Goal: Task Accomplishment & Management: Complete application form

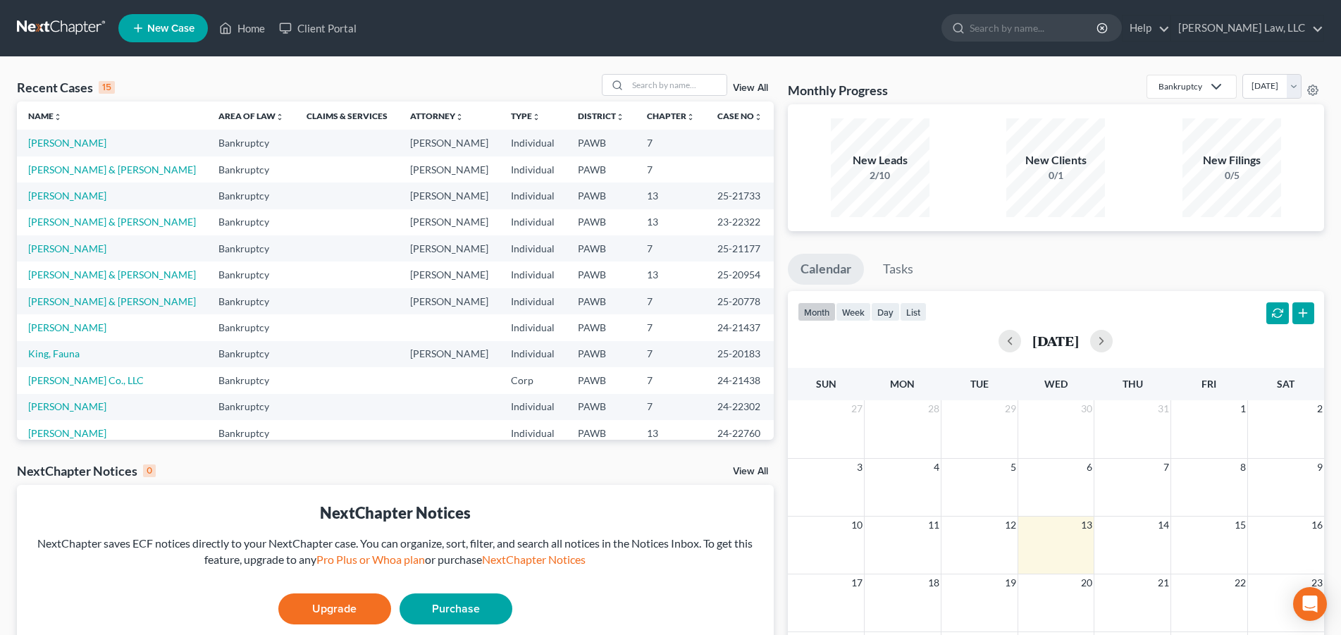
click at [66, 152] on td "[PERSON_NAME]" at bounding box center [112, 143] width 190 height 26
click at [69, 146] on link "[PERSON_NAME]" at bounding box center [67, 143] width 78 height 12
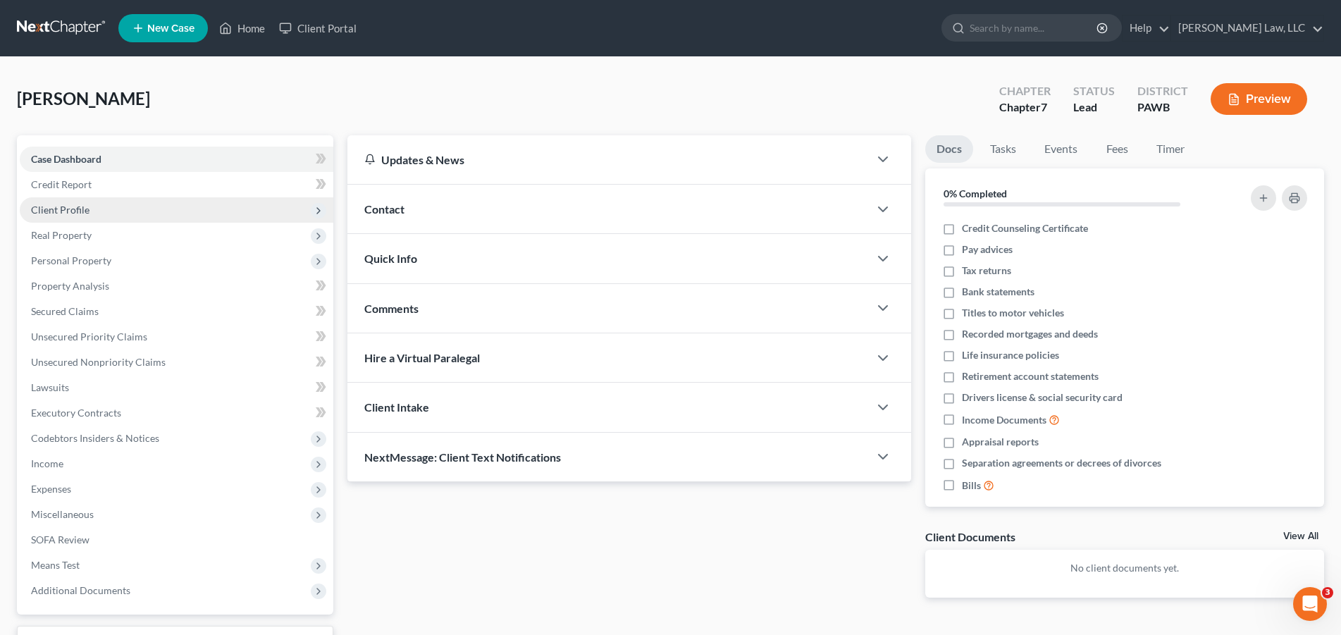
click at [78, 212] on span "Client Profile" at bounding box center [60, 210] width 58 height 12
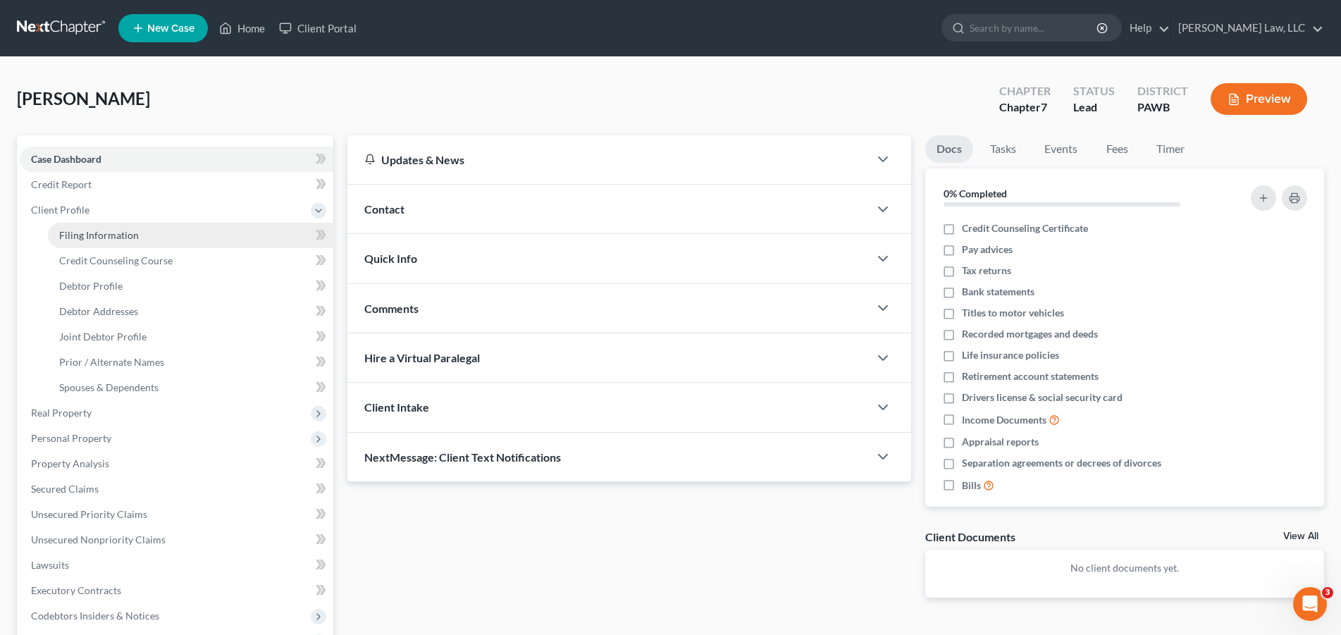
click at [110, 234] on span "Filing Information" at bounding box center [99, 235] width 80 height 12
select select "1"
select select "0"
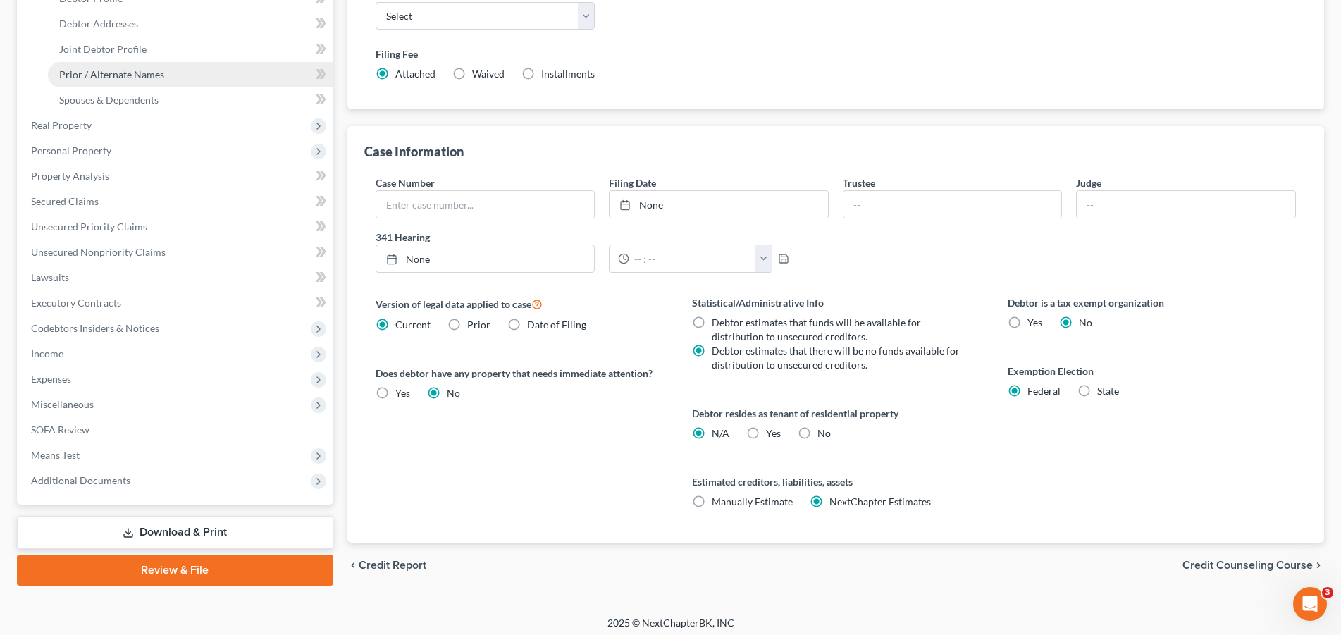
scroll to position [144, 0]
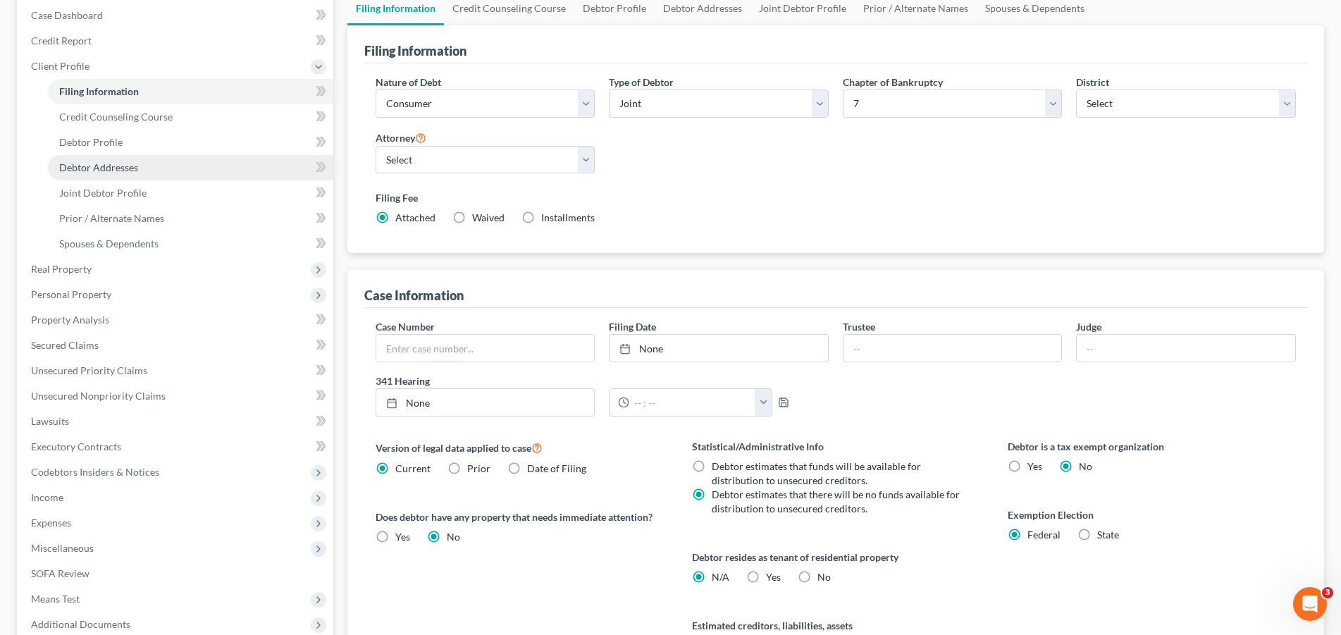
click at [113, 168] on span "Debtor Addresses" at bounding box center [98, 167] width 79 height 12
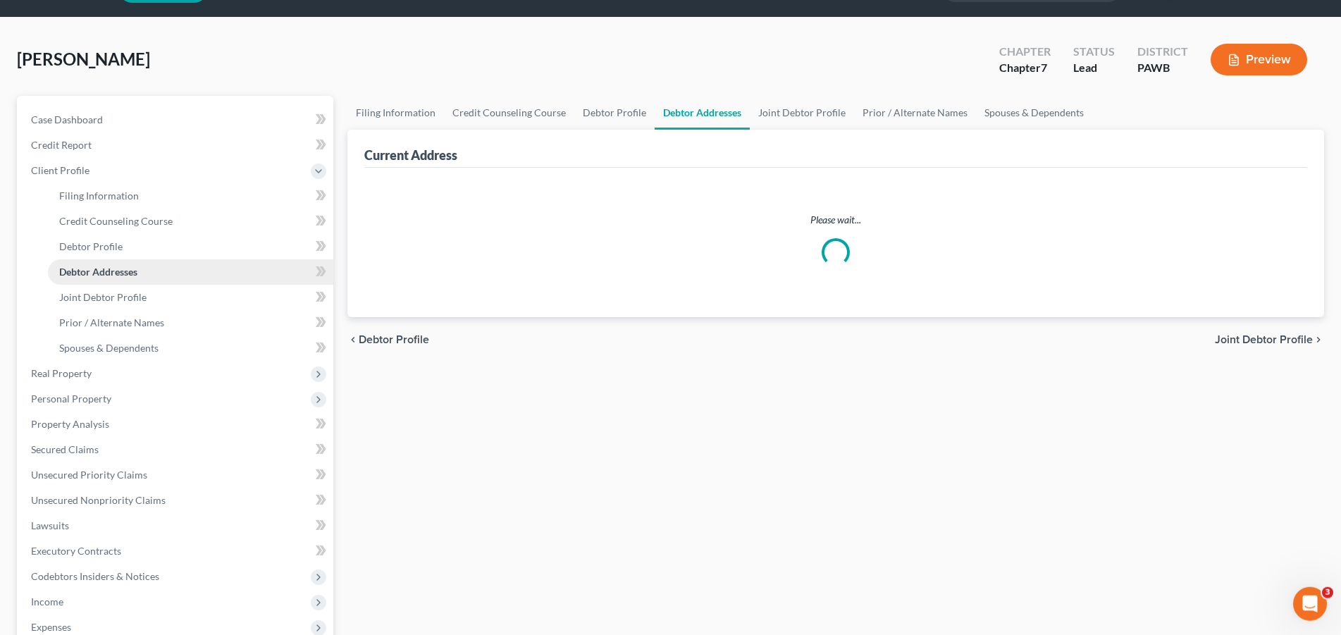
select select "0"
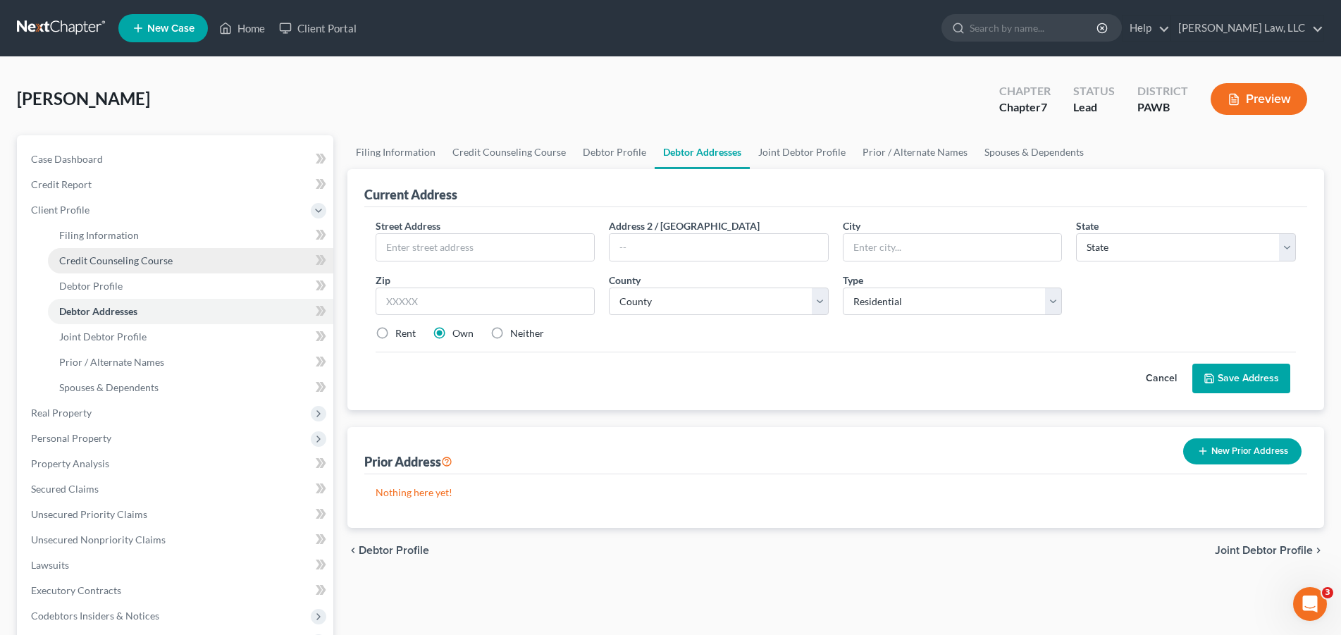
click at [153, 257] on span "Credit Counseling Course" at bounding box center [115, 260] width 113 height 12
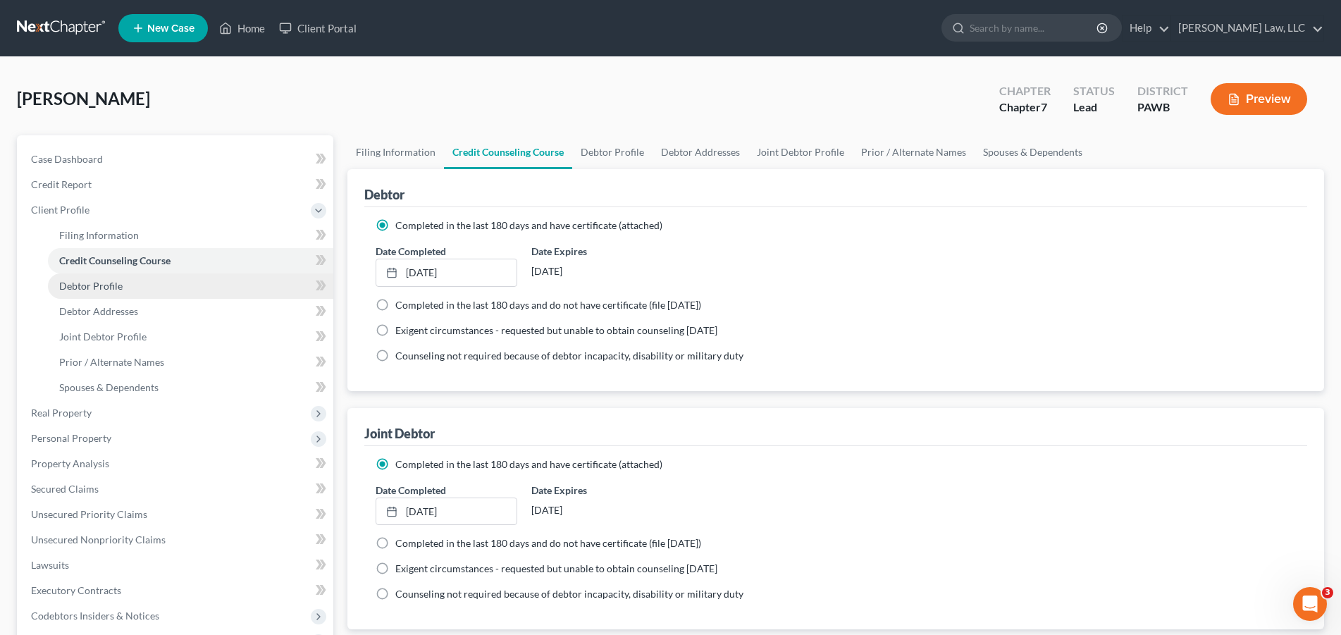
click at [120, 290] on span "Debtor Profile" at bounding box center [90, 286] width 63 height 12
select select "1"
select select "0"
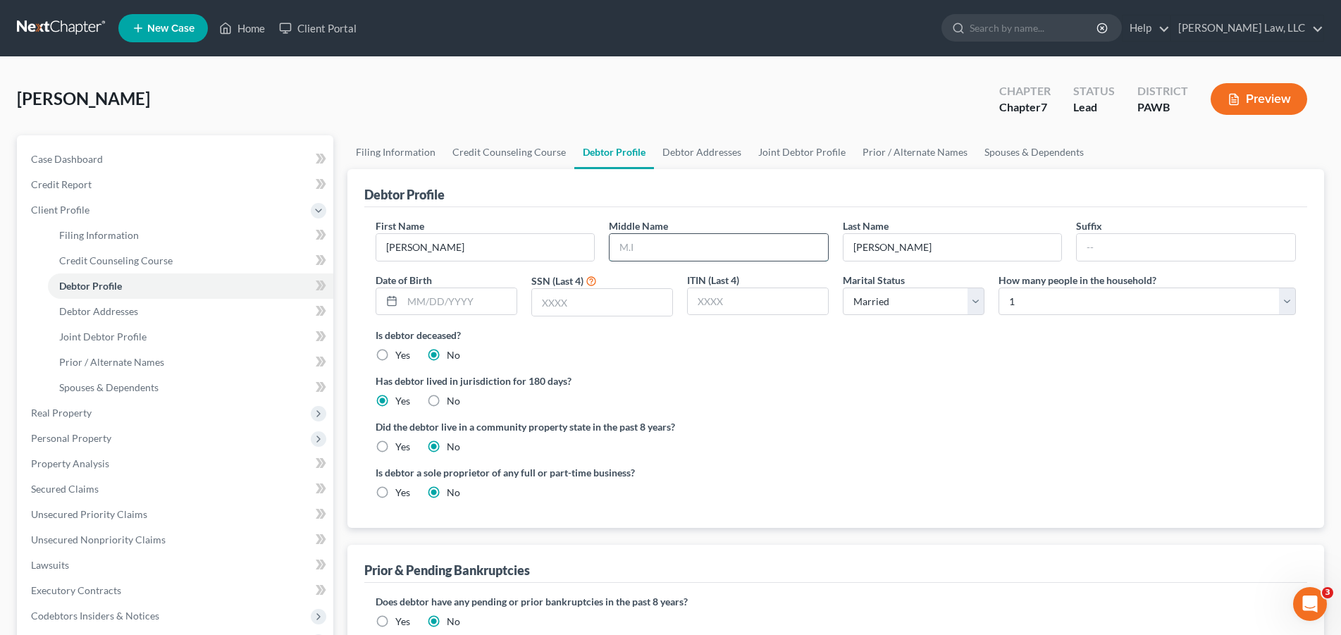
click at [659, 244] on input "text" at bounding box center [718, 247] width 218 height 27
type input "[PERSON_NAME]"
click at [584, 304] on input "text" at bounding box center [602, 302] width 140 height 27
type input "1259"
click at [447, 307] on input "text" at bounding box center [459, 301] width 114 height 27
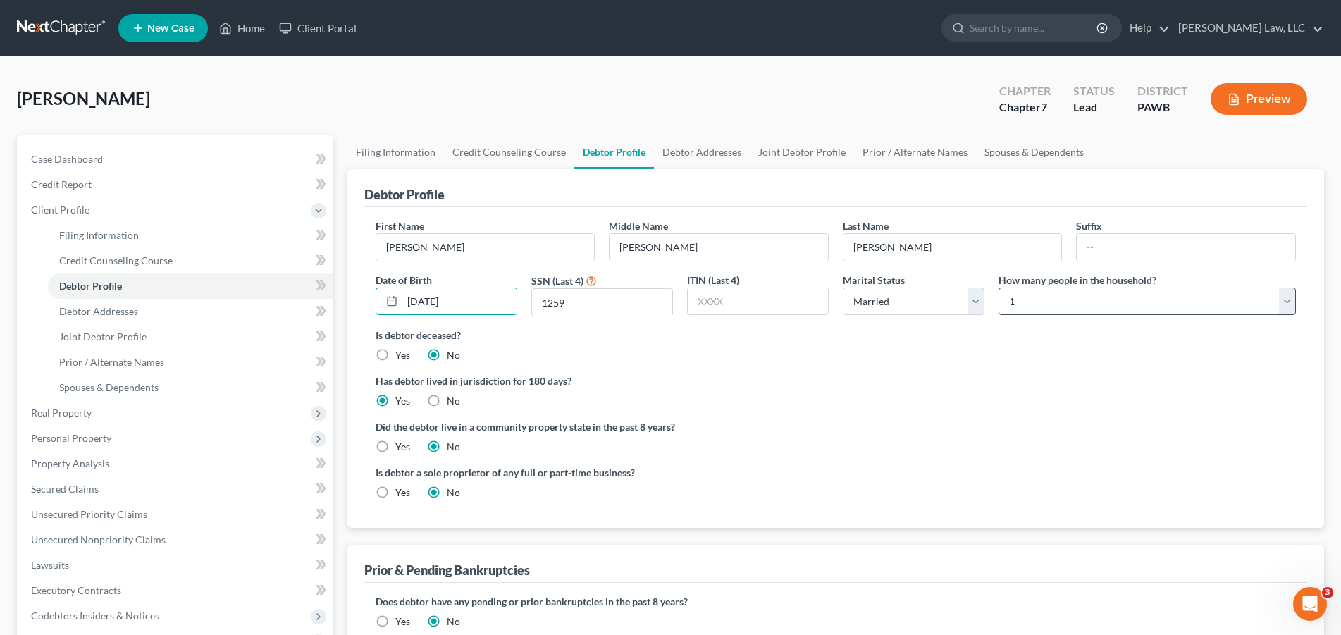
type input "[DATE]"
click at [998, 287] on select "Select 1 2 3 4 5 6 7 8 9 10 11 12 13 14 15 16 17 18 19 20" at bounding box center [1146, 301] width 297 height 28
select select "1"
click option "2" at bounding box center [0, 0] width 0 height 0
click at [111, 318] on link "Debtor Addresses" at bounding box center [190, 311] width 285 height 25
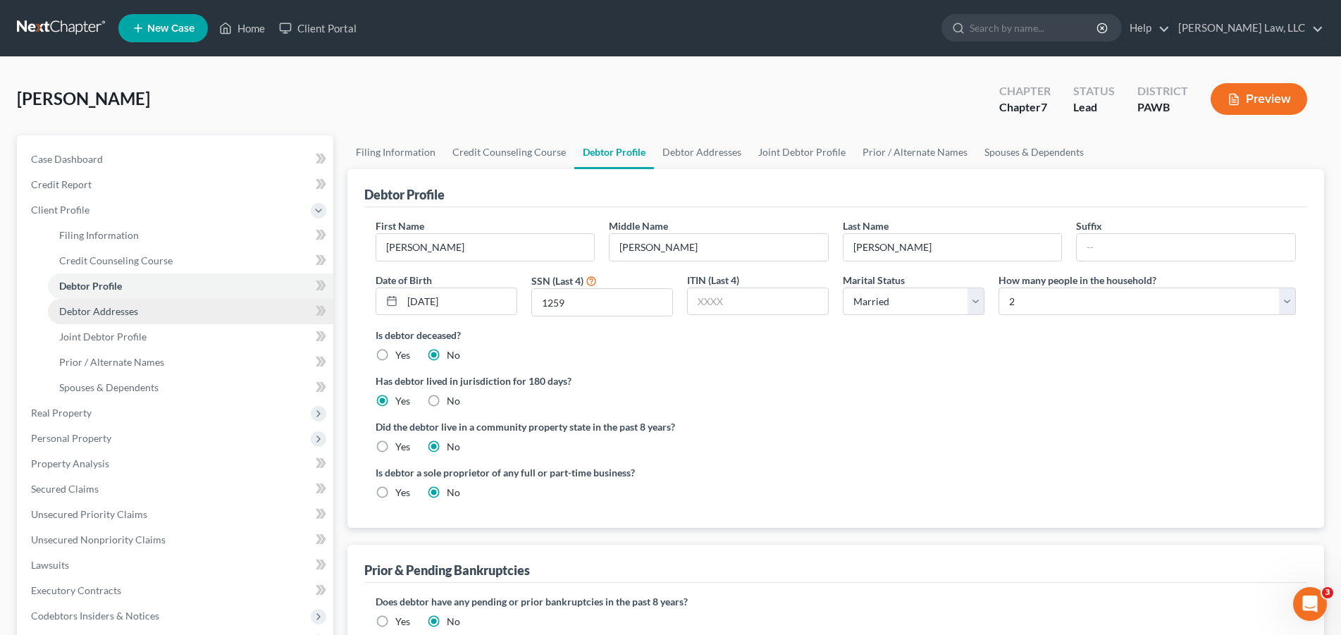
select select "0"
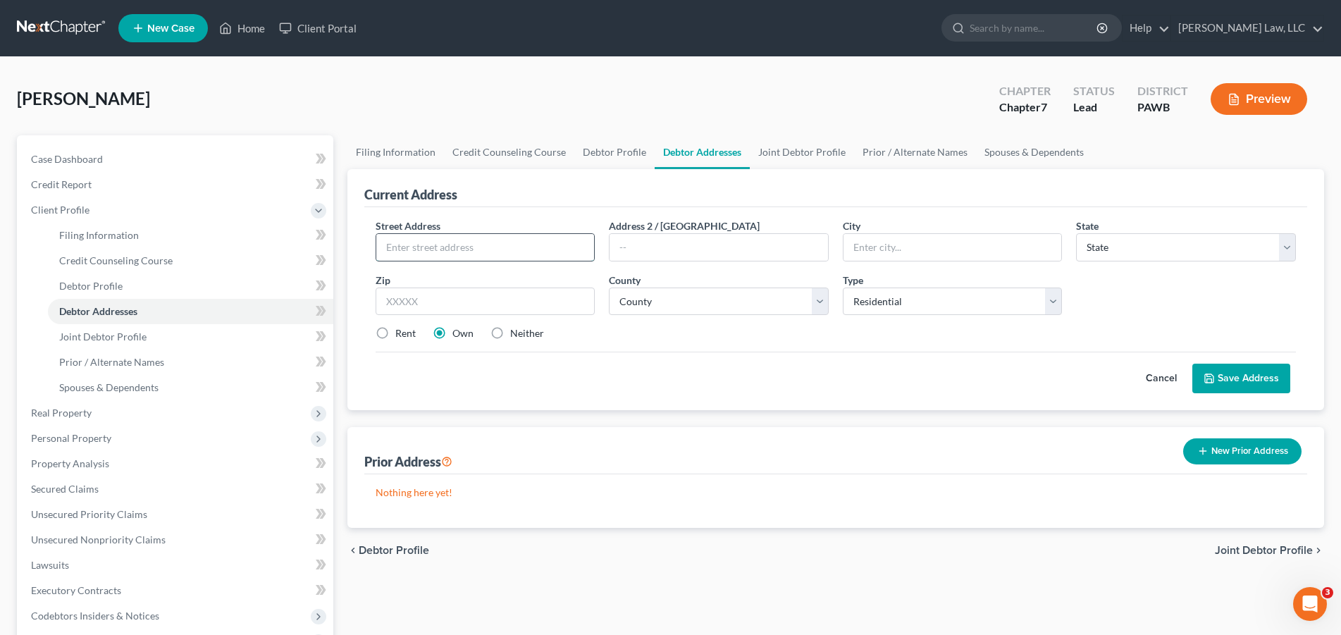
click at [409, 246] on input "text" at bounding box center [485, 247] width 218 height 27
type input "[STREET_ADDRESS]"
type input "[GEOGRAPHIC_DATA]"
select select "39"
type input "15601"
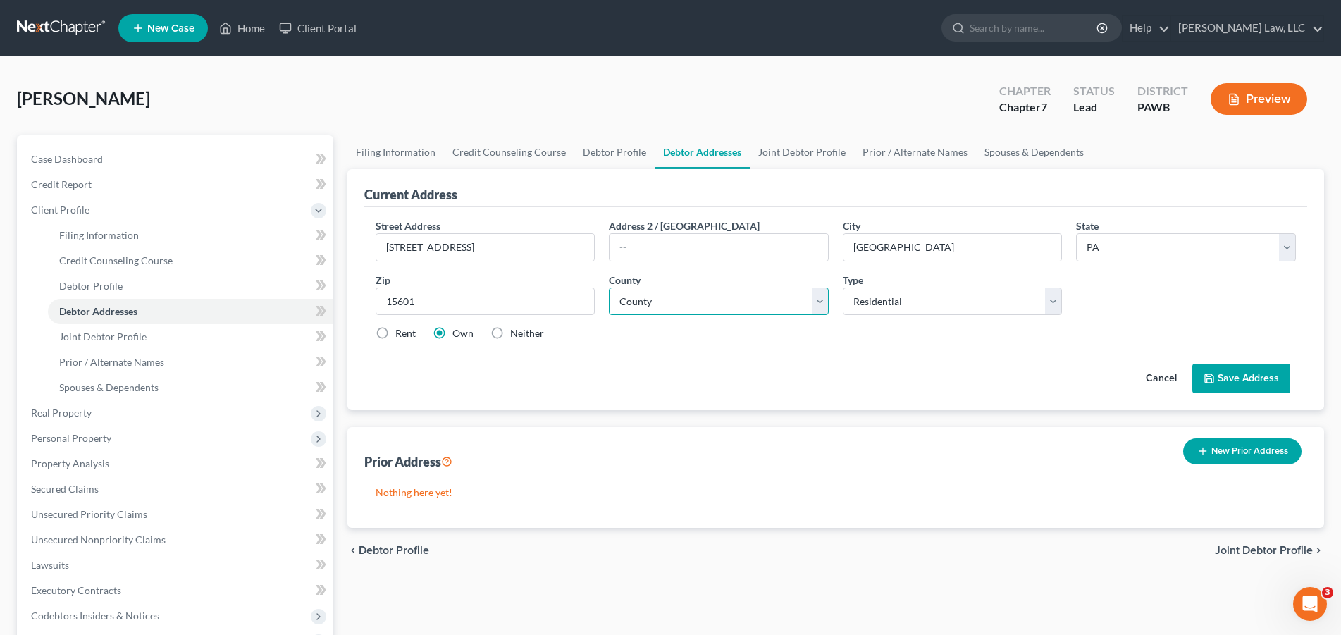
click at [609, 287] on select "County [GEOGRAPHIC_DATA] [GEOGRAPHIC_DATA] [GEOGRAPHIC_DATA] [GEOGRAPHIC_DATA] …" at bounding box center [719, 301] width 220 height 28
select select "64"
click option "[GEOGRAPHIC_DATA]" at bounding box center [0, 0] width 0 height 0
click at [1232, 373] on button "Save Address" at bounding box center [1241, 379] width 98 height 30
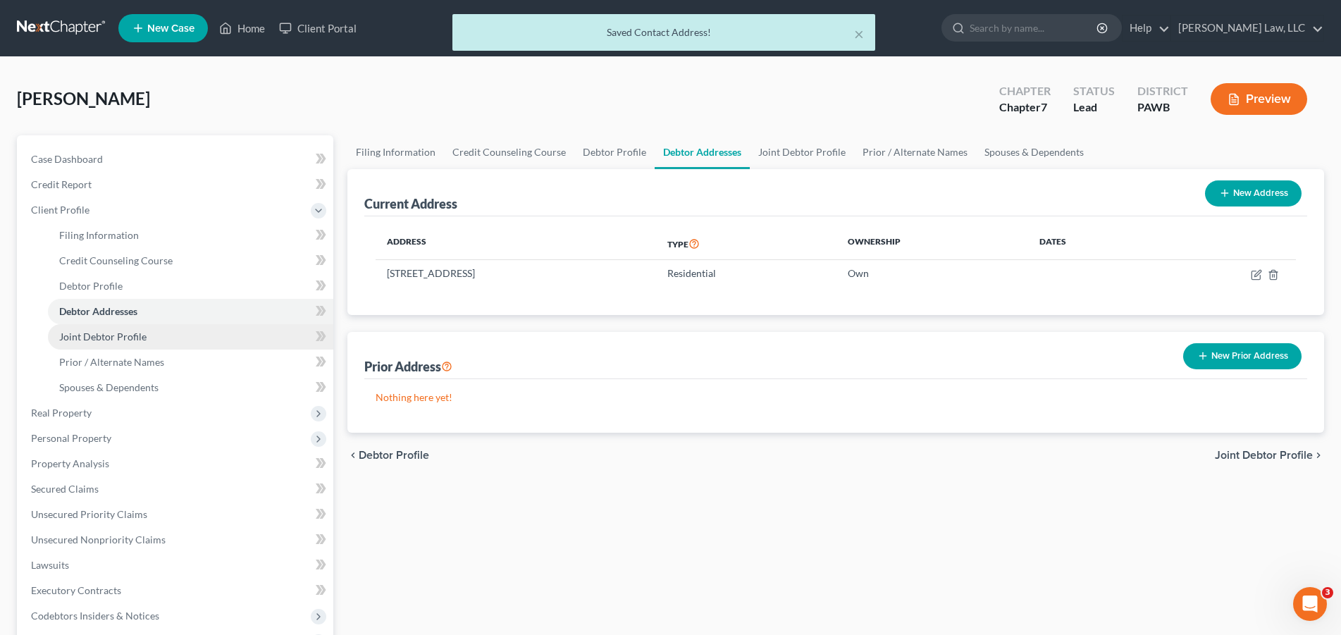
click at [125, 333] on span "Joint Debtor Profile" at bounding box center [102, 336] width 87 height 12
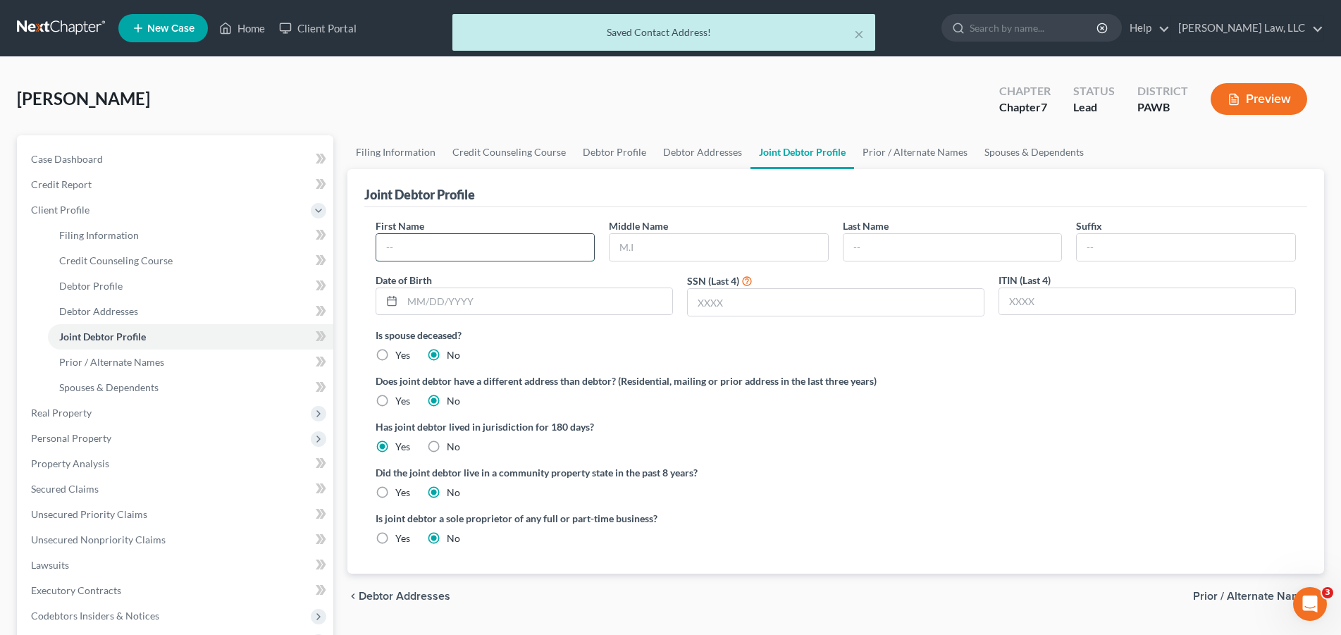
click at [408, 242] on input "text" at bounding box center [485, 247] width 218 height 27
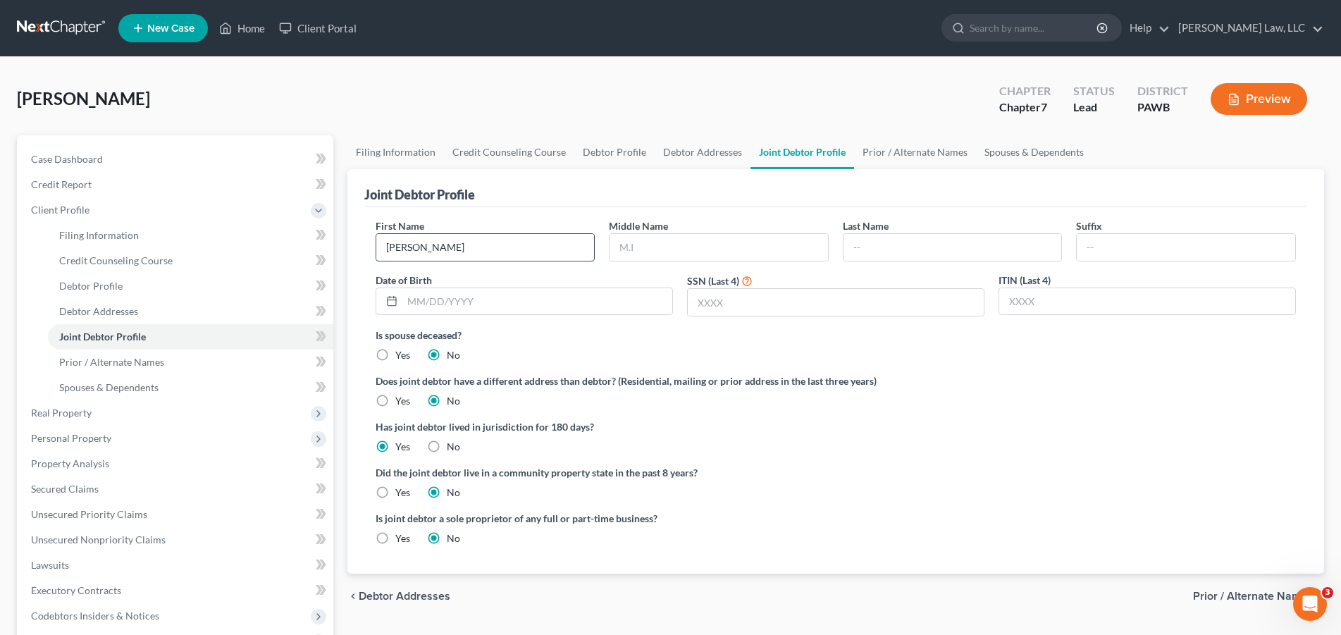
type input "[PERSON_NAME]"
click at [499, 307] on input "text" at bounding box center [537, 301] width 270 height 27
type input "[DATE]"
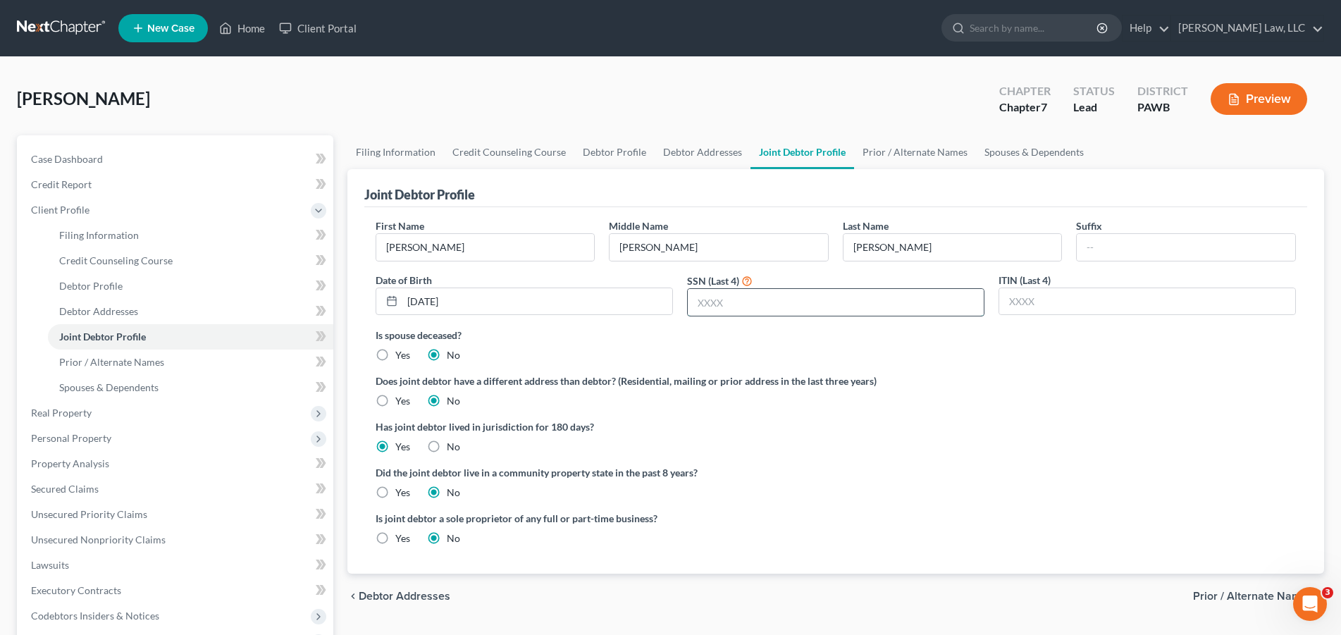
click at [712, 306] on input "text" at bounding box center [836, 302] width 296 height 27
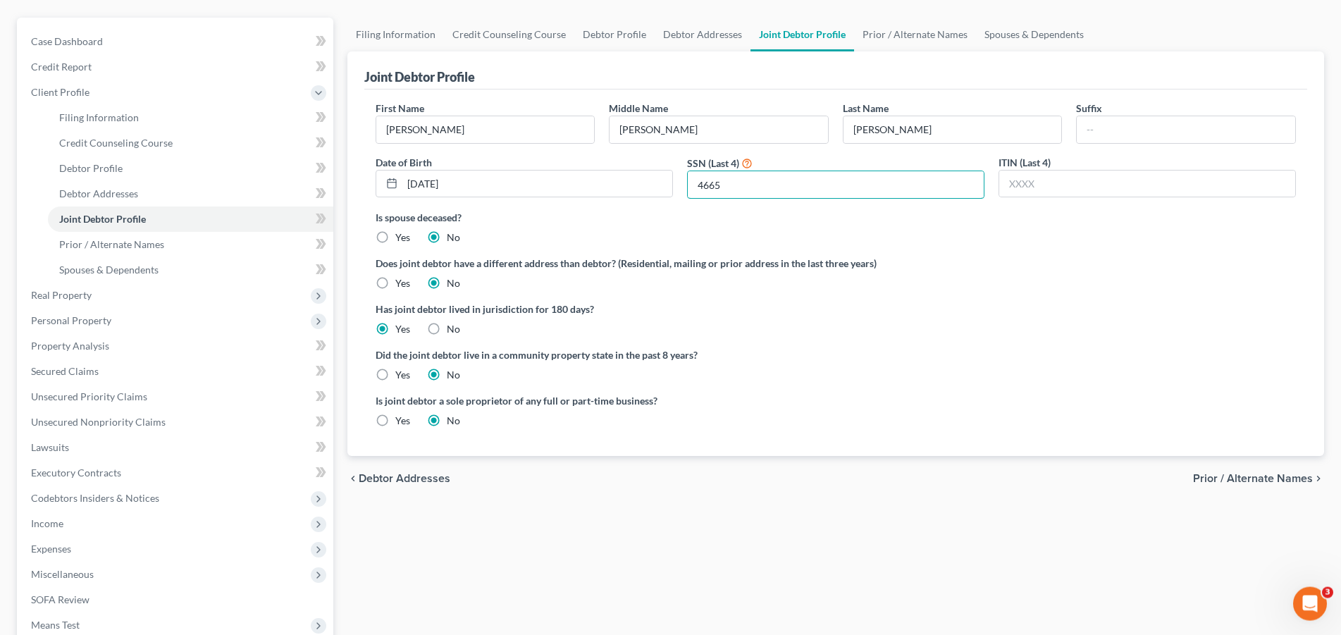
scroll to position [144, 0]
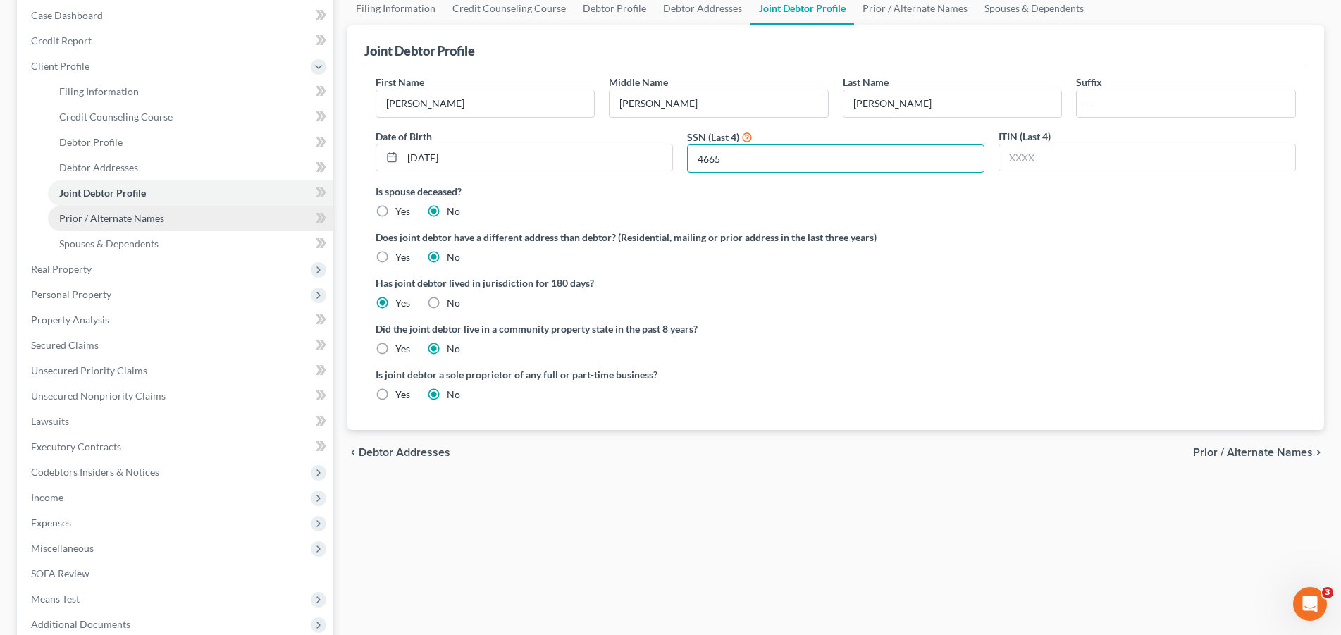
type input "4665"
click at [118, 223] on span "Prior / Alternate Names" at bounding box center [111, 218] width 105 height 12
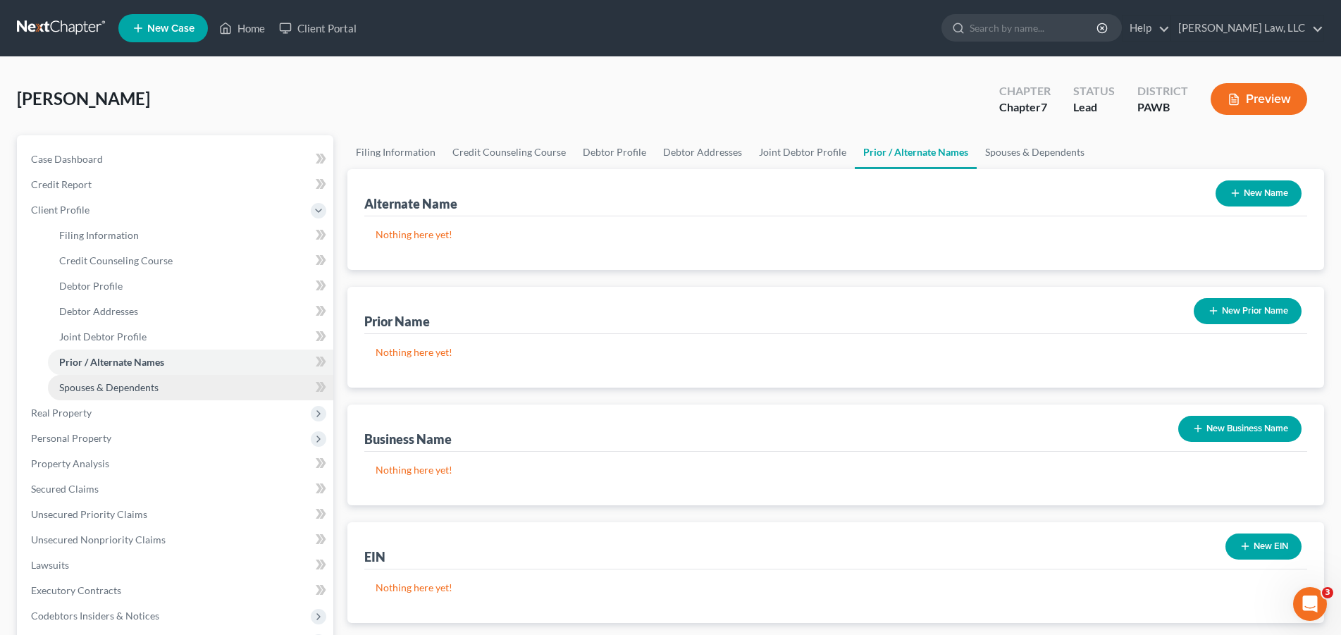
click at [140, 386] on span "Spouses & Dependents" at bounding box center [108, 387] width 99 height 12
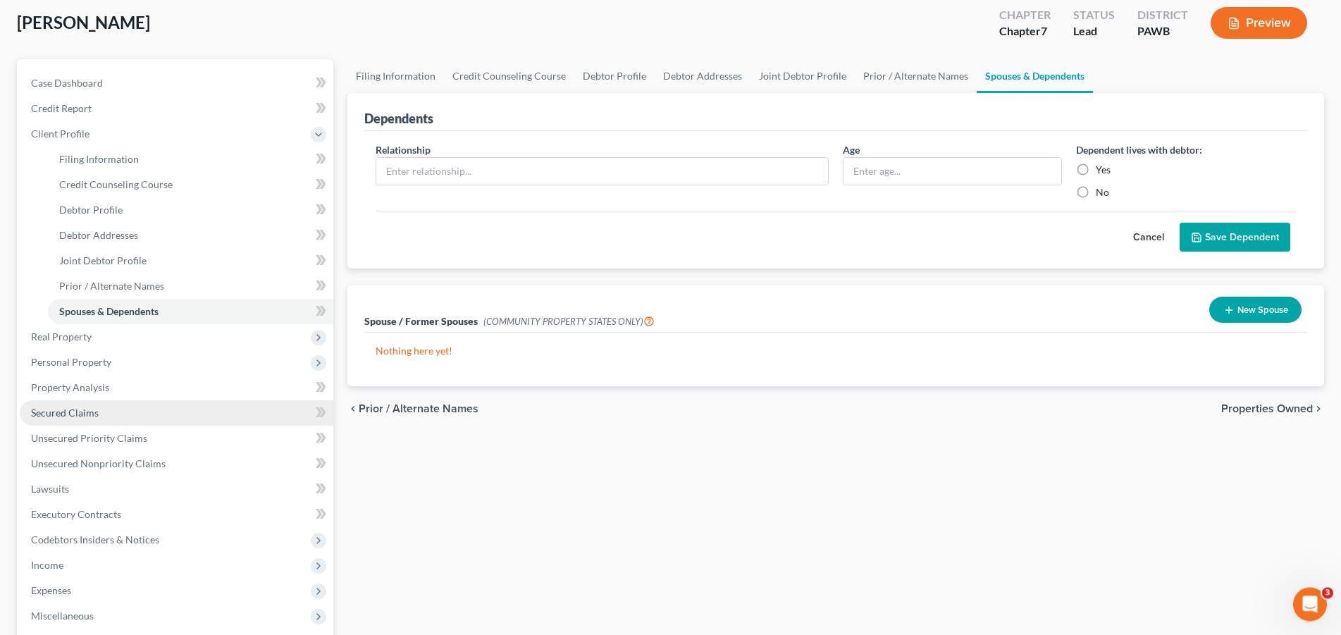
scroll to position [144, 0]
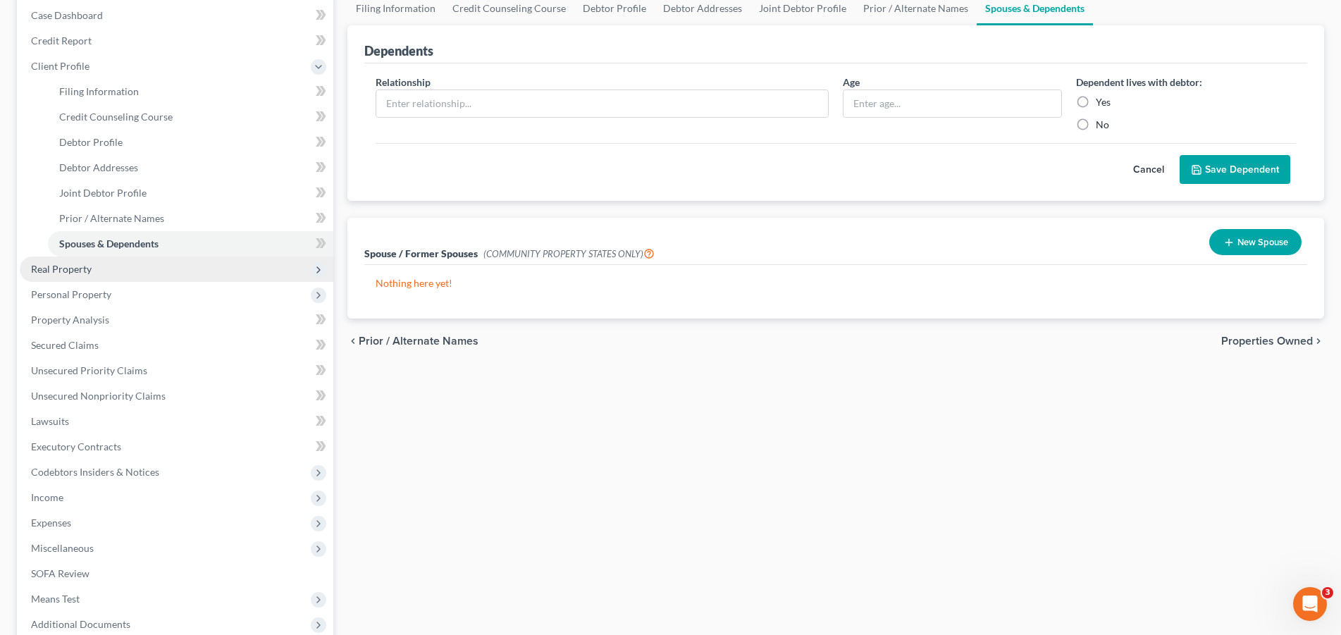
click at [82, 270] on span "Real Property" at bounding box center [61, 269] width 61 height 12
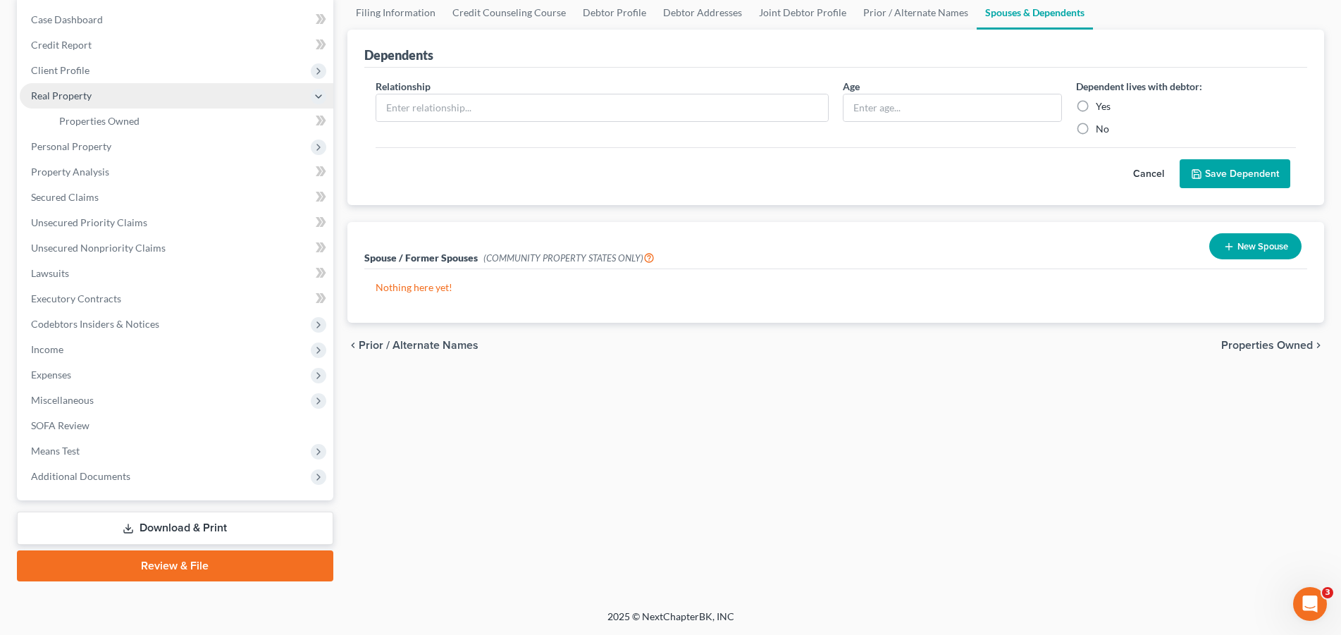
scroll to position [138, 0]
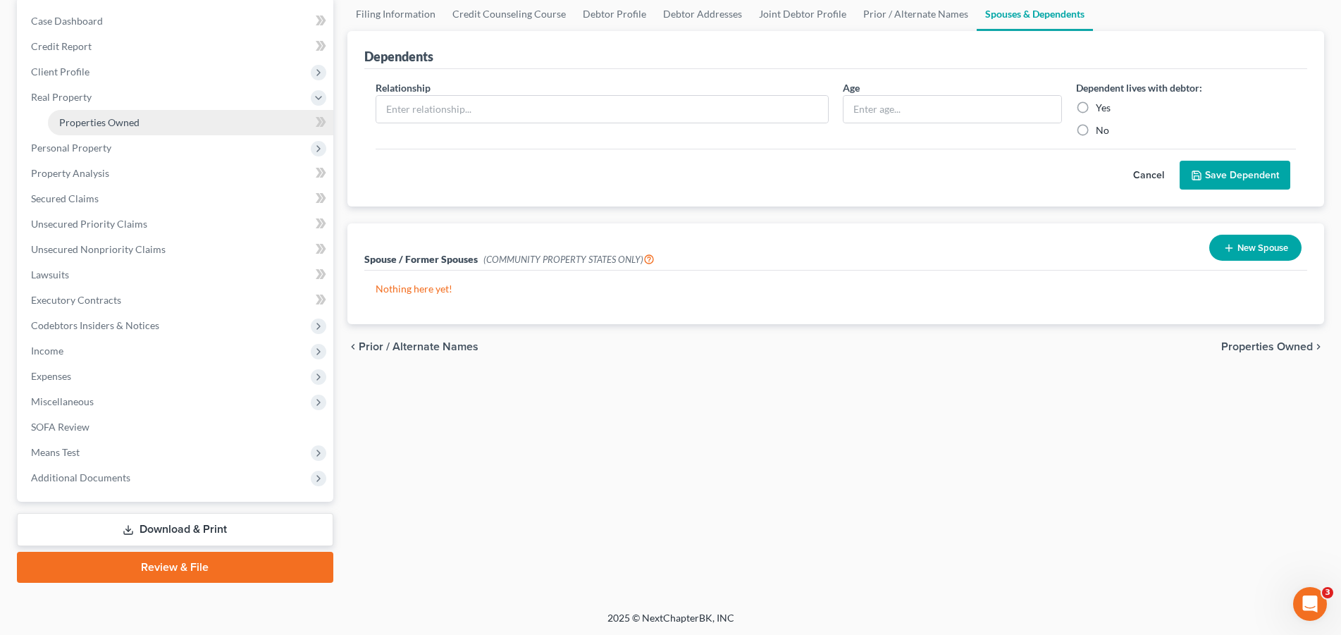
click at [106, 119] on span "Properties Owned" at bounding box center [99, 122] width 80 height 12
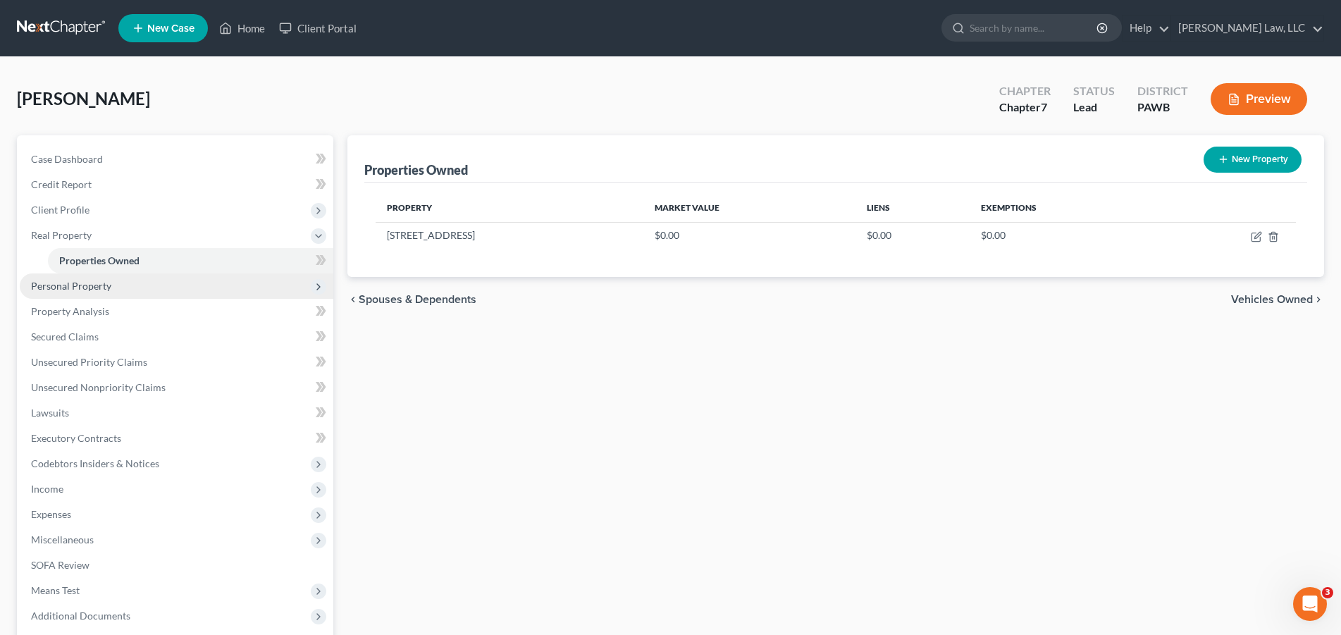
click at [87, 290] on span "Personal Property" at bounding box center [71, 286] width 80 height 12
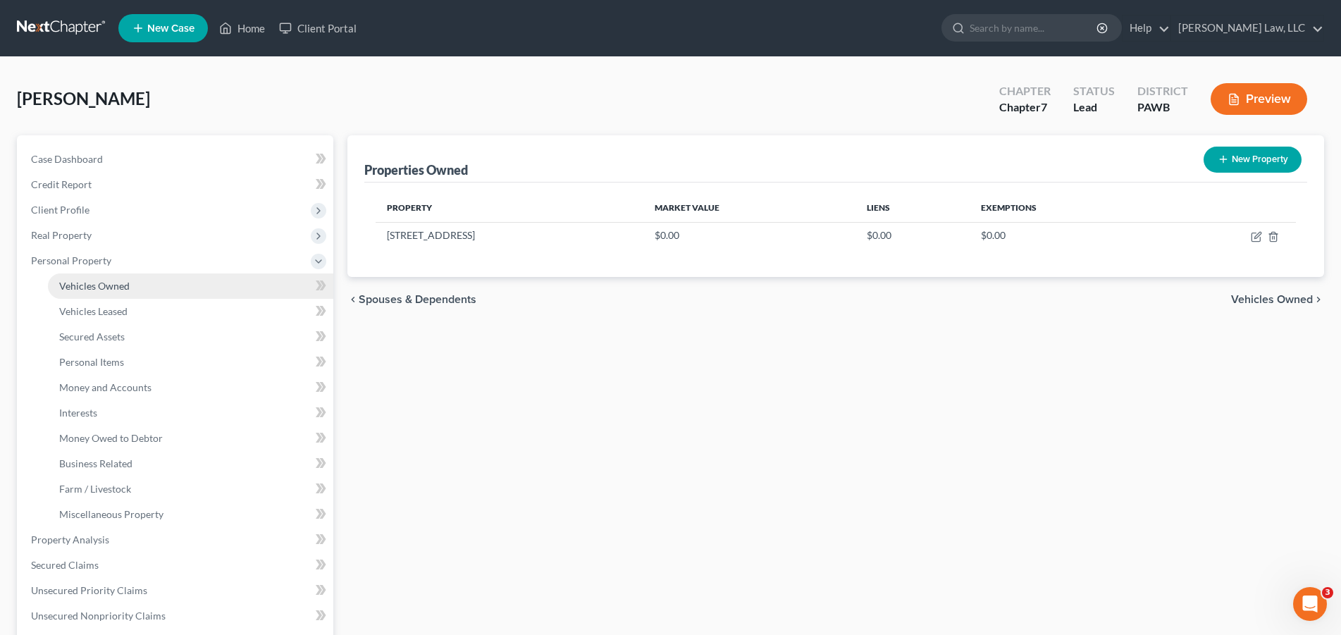
click at [128, 288] on span "Vehicles Owned" at bounding box center [94, 286] width 70 height 12
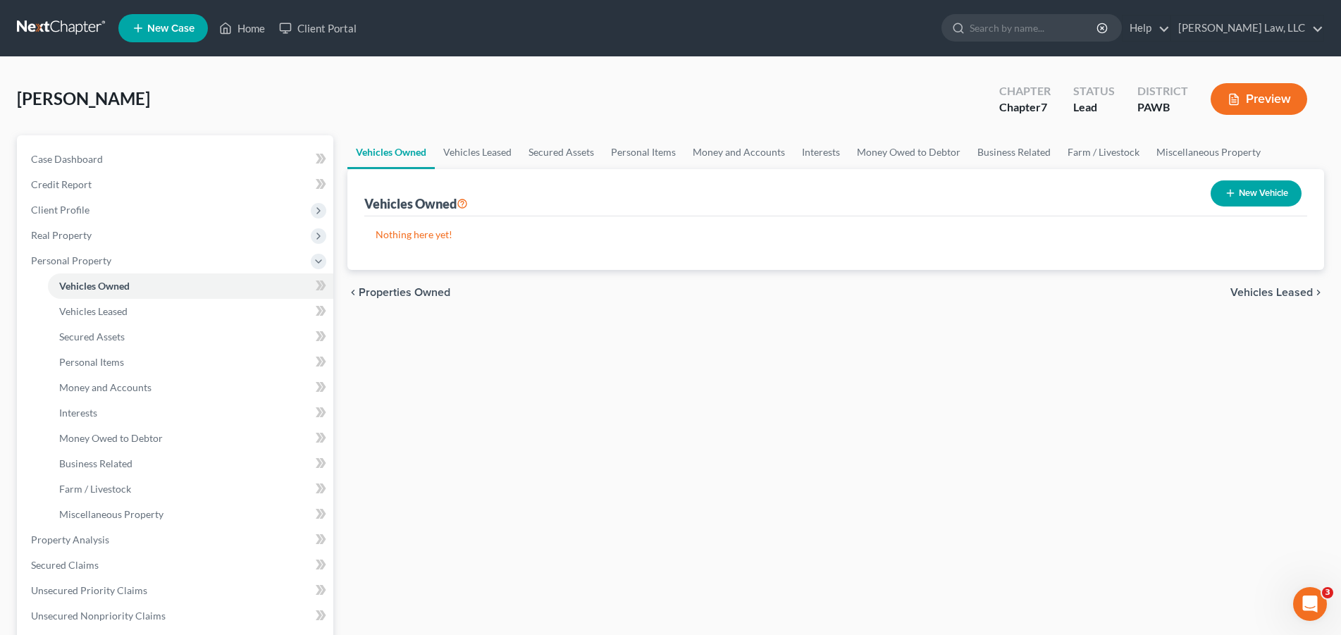
click at [1251, 200] on button "New Vehicle" at bounding box center [1256, 193] width 91 height 26
select select "0"
select select "2"
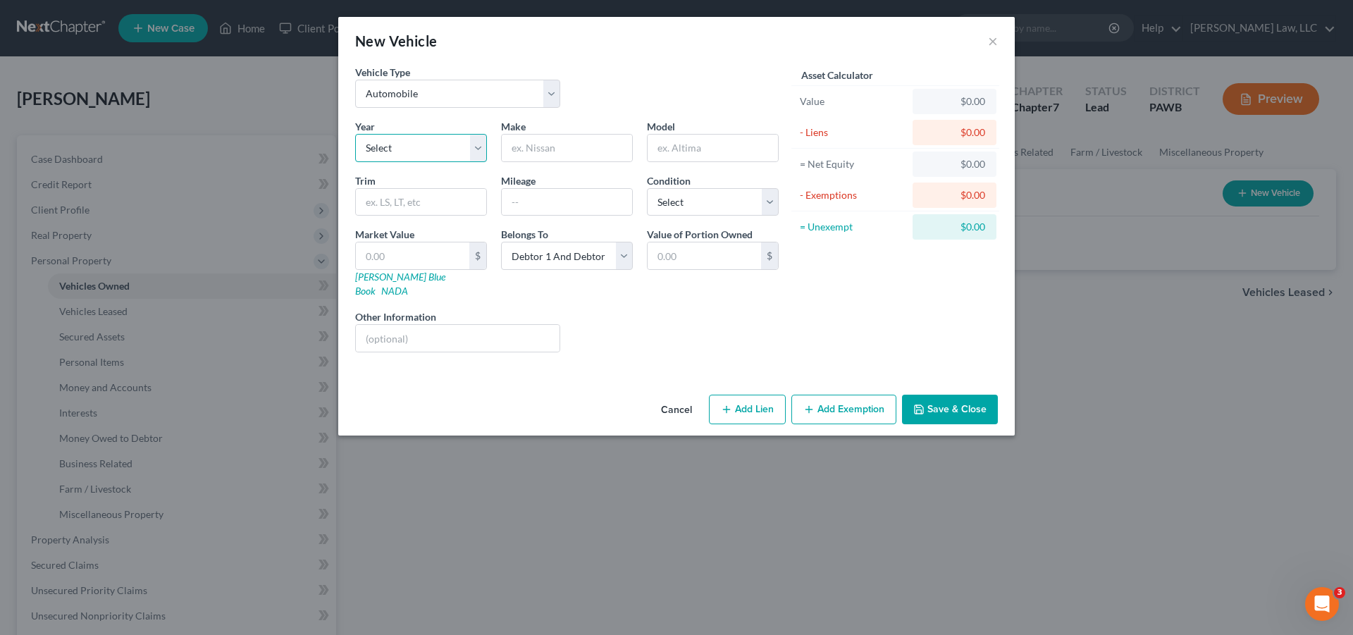
click at [355, 134] on select "Select 2026 2025 2024 2023 2022 2021 2020 2019 2018 2017 2016 2015 2014 2013 20…" at bounding box center [421, 148] width 132 height 28
select select "21"
click option "2005" at bounding box center [0, 0] width 0 height 0
click at [593, 158] on input "text" at bounding box center [567, 148] width 130 height 27
type input "Ford"
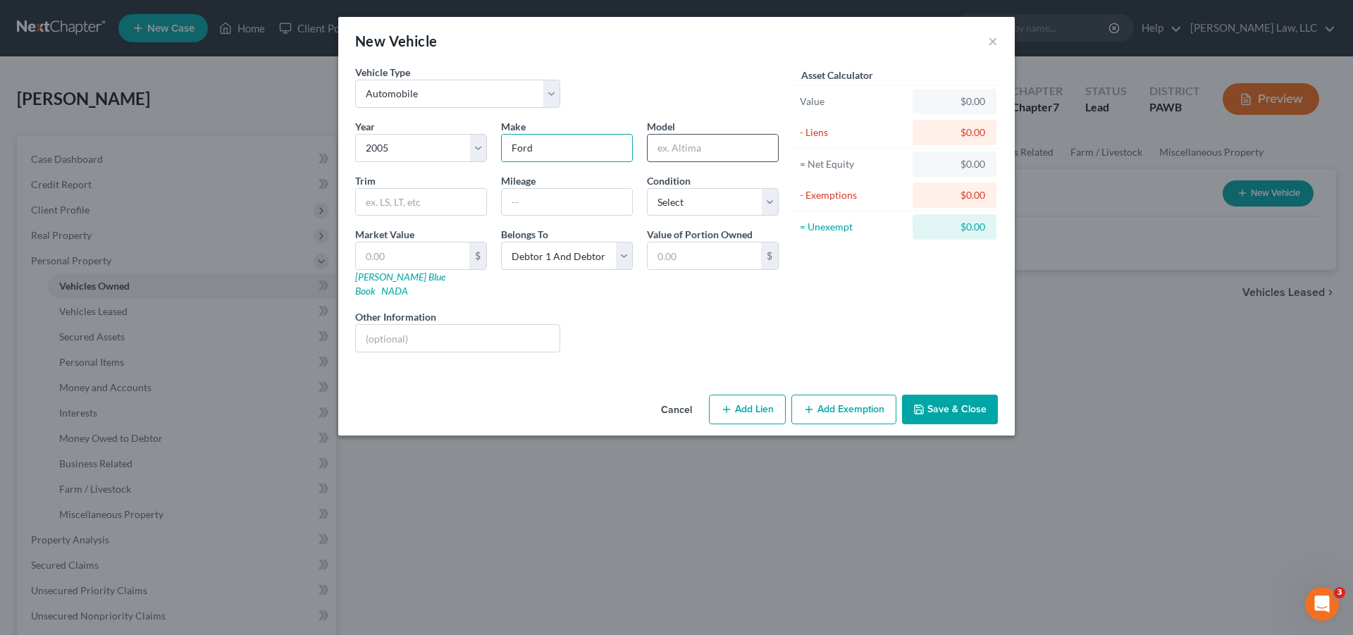
click at [731, 159] on input "text" at bounding box center [713, 148] width 130 height 27
type input "Ranger"
click at [565, 209] on input "text" at bounding box center [567, 202] width 130 height 27
click at [647, 188] on select "Select Excellent Very Good Good Fair Poor" at bounding box center [713, 202] width 132 height 28
select select "3"
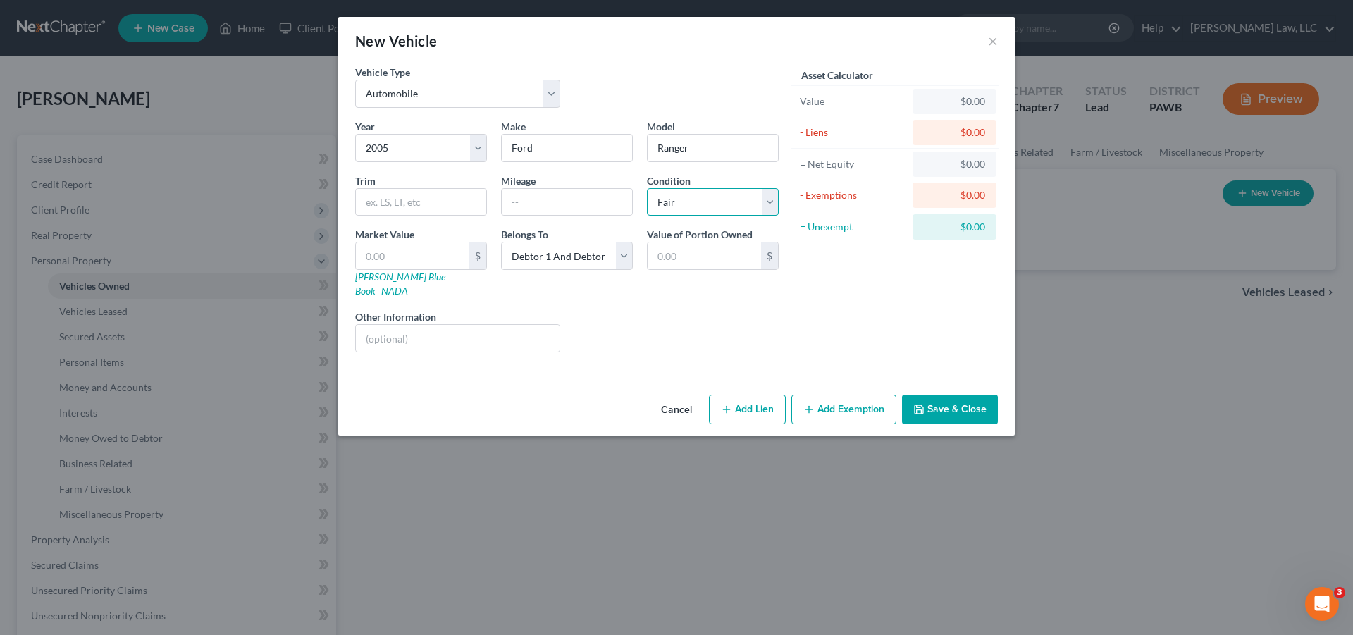
click option "Fair" at bounding box center [0, 0] width 0 height 0
click at [501, 242] on select "Select Debtor 1 Only Debtor 2 Only Debtor 1 And Debtor 2 Only At Least One Of T…" at bounding box center [567, 256] width 132 height 28
select select "0"
click option "Debtor 1 Only" at bounding box center [0, 0] width 0 height 0
click at [441, 256] on input "text" at bounding box center [412, 255] width 113 height 27
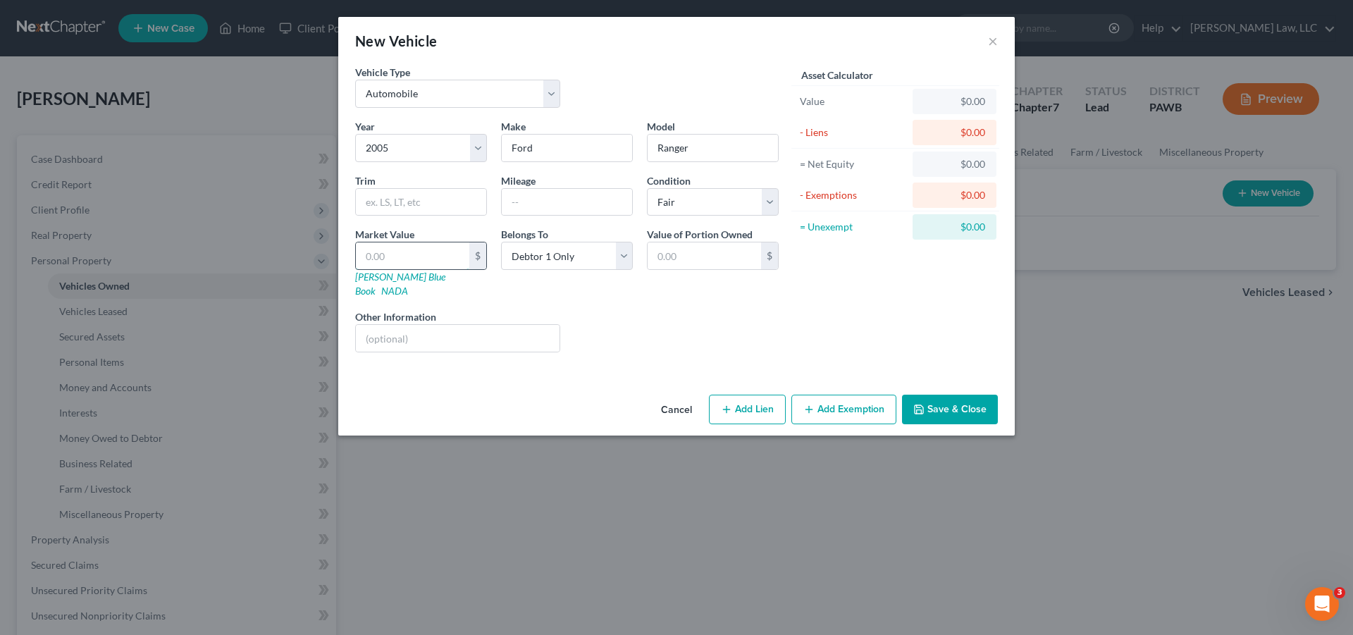
type input "4"
type input "4.00"
type input "45"
type input "45.00"
type input "450"
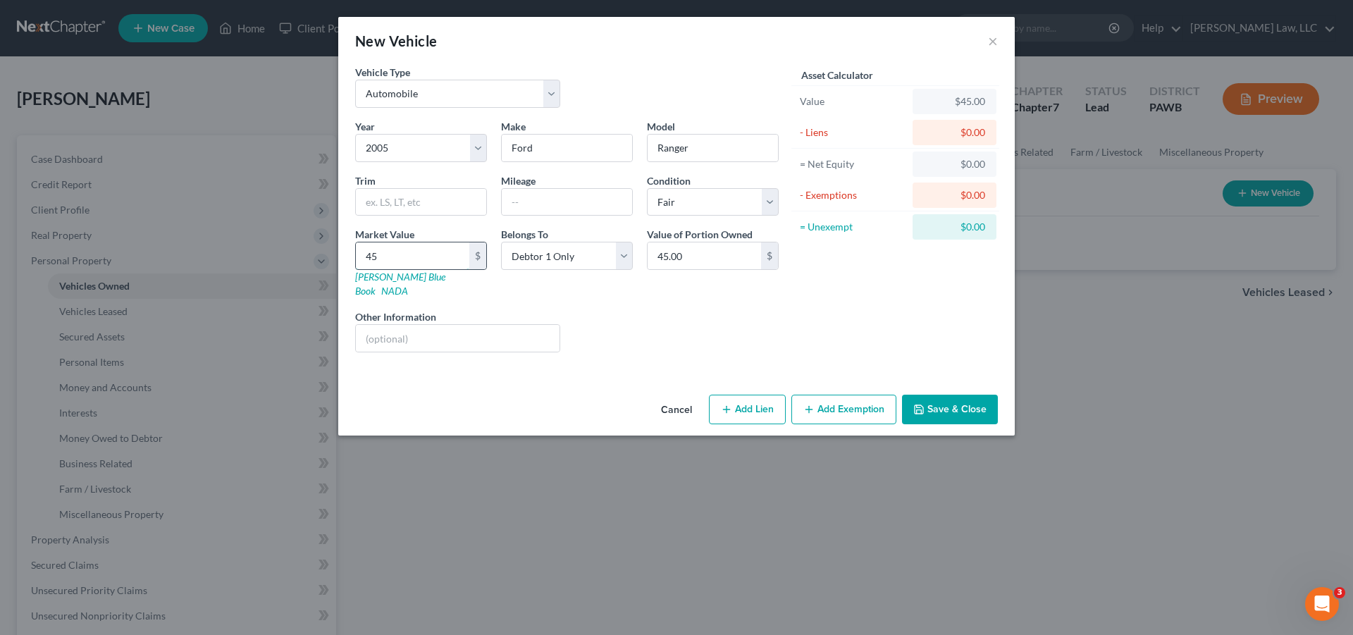
type input "450.00"
type input "4500"
type input "4,500.00"
type input "4,500"
click at [688, 338] on div "Liens Select" at bounding box center [676, 330] width 219 height 43
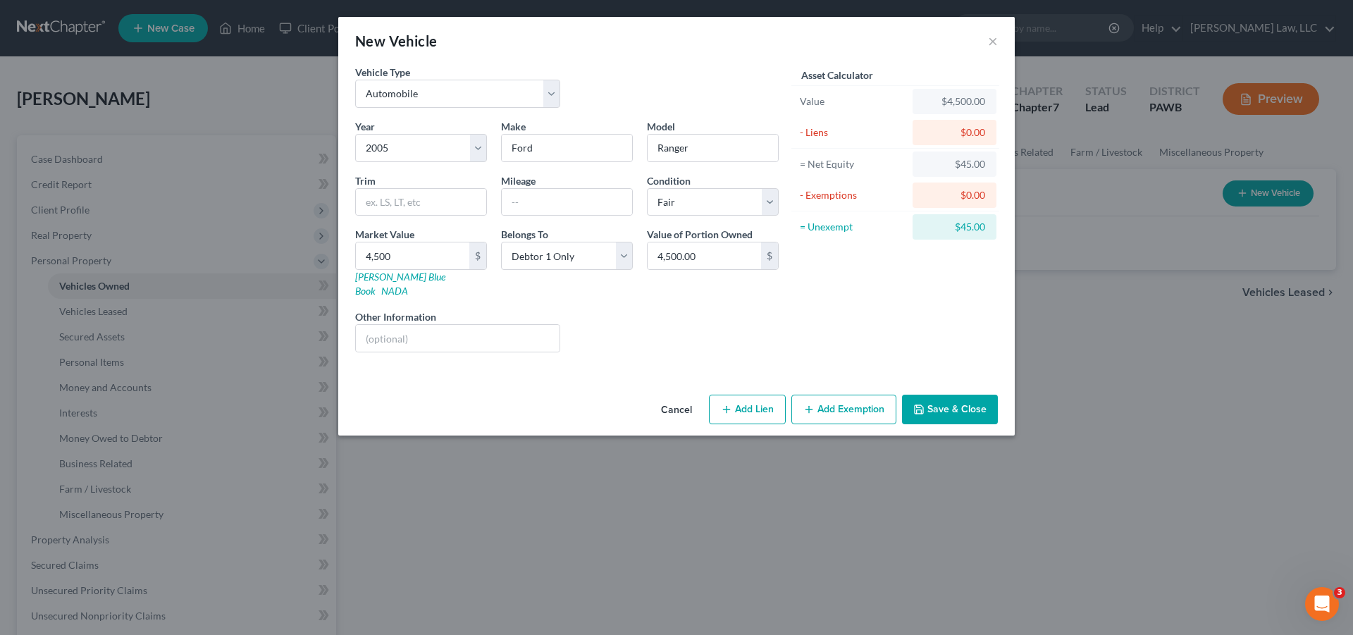
click at [948, 395] on button "Save & Close" at bounding box center [950, 410] width 96 height 30
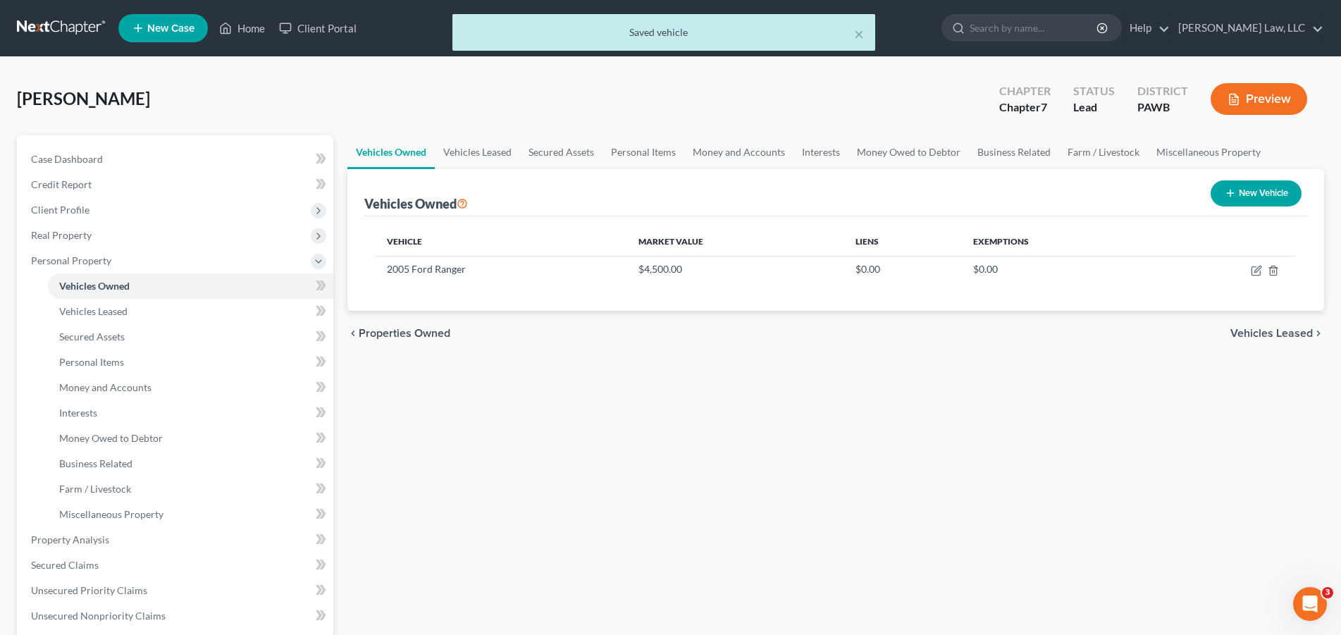
click at [1258, 188] on button "New Vehicle" at bounding box center [1256, 193] width 91 height 26
select select "0"
select select "2"
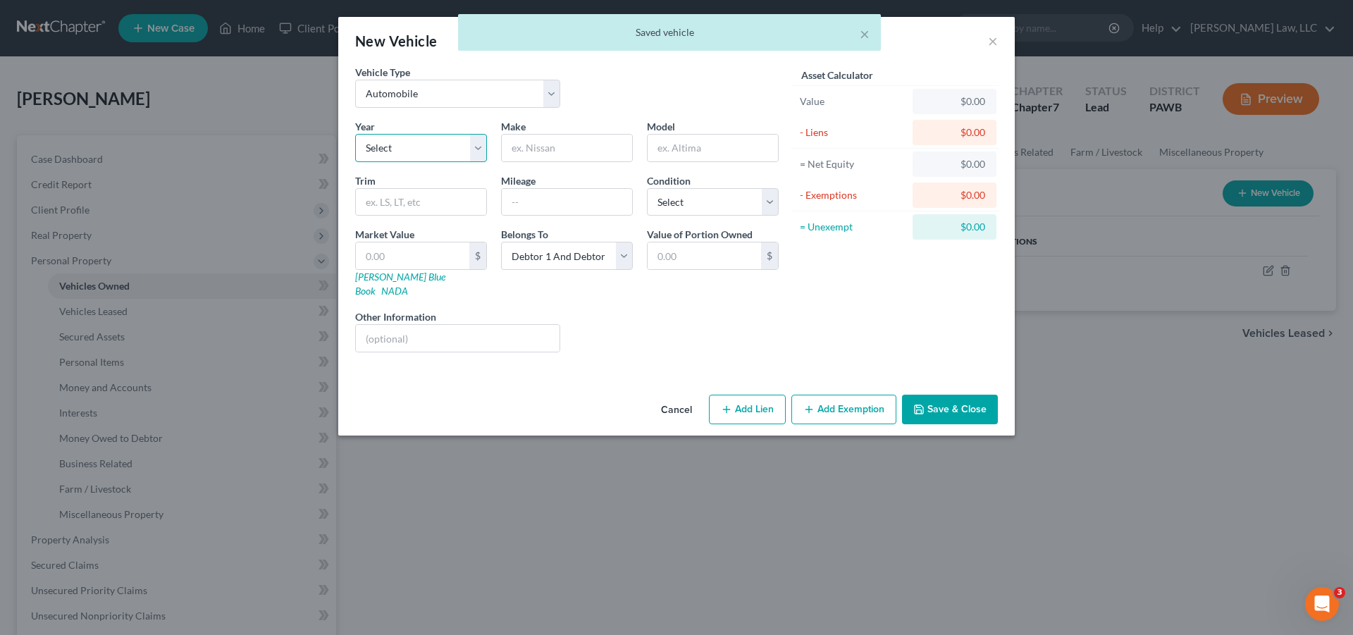
click at [355, 134] on select "Select 2026 2025 2024 2023 2022 2021 2020 2019 2018 2017 2016 2015 2014 2013 20…" at bounding box center [421, 148] width 132 height 28
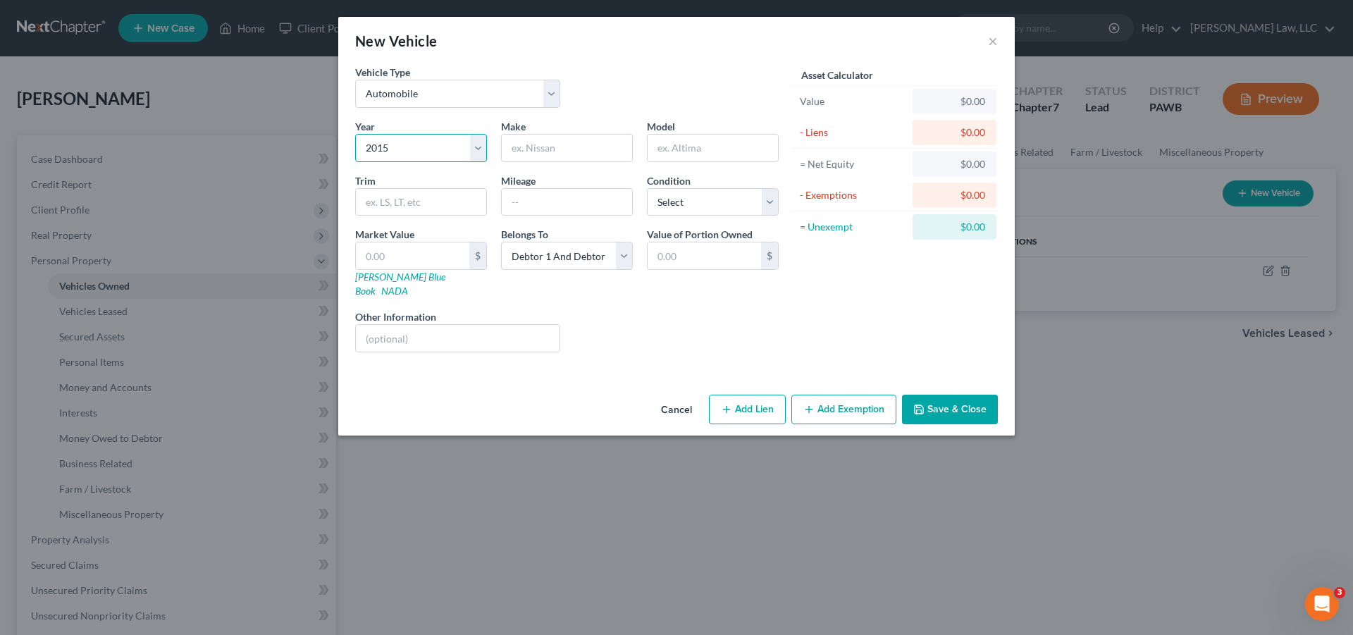
click option "2015" at bounding box center [0, 0] width 0 height 0
click at [355, 134] on select "Select 2026 2025 2024 2023 2022 2021 2020 2019 2018 2017 2016 2015 2014 2013 20…" at bounding box center [421, 148] width 132 height 28
select select "12"
click option "2014" at bounding box center [0, 0] width 0 height 0
click at [555, 151] on input "text" at bounding box center [567, 148] width 130 height 27
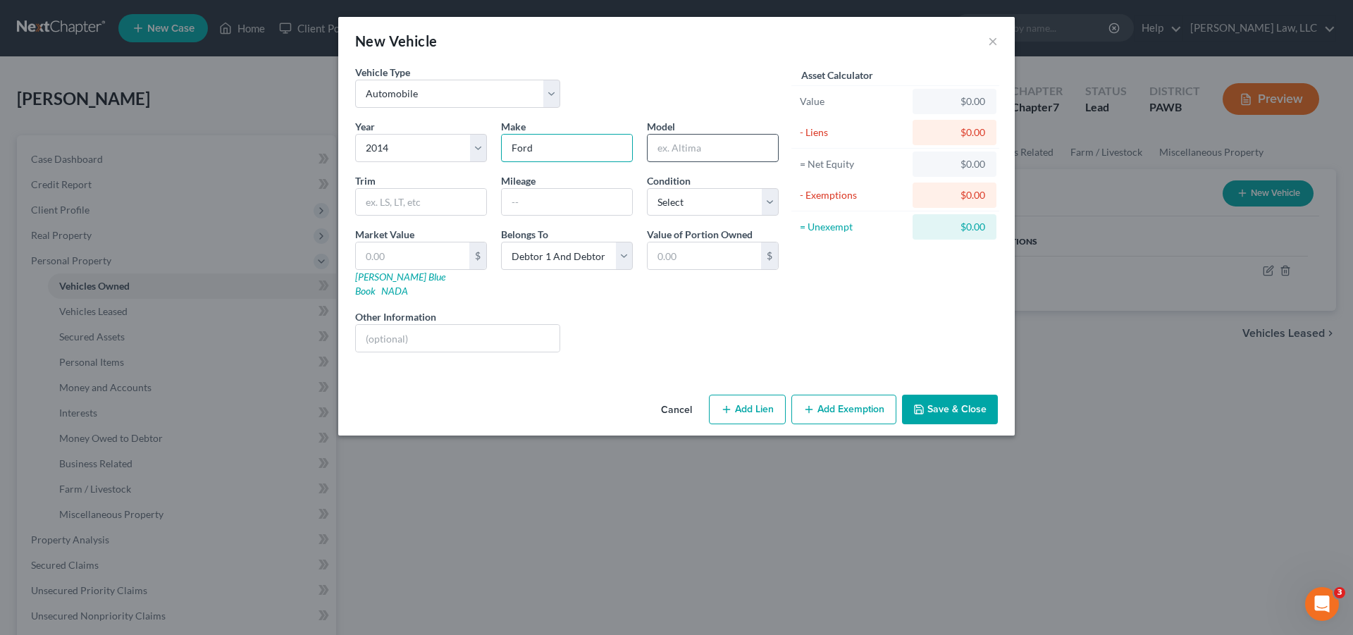
type input "Ford"
click at [686, 155] on input "text" at bounding box center [713, 148] width 130 height 27
type input "Fiesta"
click at [647, 188] on select "Select Excellent Very Good Good Fair Poor" at bounding box center [713, 202] width 132 height 28
select select "3"
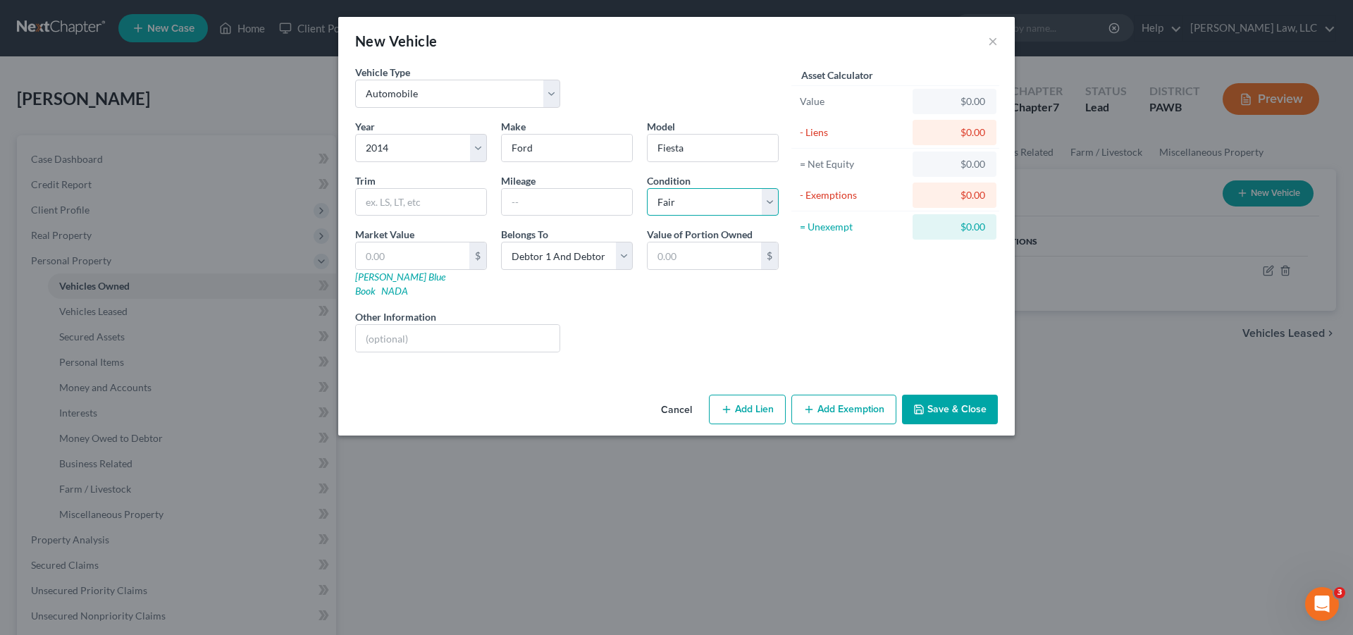
click option "Fair" at bounding box center [0, 0] width 0 height 0
click at [441, 259] on input "text" at bounding box center [412, 255] width 113 height 27
type input "1"
type input "1.00"
type input "10"
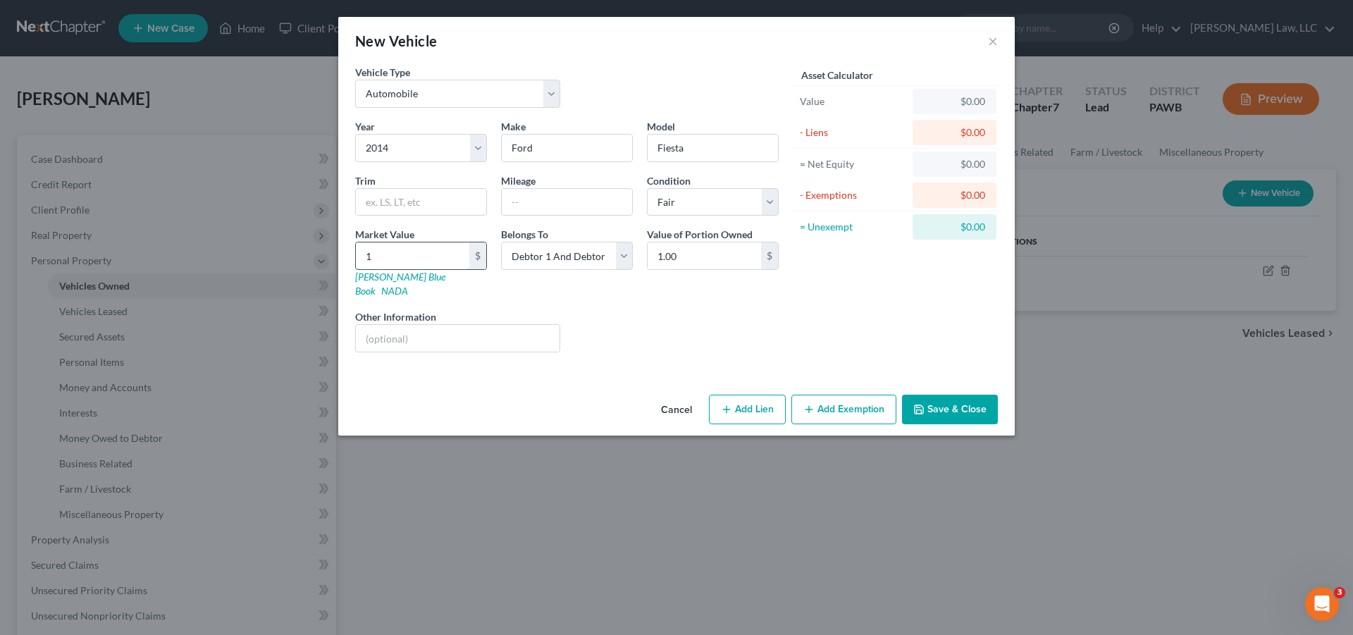
type input "10.00"
type input "100"
type input "100.00"
type input "1000"
type input "1,000.00"
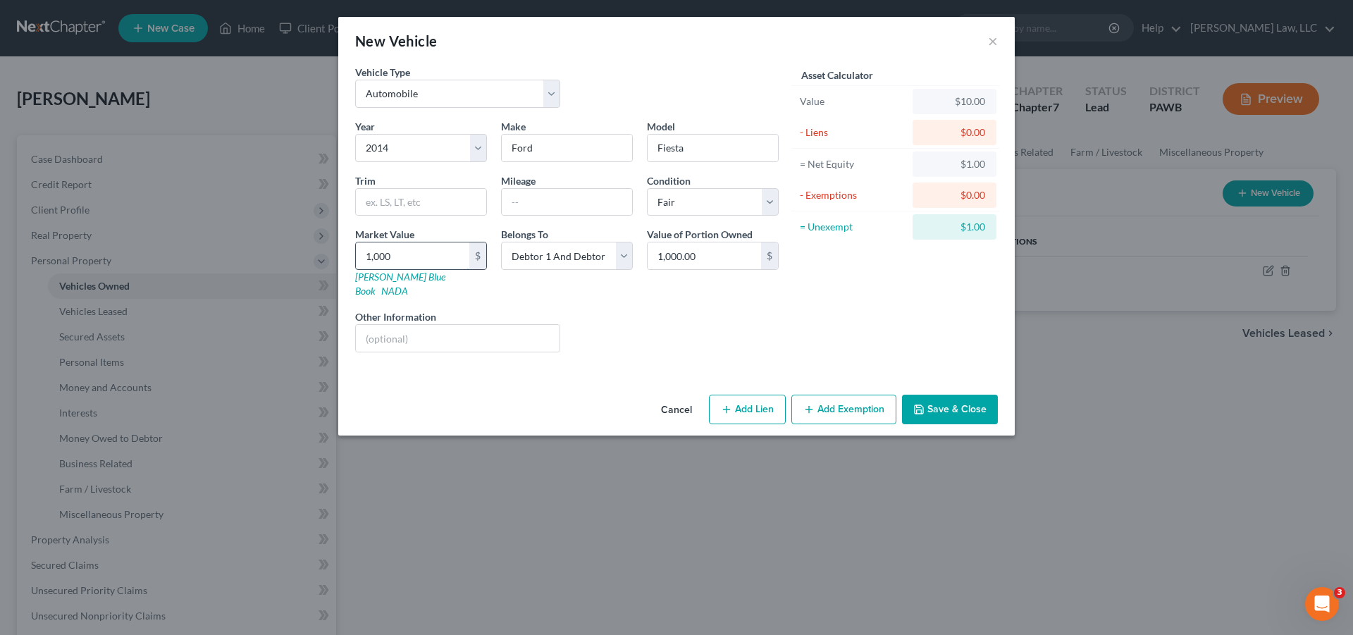
type input "1,0000"
type input "10,000.00"
type input "10,000"
click at [946, 399] on button "Save & Close" at bounding box center [950, 410] width 96 height 30
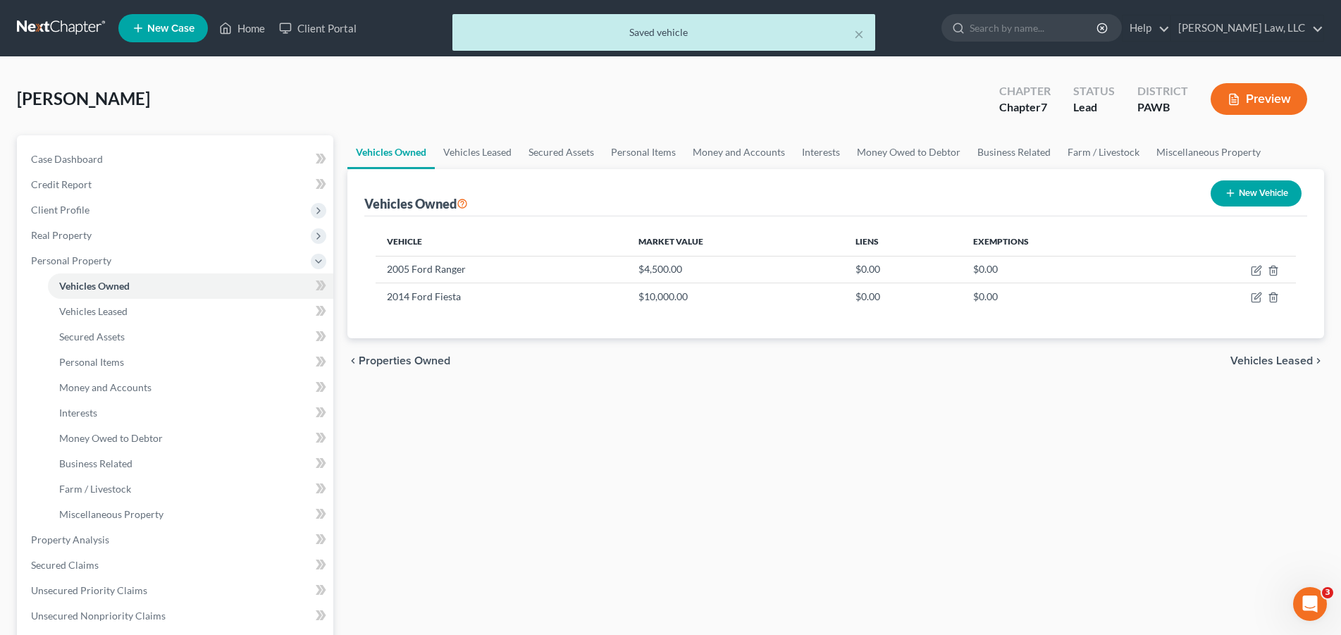
click at [1262, 195] on button "New Vehicle" at bounding box center [1256, 193] width 91 height 26
select select "0"
select select "2"
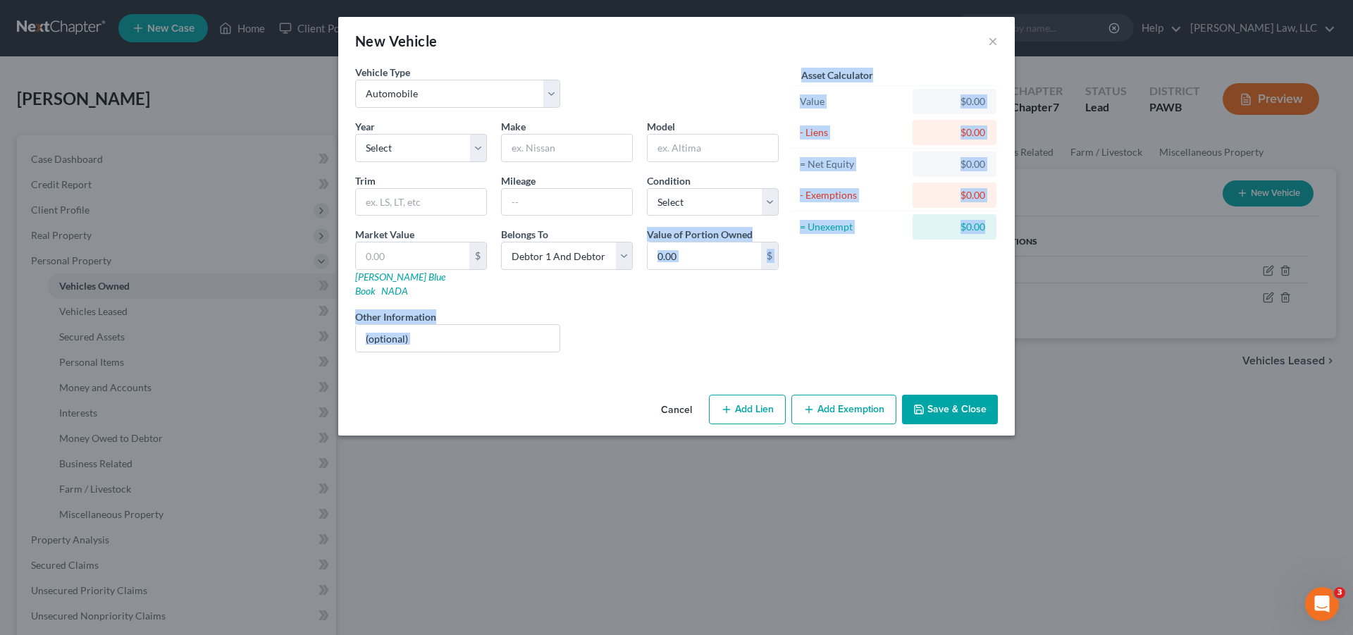
drag, startPoint x: 571, startPoint y: 161, endPoint x: 1008, endPoint y: 316, distance: 463.1
click at [1020, 300] on div "New Vehicle × Vehicle Type Select Automobile Truck Trailer Watercraft Aircraft …" at bounding box center [676, 317] width 1353 height 635
click at [898, 306] on div "Asset Calculator Value $0.00 - Liens $0.00 = Net Equity $0.00 - Exemptions $0.0…" at bounding box center [895, 214] width 219 height 299
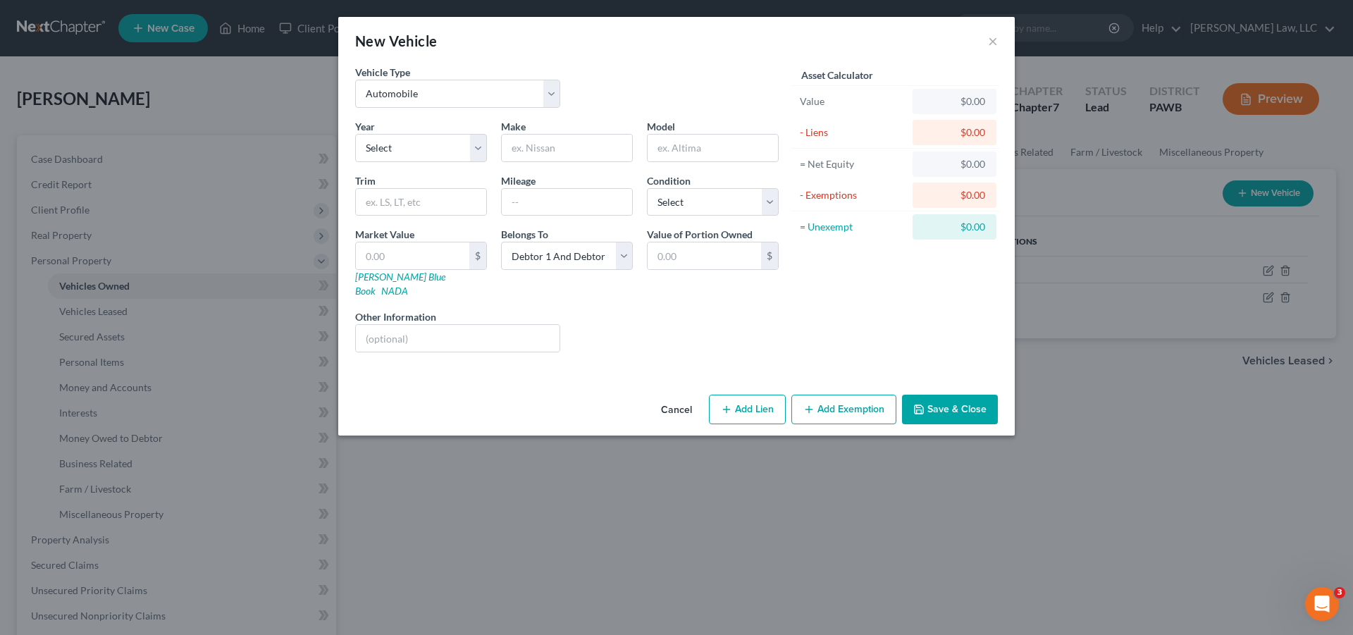
click at [1153, 297] on div "New Vehicle × Vehicle Type Select Automobile Truck Trailer Watercraft Aircraft …" at bounding box center [676, 317] width 1353 height 635
click at [996, 41] on div "New Vehicle ×" at bounding box center [676, 41] width 676 height 48
click at [669, 399] on button "Cancel" at bounding box center [677, 410] width 54 height 28
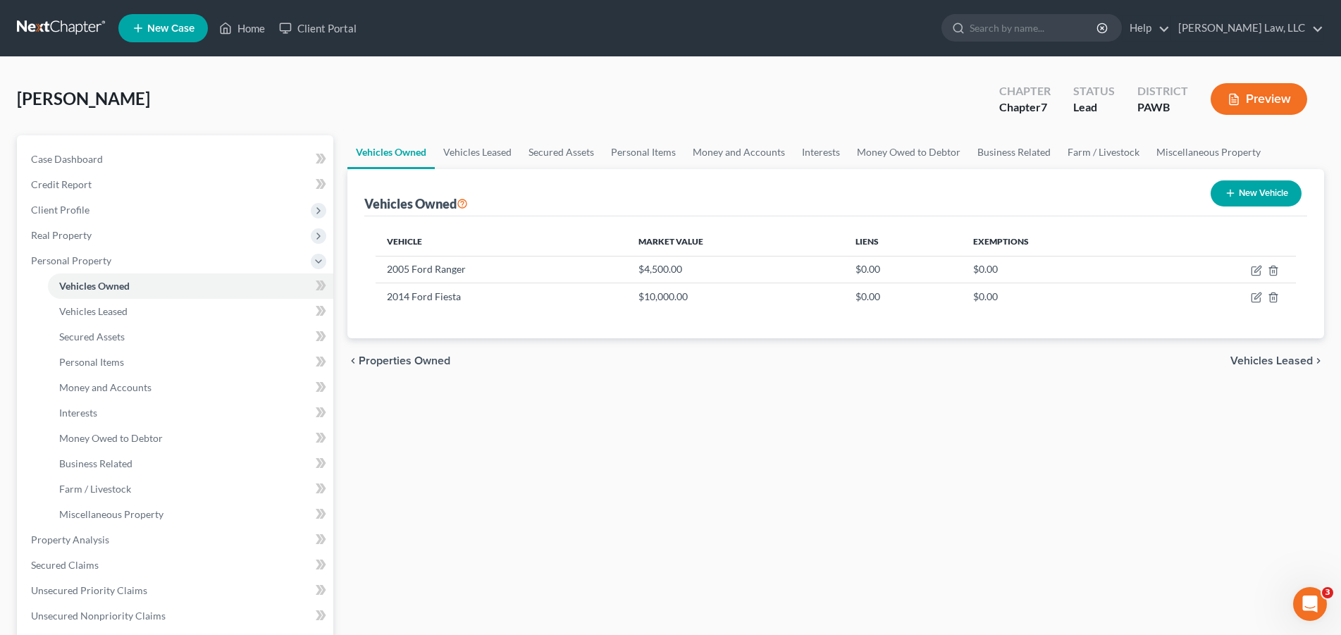
click at [187, 29] on span "New Case" at bounding box center [170, 28] width 47 height 11
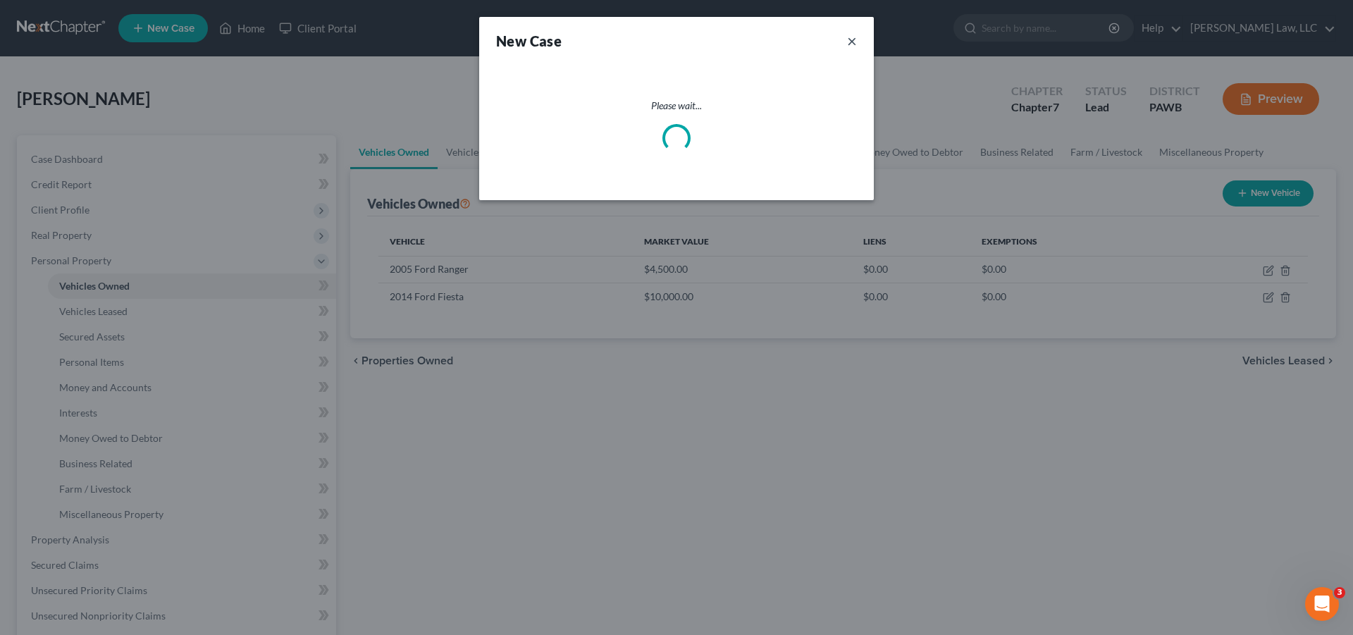
click at [852, 41] on button "×" at bounding box center [852, 41] width 10 height 20
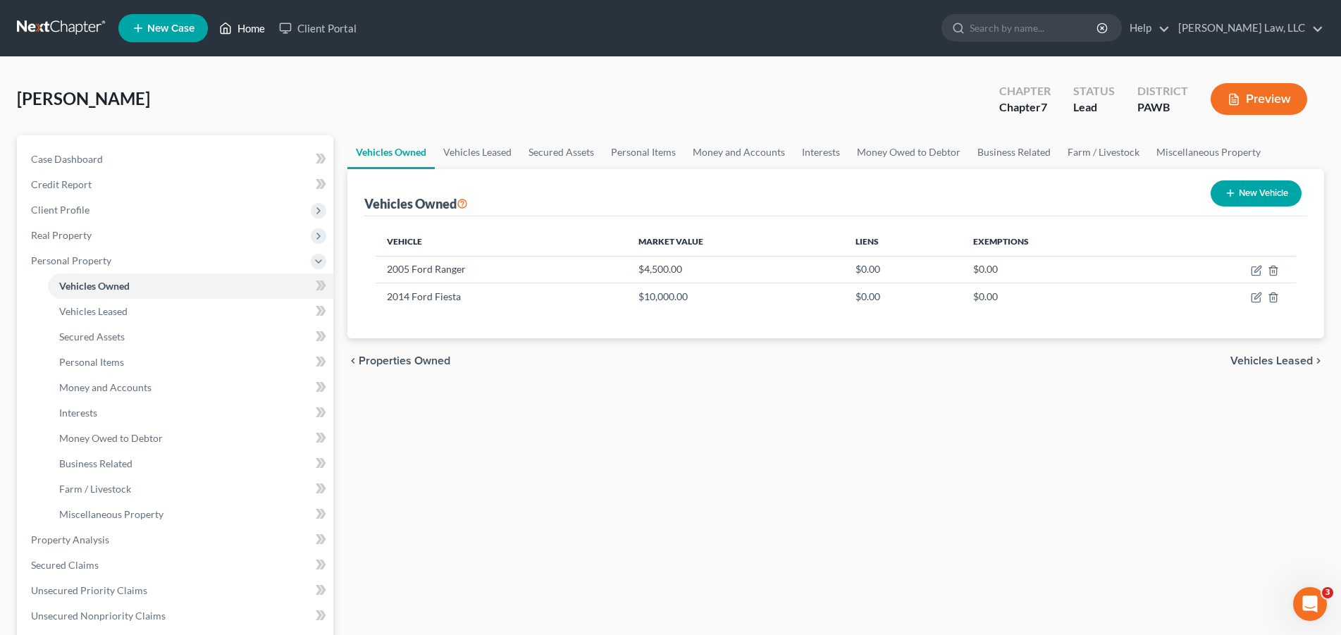
click at [240, 30] on link "Home" at bounding box center [242, 28] width 60 height 25
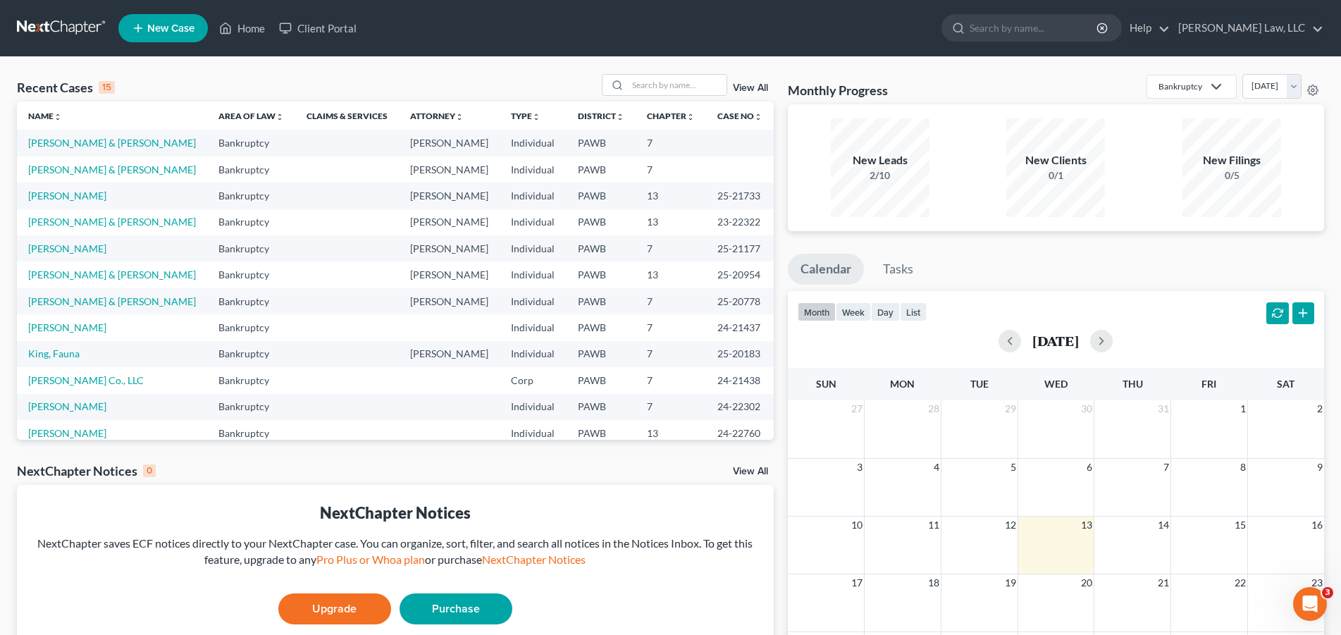
click at [153, 31] on span "New Case" at bounding box center [170, 28] width 47 height 11
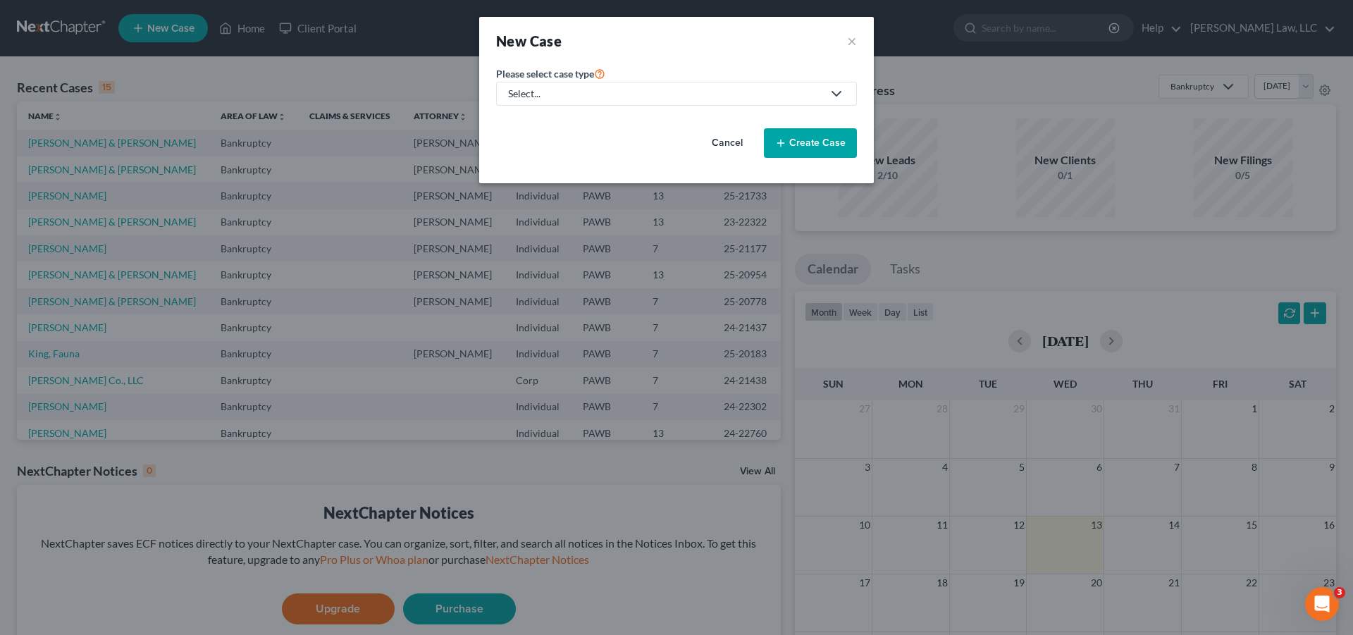
click at [635, 98] on div "Select..." at bounding box center [665, 94] width 314 height 14
click at [534, 120] on div "Bankruptcy" at bounding box center [538, 122] width 58 height 14
select select "69"
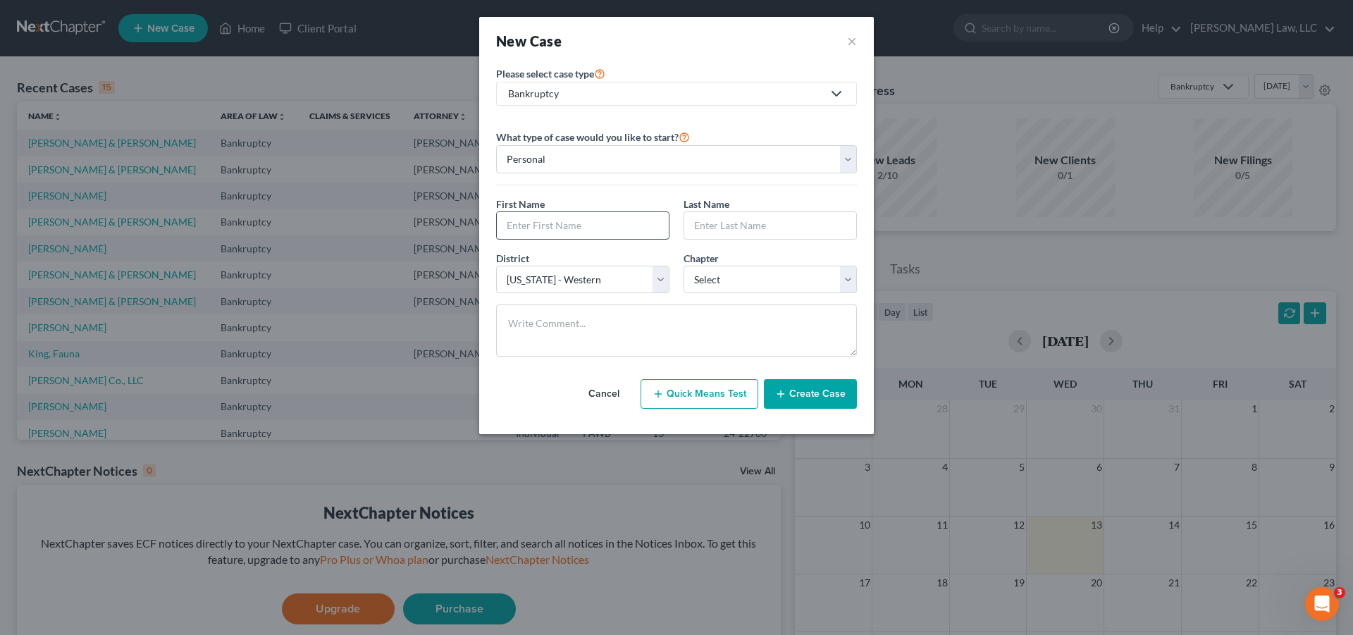
click at [597, 231] on input "text" at bounding box center [583, 225] width 172 height 27
type input "Rege"
click at [748, 225] on input "text" at bounding box center [770, 225] width 172 height 27
type input "[PERSON_NAME]"
click at [683, 266] on select "Select 7 11 12 13" at bounding box center [769, 280] width 173 height 28
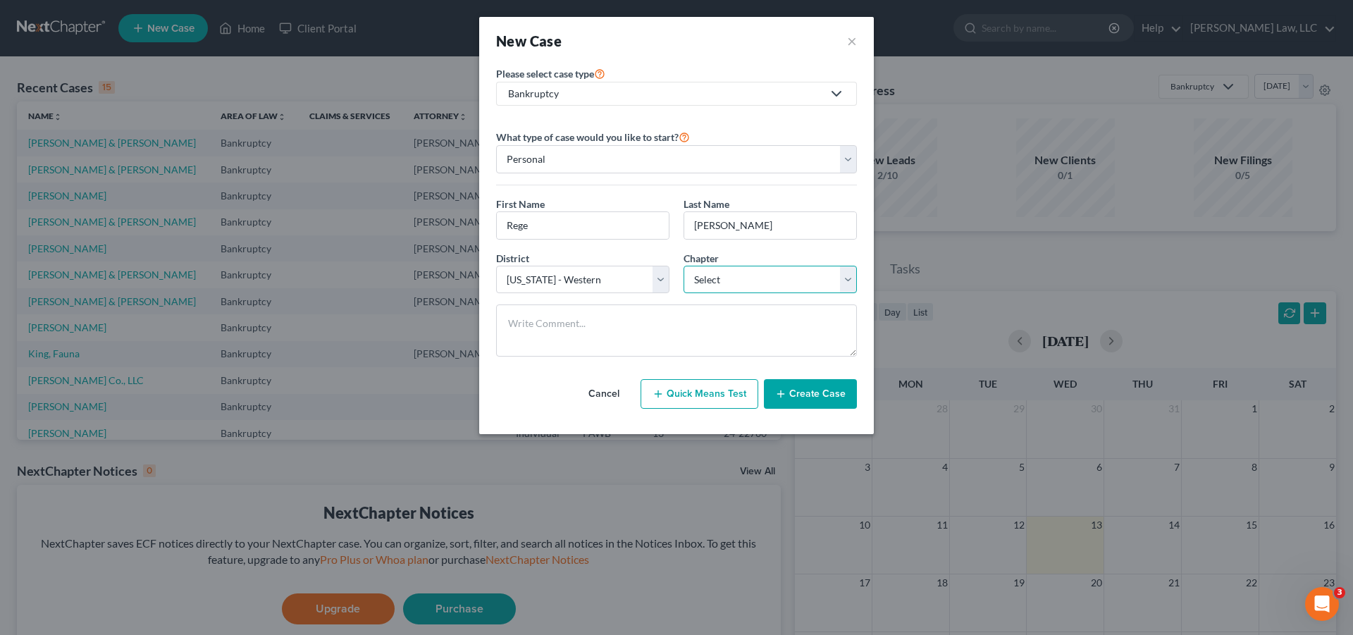
select select "0"
click option "7" at bounding box center [0, 0] width 0 height 0
click at [812, 392] on button "Create Case" at bounding box center [810, 394] width 93 height 30
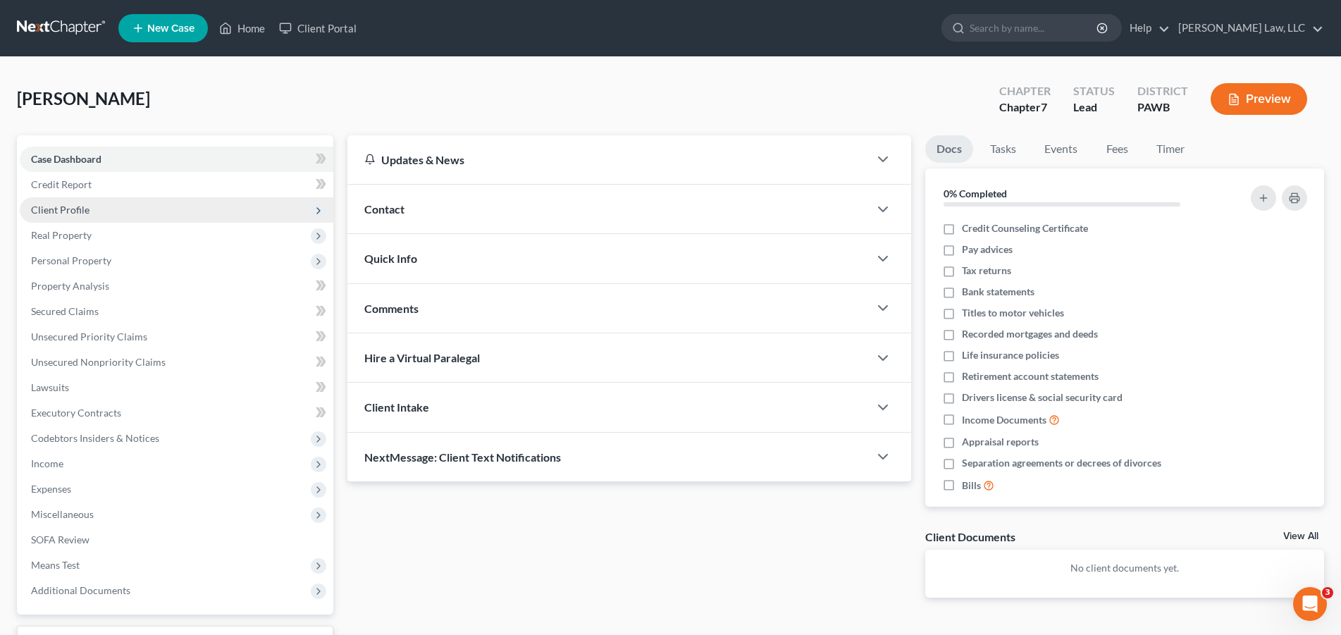
click at [113, 211] on span "Client Profile" at bounding box center [177, 209] width 314 height 25
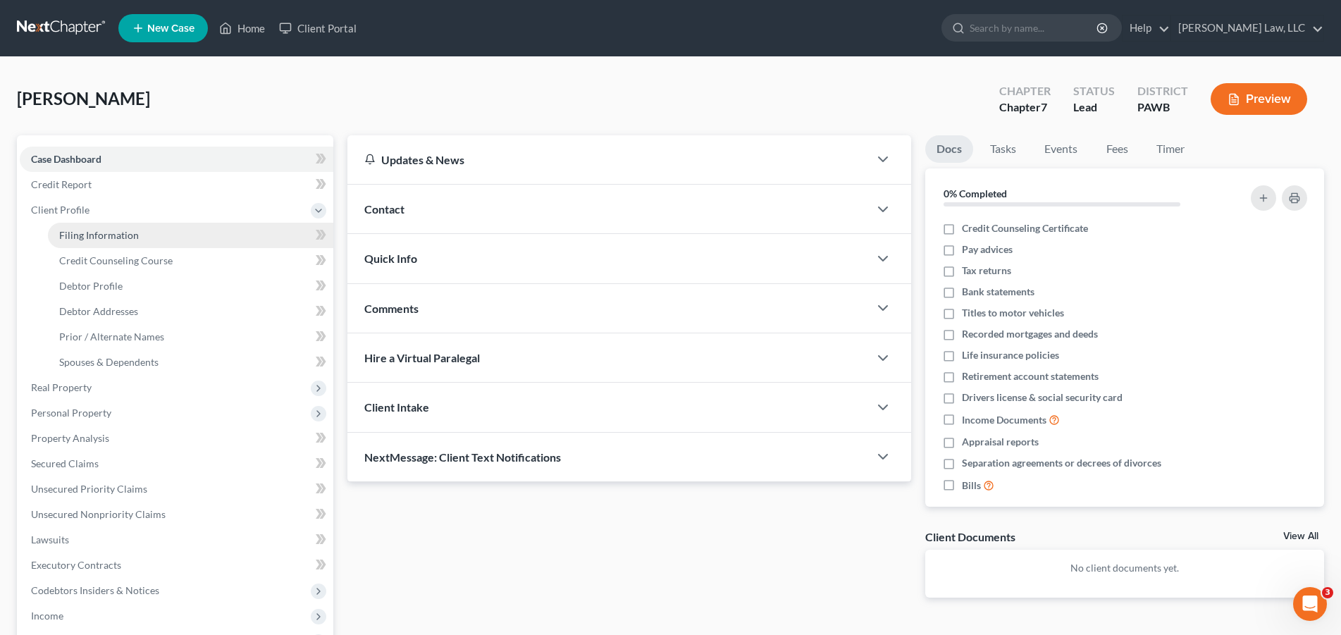
click at [118, 237] on span "Filing Information" at bounding box center [99, 235] width 80 height 12
select select "1"
select select "0"
select select "69"
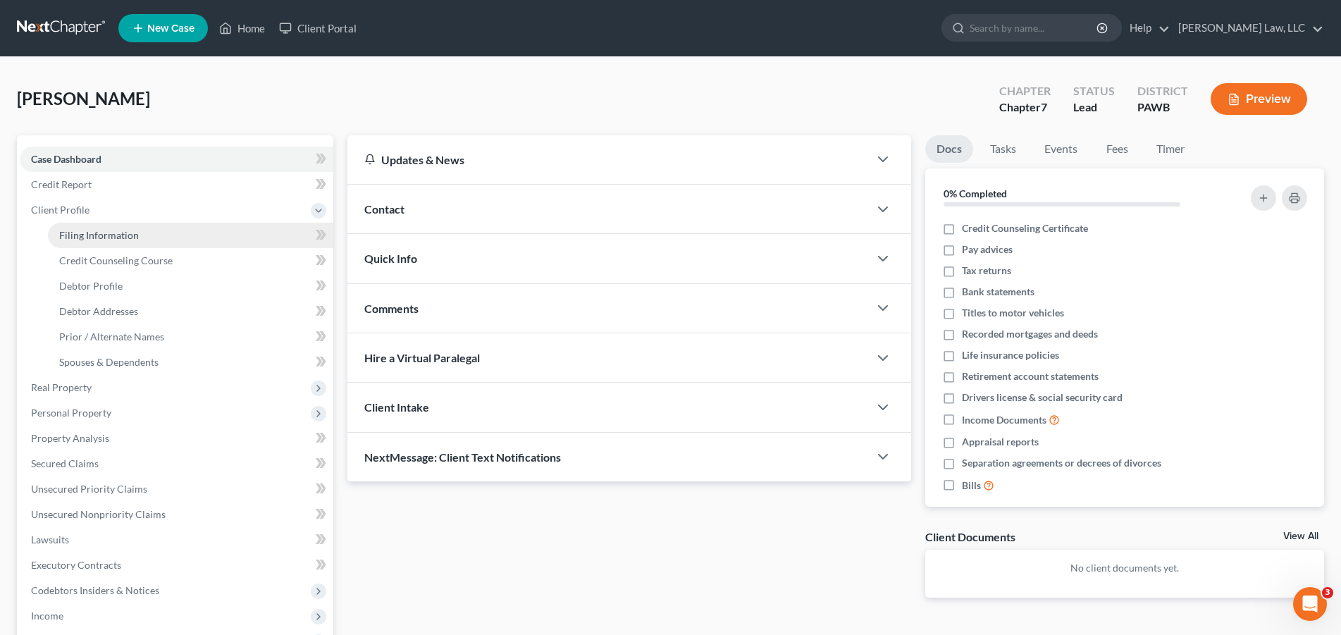
select select "0"
select select "39"
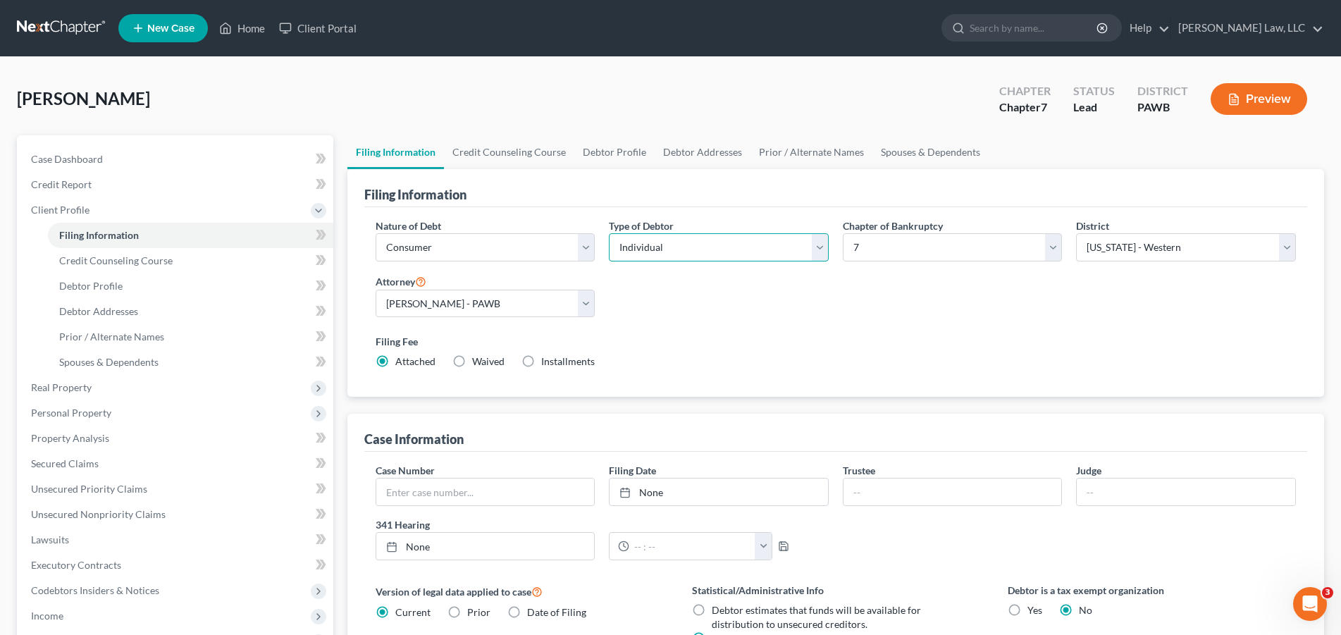
click at [609, 233] on select "Select Individual Joint" at bounding box center [719, 247] width 220 height 28
select select "1"
click option "Joint" at bounding box center [0, 0] width 0 height 0
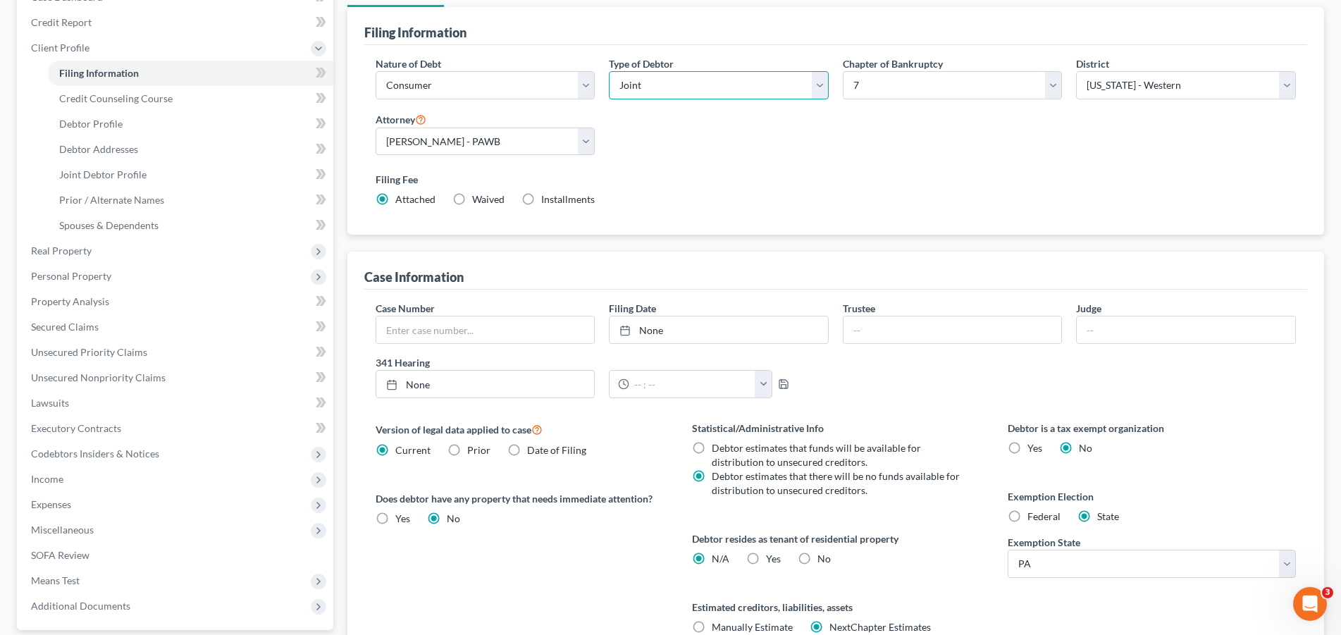
scroll to position [216, 0]
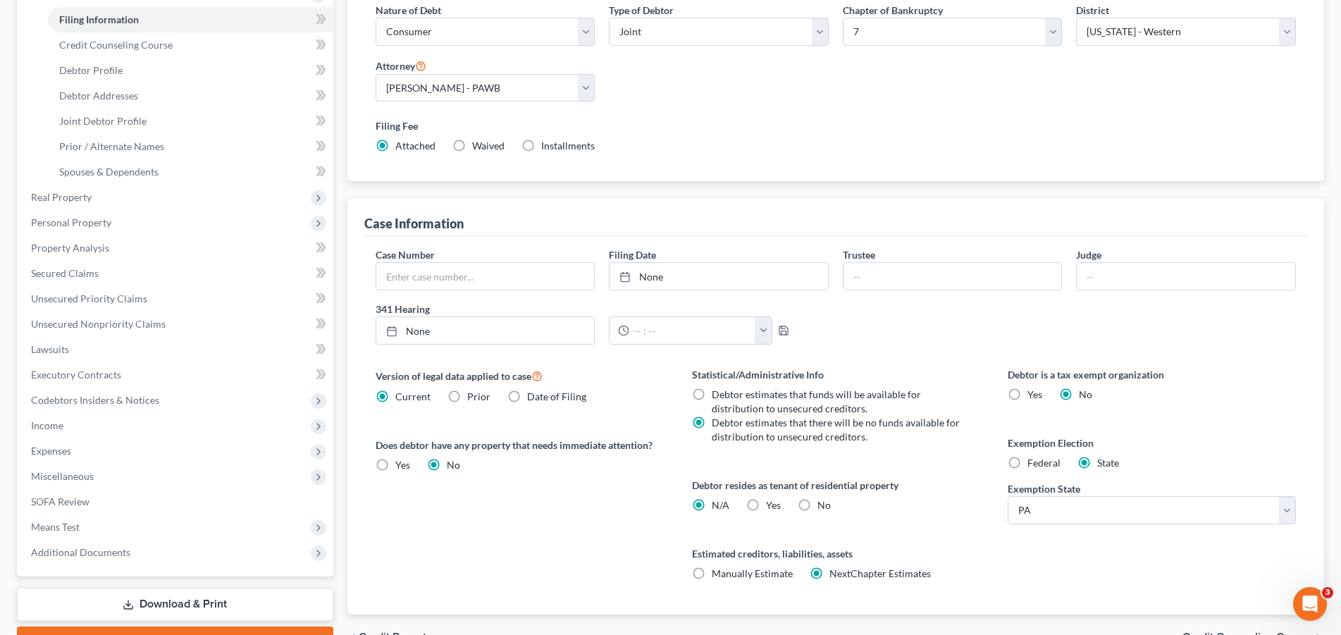
click at [1027, 468] on label "Federal" at bounding box center [1043, 463] width 33 height 14
click at [1033, 465] on input "Federal" at bounding box center [1037, 460] width 9 height 9
radio input "true"
radio input "false"
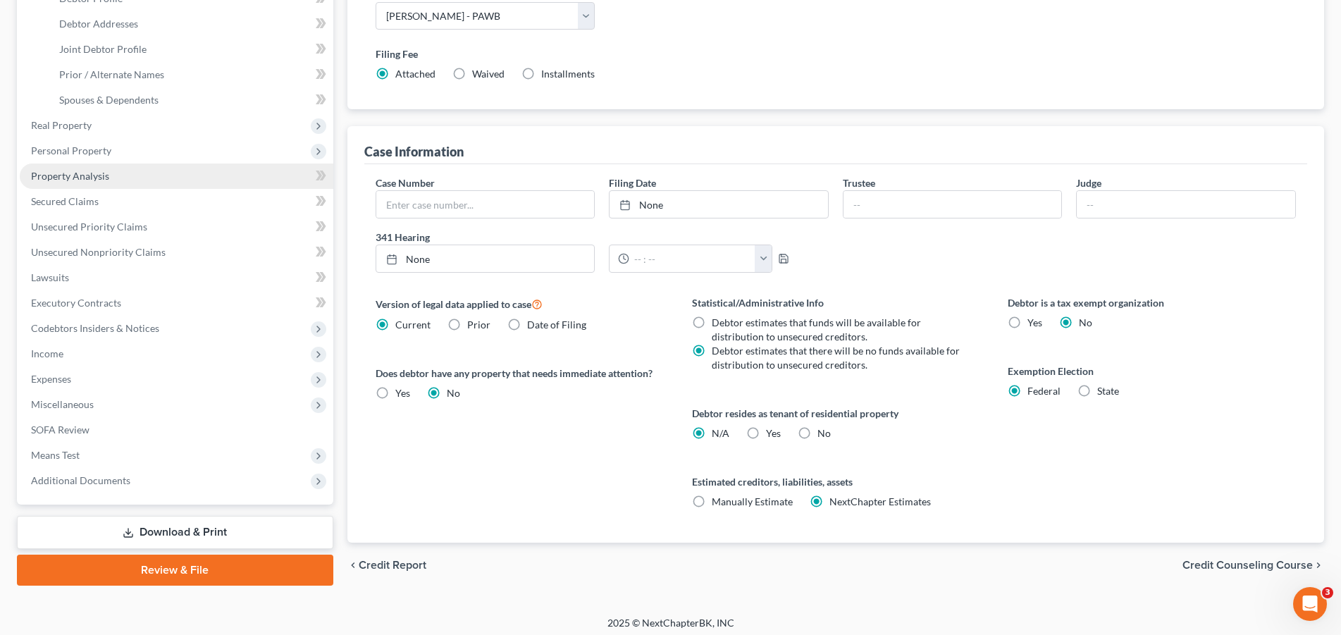
scroll to position [144, 0]
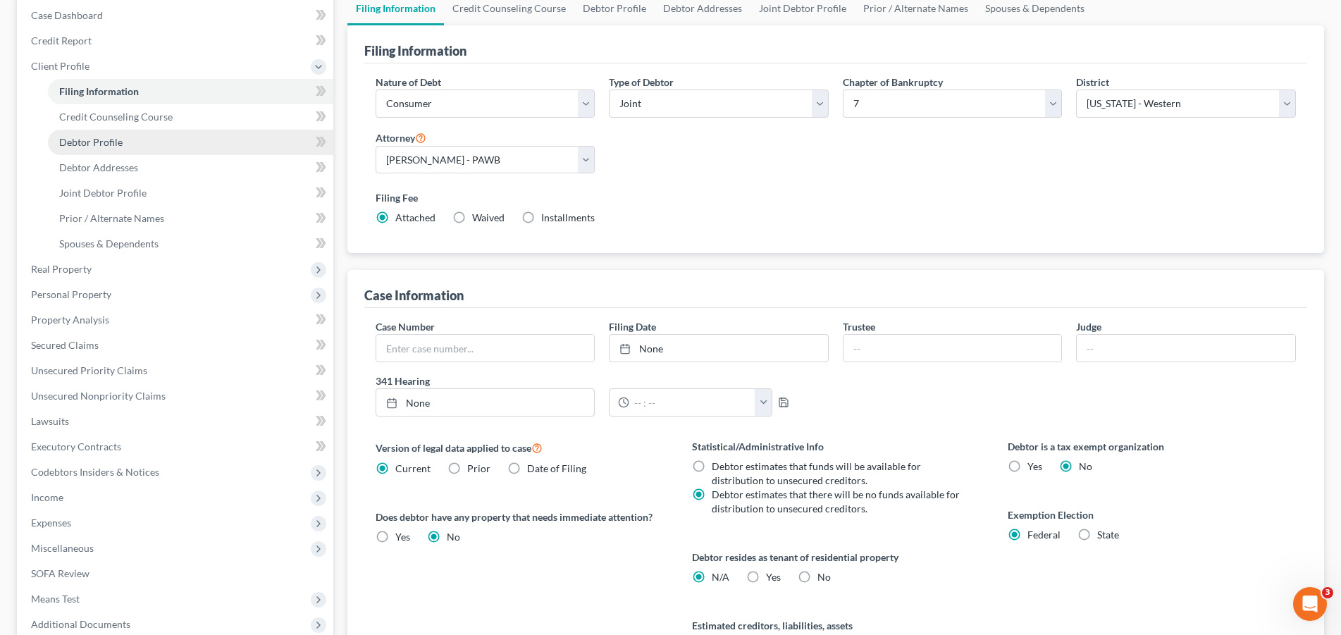
click at [109, 144] on span "Debtor Profile" at bounding box center [90, 142] width 63 height 12
select select "1"
select select "0"
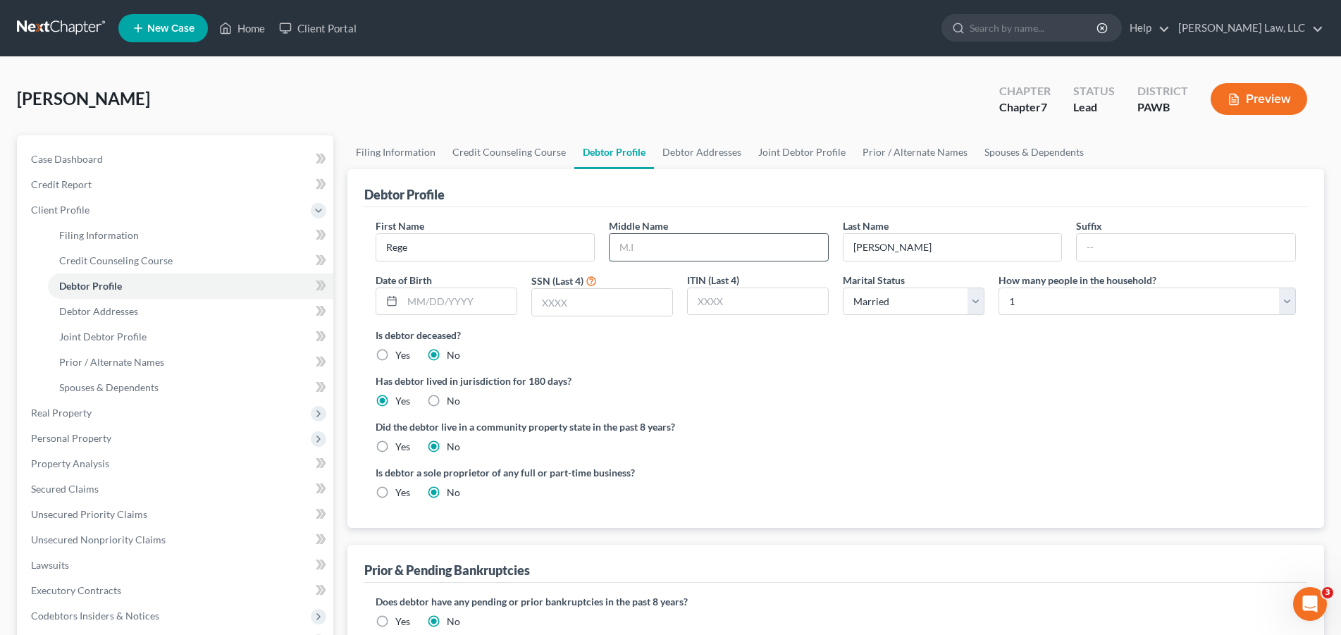
click at [654, 251] on input "text" at bounding box center [718, 247] width 218 height 27
type input "[PERSON_NAME]"
click at [493, 305] on input "text" at bounding box center [459, 301] width 114 height 27
type input "[DATE]"
click at [632, 299] on input "text" at bounding box center [602, 302] width 140 height 27
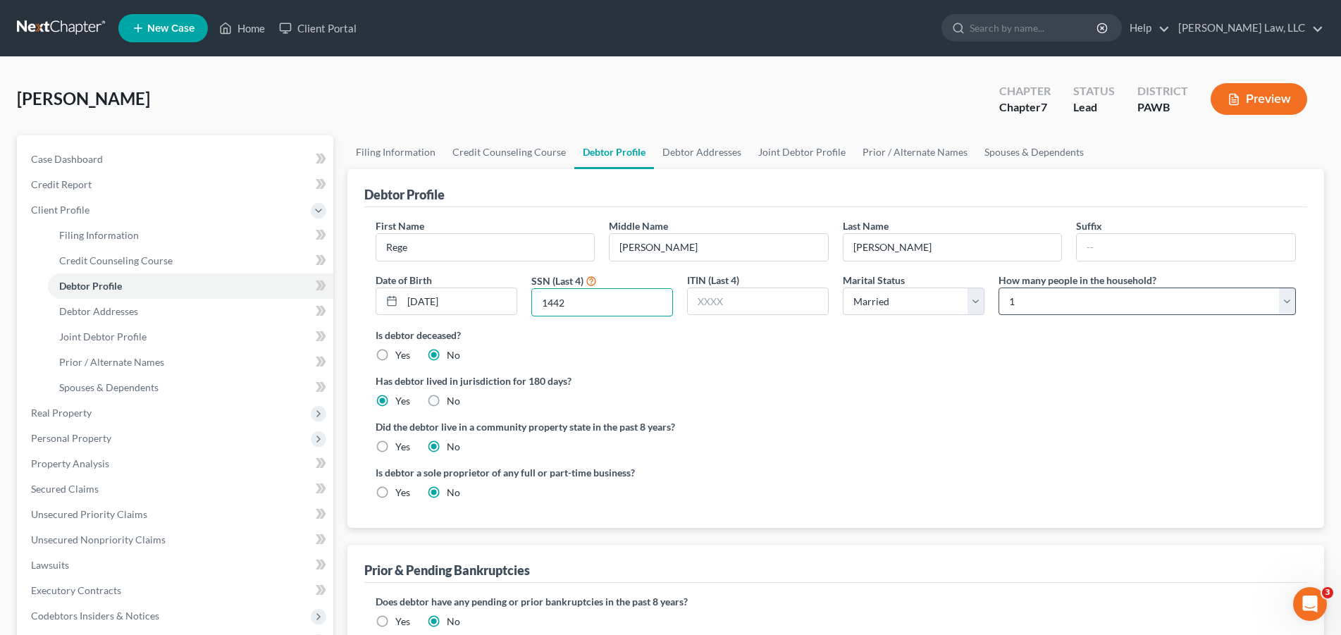
type input "1442"
click at [998, 287] on select "Select 1 2 3 4 5 6 7 8 9 10 11 12 13 14 15 16 17 18 19 20" at bounding box center [1146, 301] width 297 height 28
select select "3"
click option "4" at bounding box center [0, 0] width 0 height 0
drag, startPoint x: 435, startPoint y: 252, endPoint x: 772, endPoint y: 397, distance: 367.4
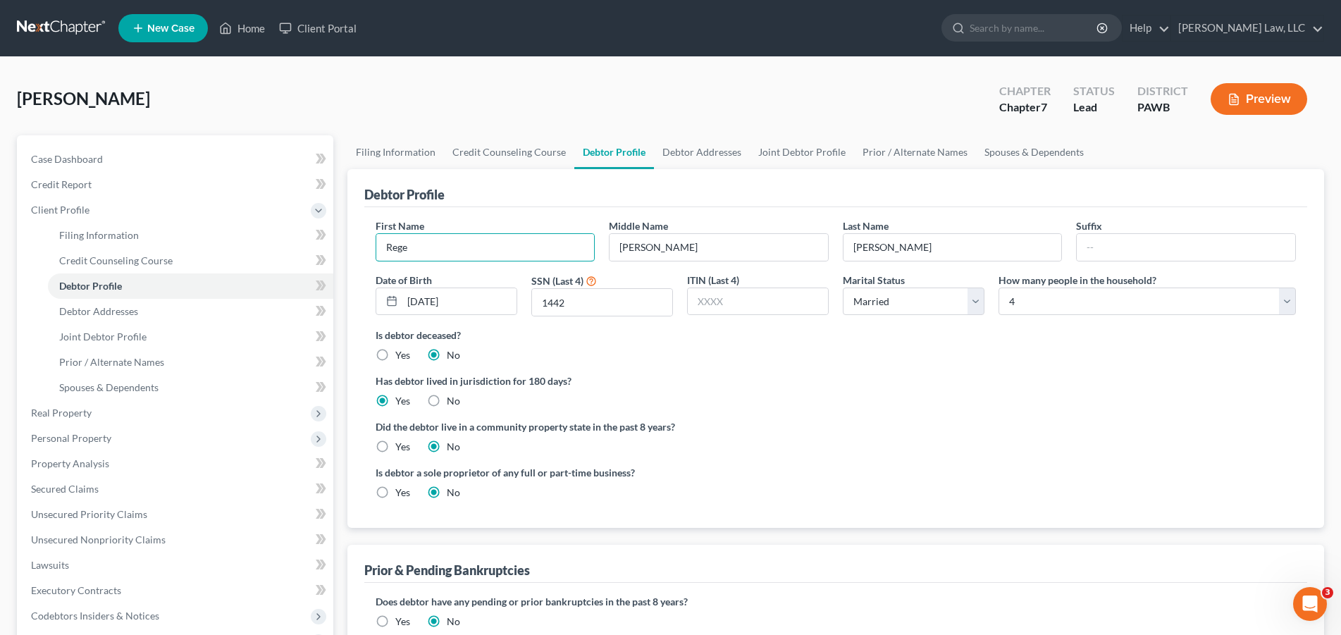
click at [595, 261] on input "Rege" at bounding box center [485, 247] width 218 height 27
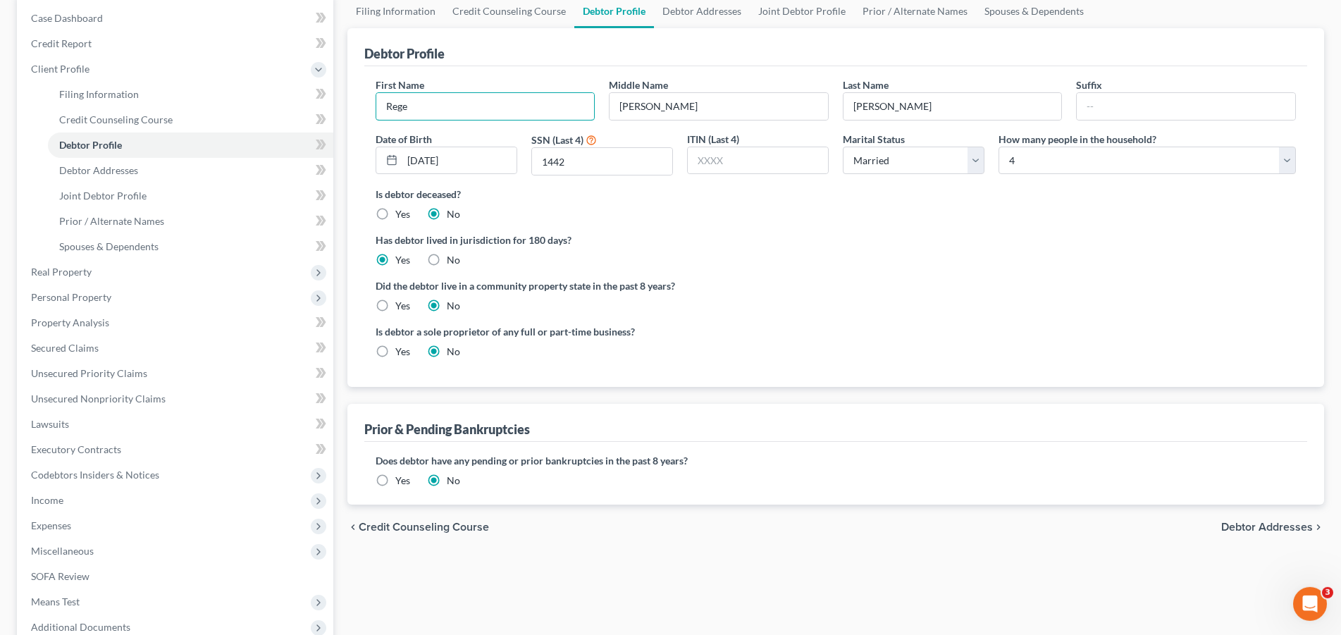
scroll to position [144, 0]
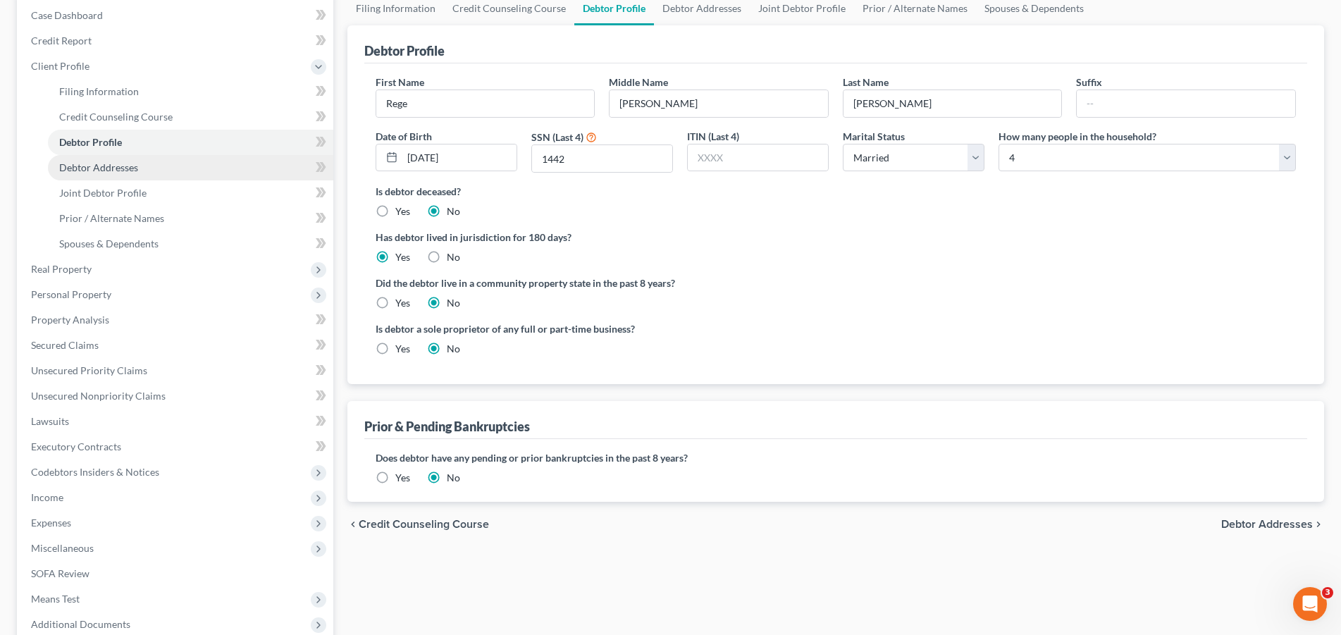
click at [133, 171] on span "Debtor Addresses" at bounding box center [98, 167] width 79 height 12
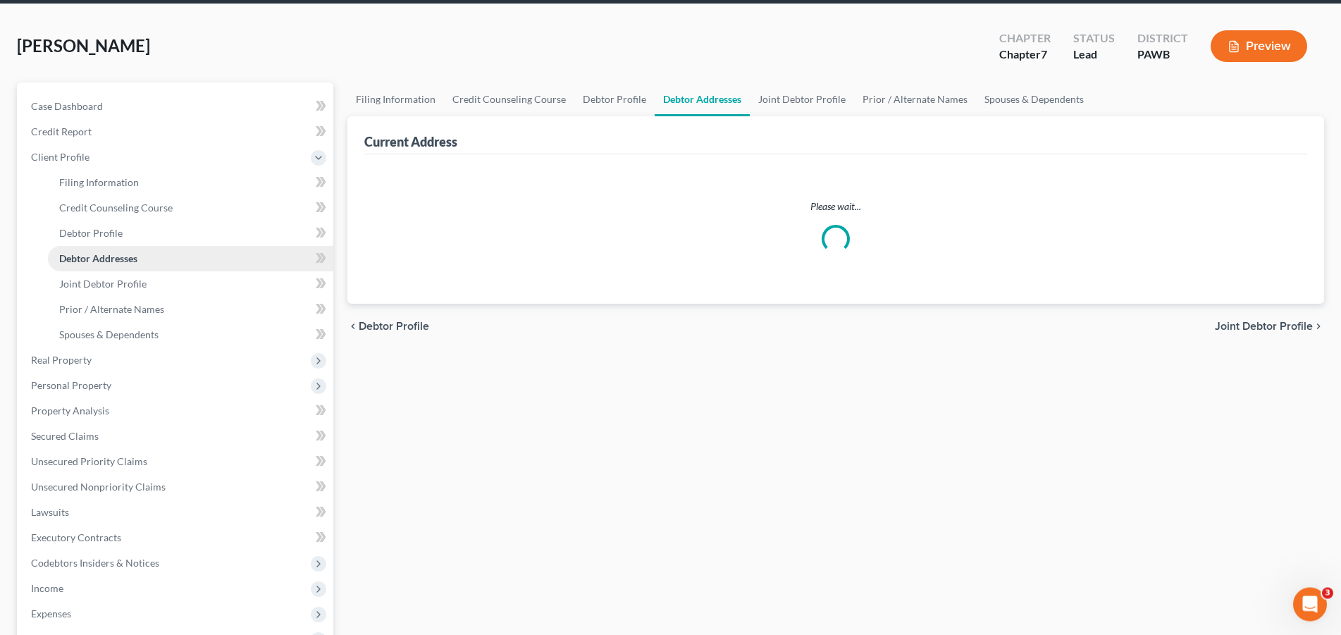
select select "0"
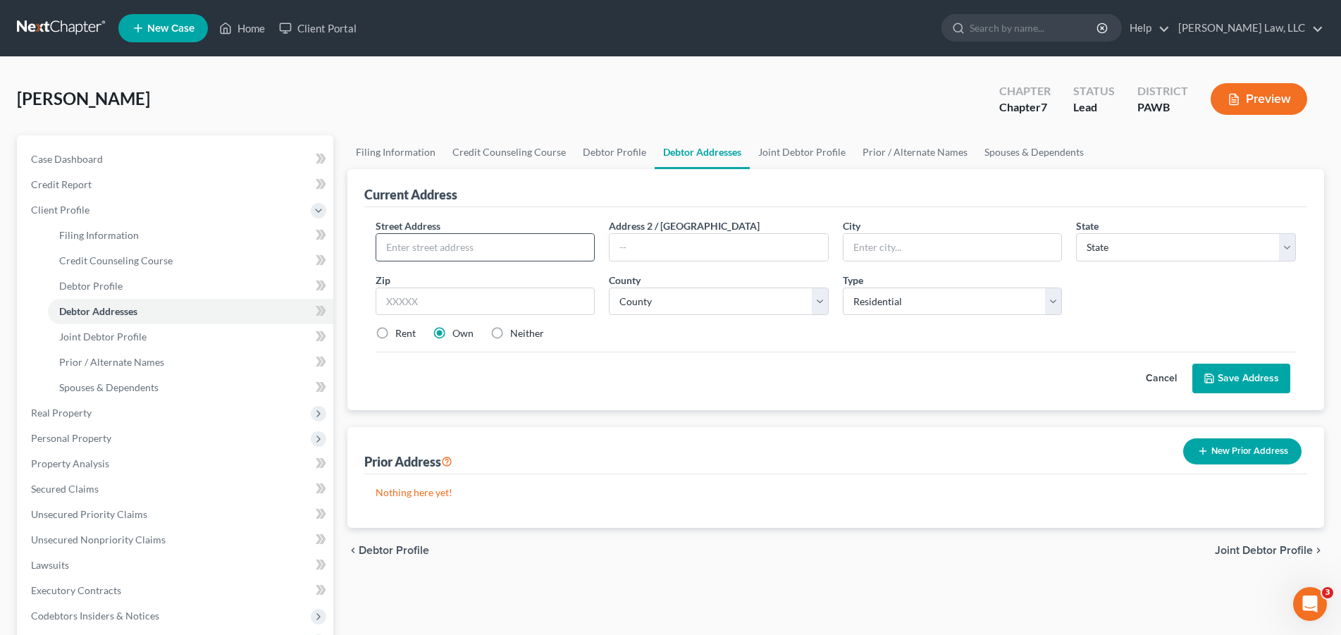
click at [448, 249] on input "text" at bounding box center [485, 247] width 218 height 27
type input "[STREET_ADDRESS]"
type input "Glassport"
select select "39"
type input "15045"
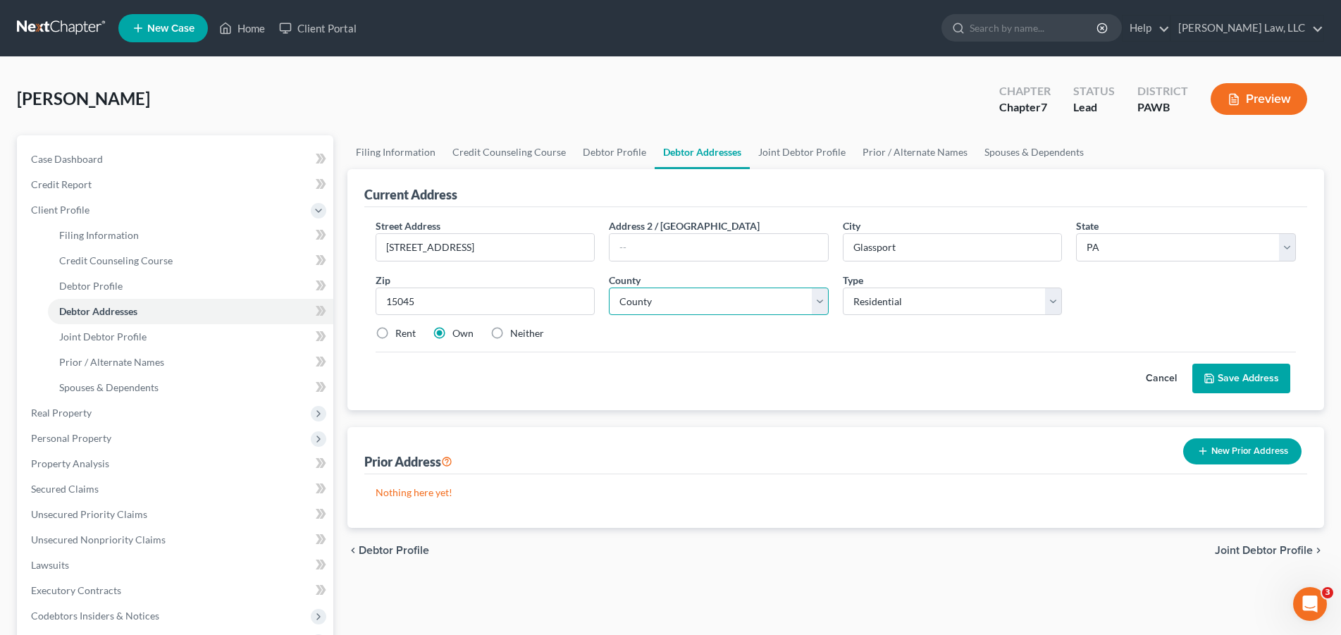
click at [609, 287] on select "County [GEOGRAPHIC_DATA] [GEOGRAPHIC_DATA] [GEOGRAPHIC_DATA] [GEOGRAPHIC_DATA] …" at bounding box center [719, 301] width 220 height 28
select select "1"
click option "[GEOGRAPHIC_DATA]" at bounding box center [0, 0] width 0 height 0
click at [1247, 368] on button "Save Address" at bounding box center [1241, 379] width 98 height 30
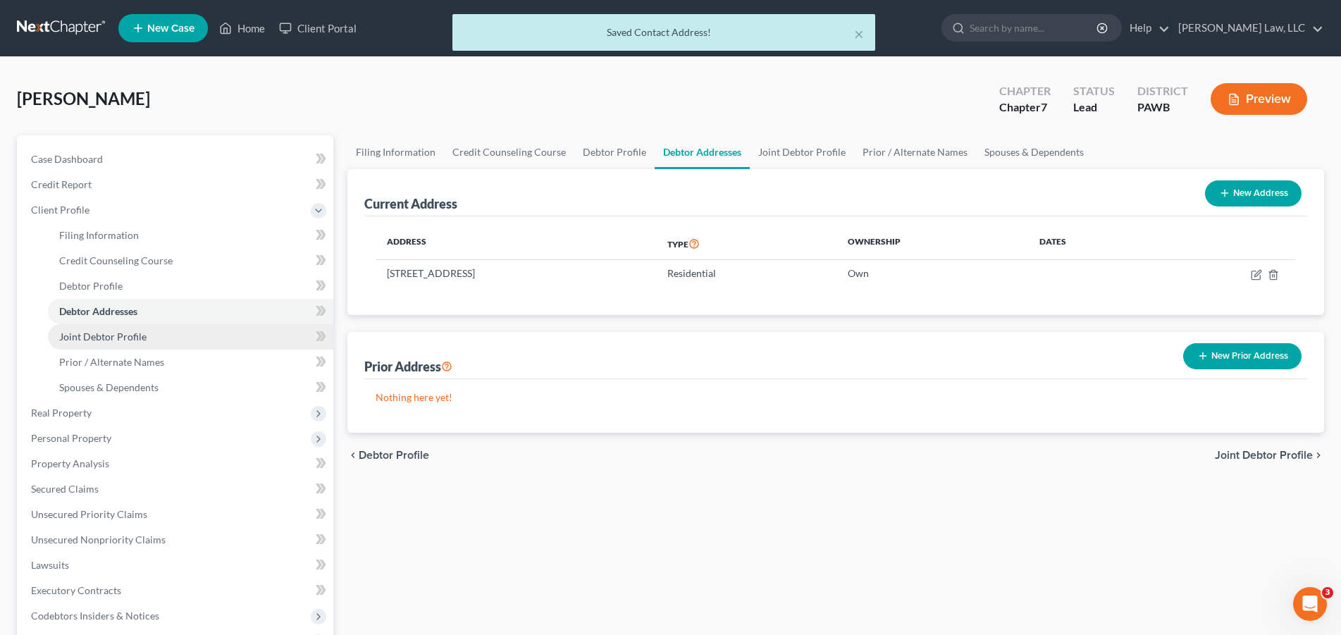
click at [116, 335] on span "Joint Debtor Profile" at bounding box center [102, 336] width 87 height 12
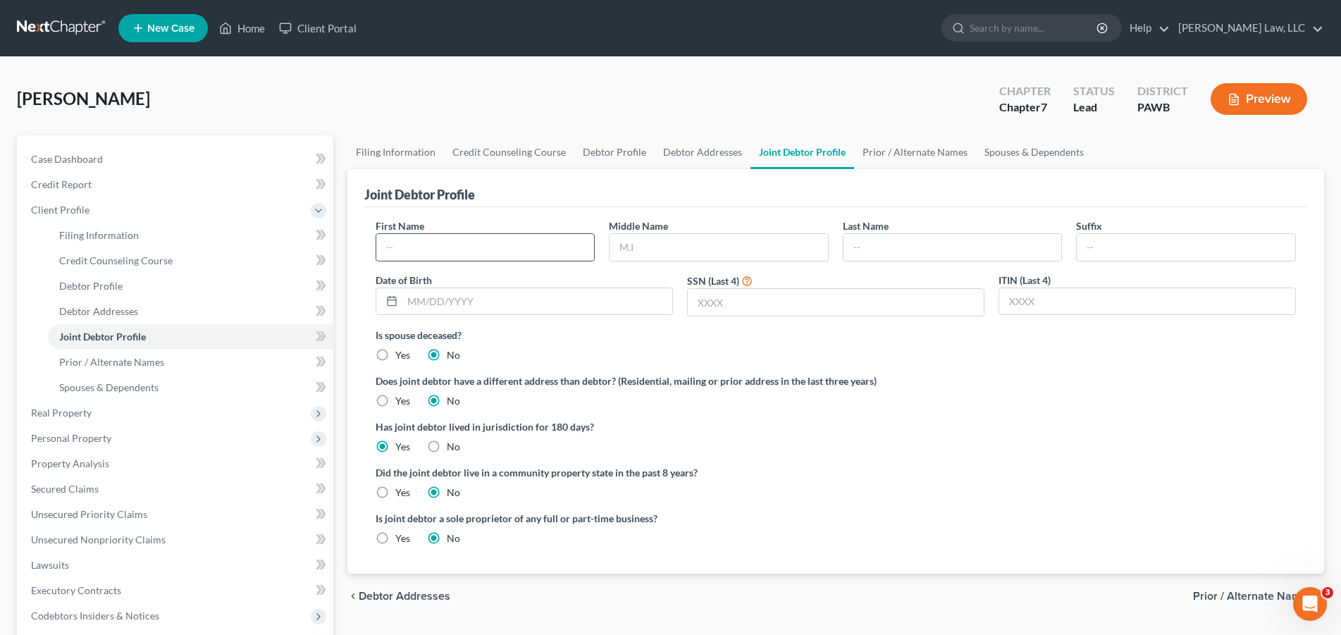
click at [424, 252] on input "text" at bounding box center [485, 247] width 218 height 27
type input "[PERSON_NAME]"
type input "Jo"
type input "[PERSON_NAME]"
click at [552, 307] on input "text" at bounding box center [537, 301] width 270 height 27
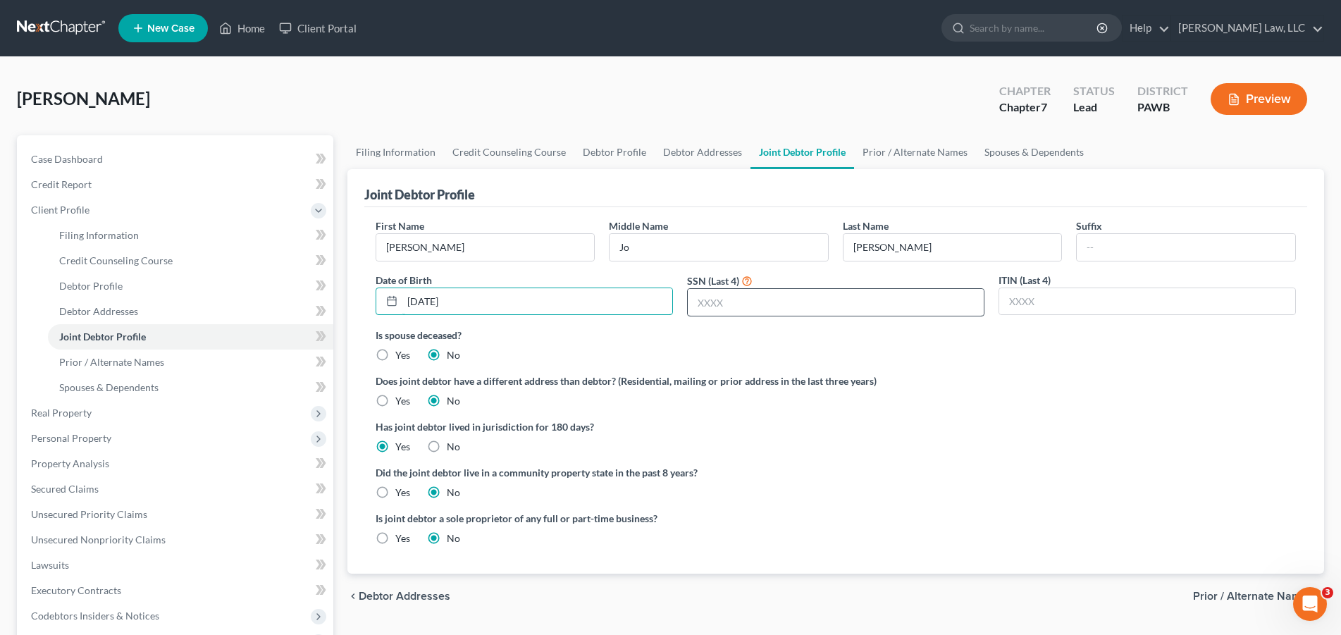
type input "[DATE]"
click at [778, 302] on input "text" at bounding box center [836, 302] width 296 height 27
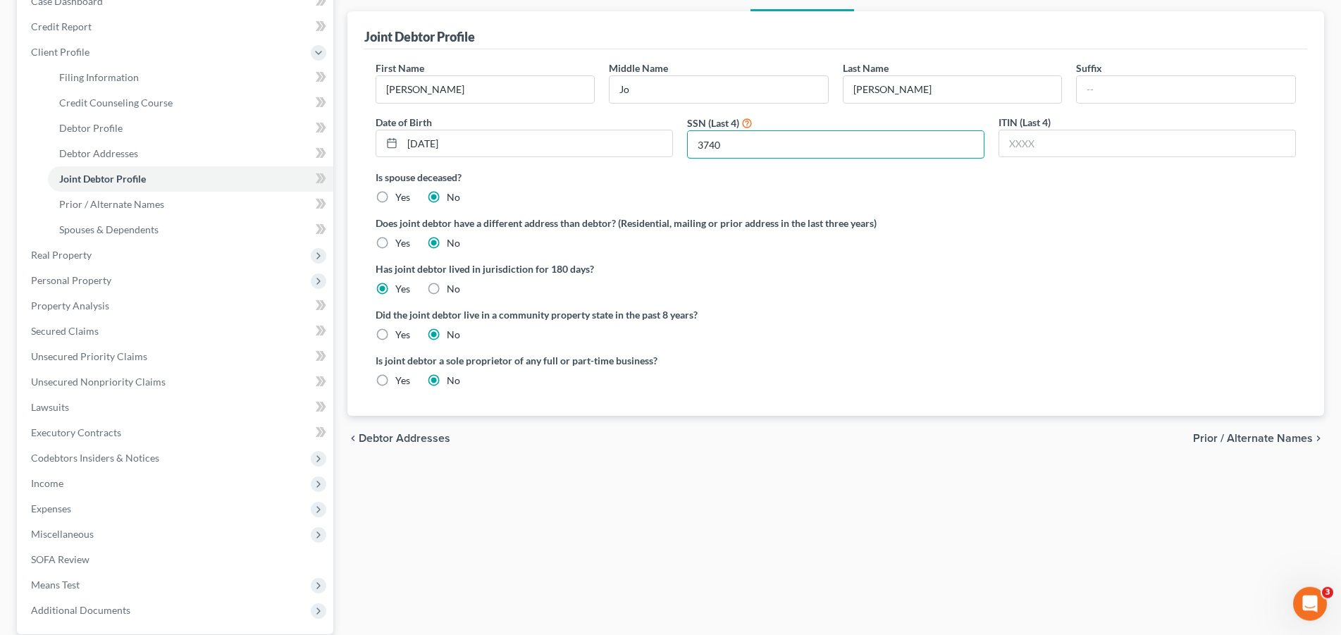
scroll to position [216, 0]
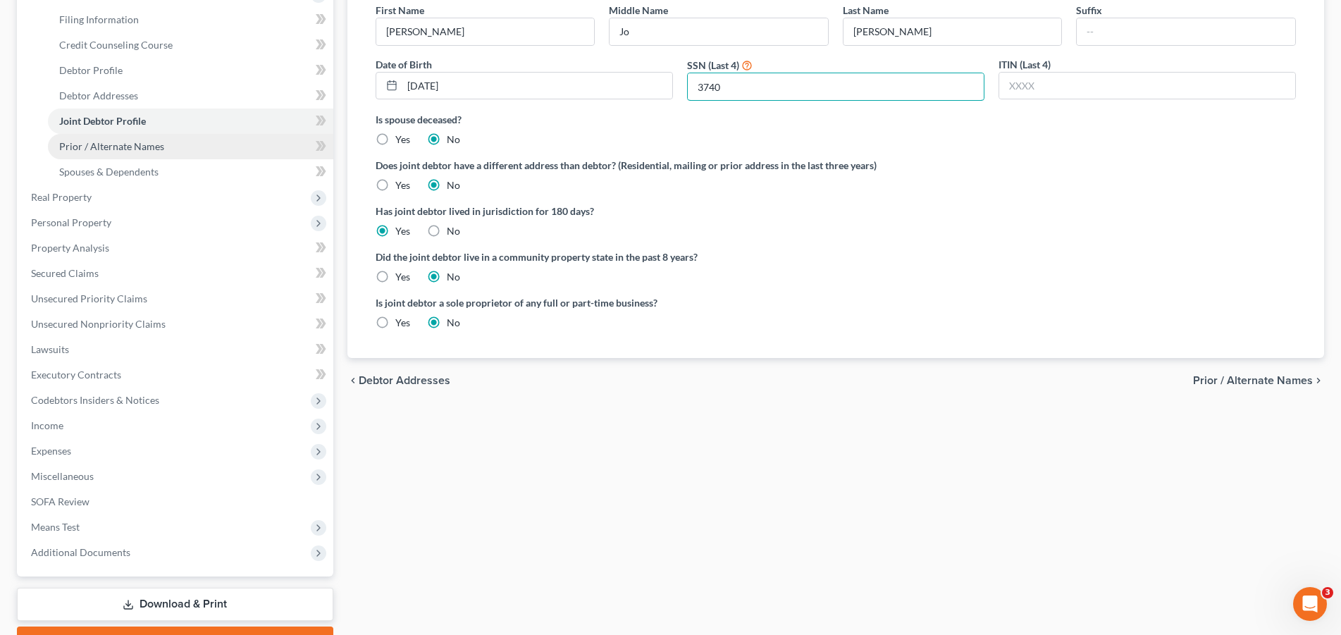
type input "3740"
click at [138, 148] on span "Prior / Alternate Names" at bounding box center [111, 146] width 105 height 12
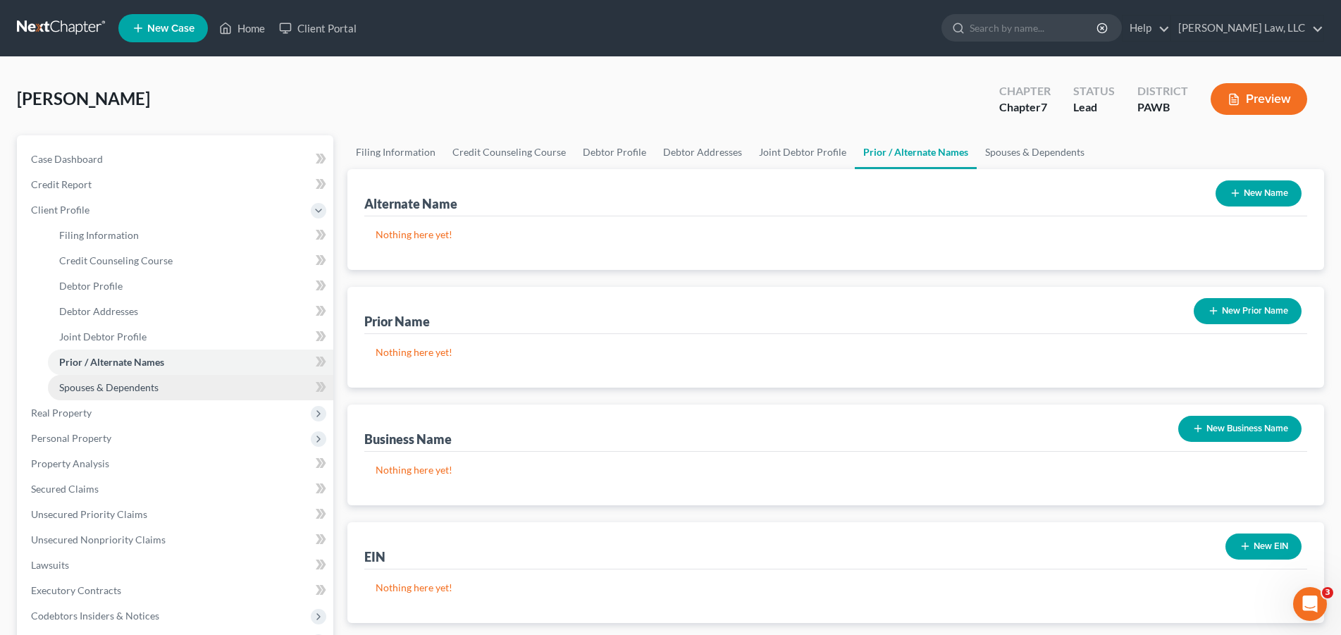
click at [130, 386] on span "Spouses & Dependents" at bounding box center [108, 387] width 99 height 12
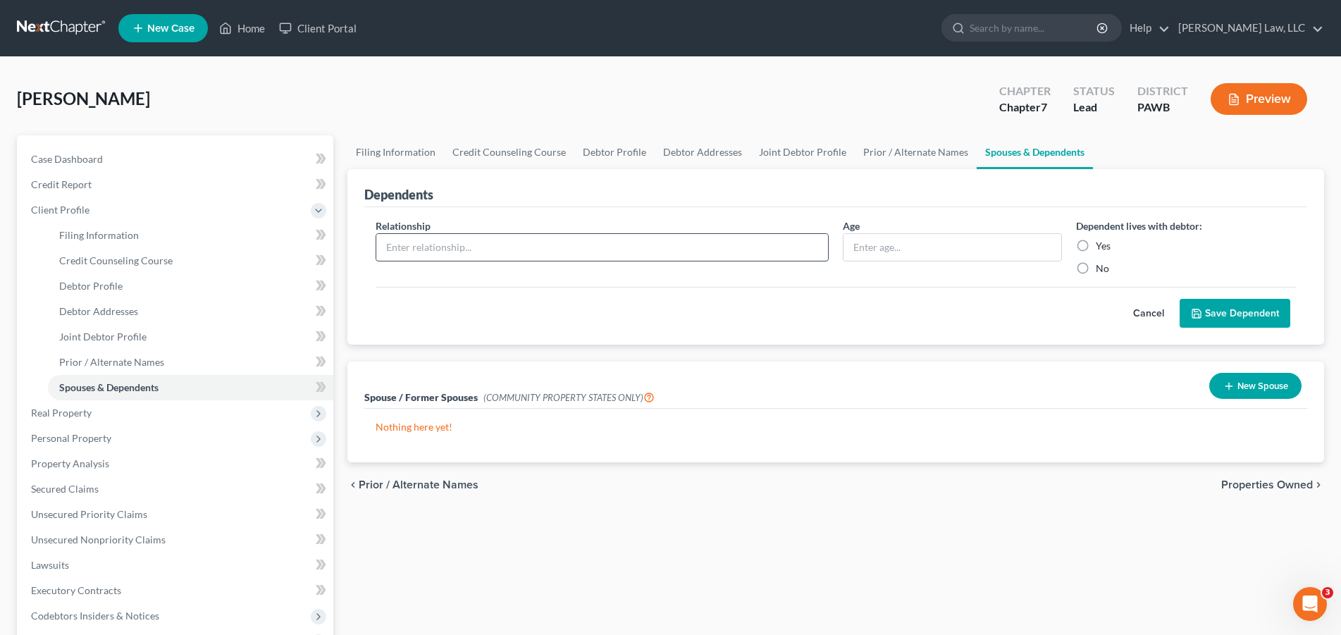
click at [409, 252] on input "text" at bounding box center [602, 247] width 452 height 27
type input "Child"
click at [872, 253] on input "text" at bounding box center [952, 247] width 218 height 27
type input "19"
click at [1096, 247] on label "Yes" at bounding box center [1103, 246] width 15 height 14
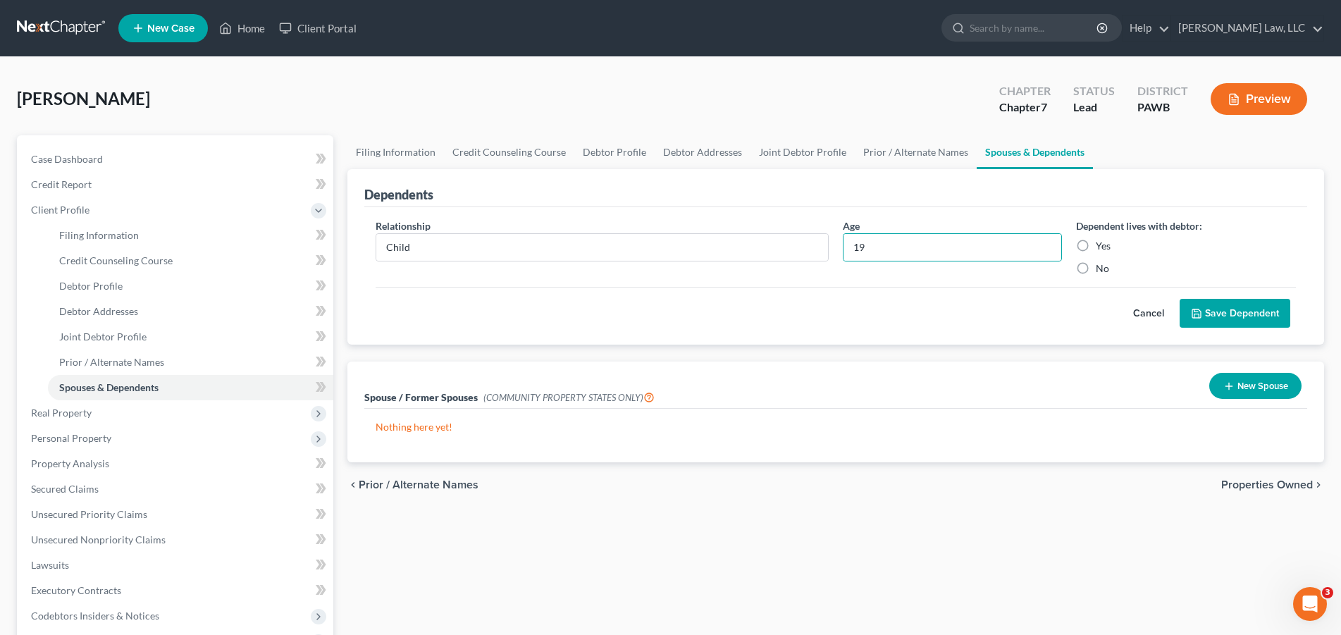
click at [1101, 247] on input "Yes" at bounding box center [1105, 243] width 9 height 9
radio input "true"
click at [1234, 316] on button "Save Dependent" at bounding box center [1235, 314] width 111 height 30
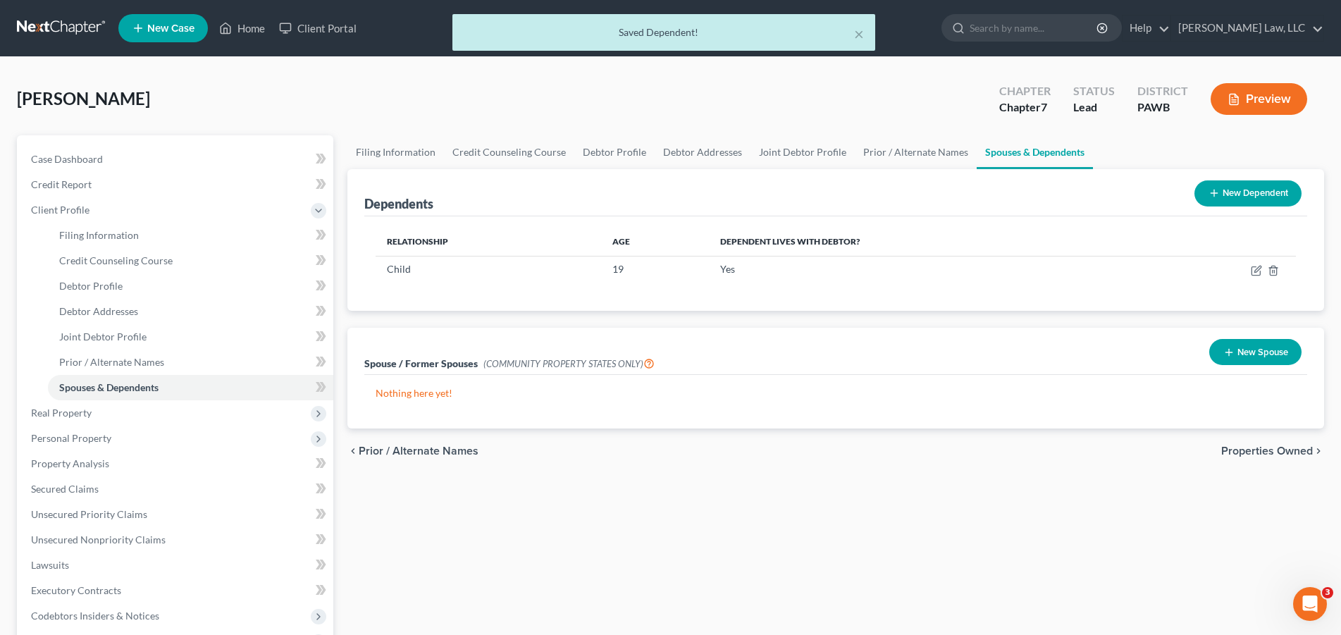
click at [1232, 197] on button "New Dependent" at bounding box center [1247, 193] width 107 height 26
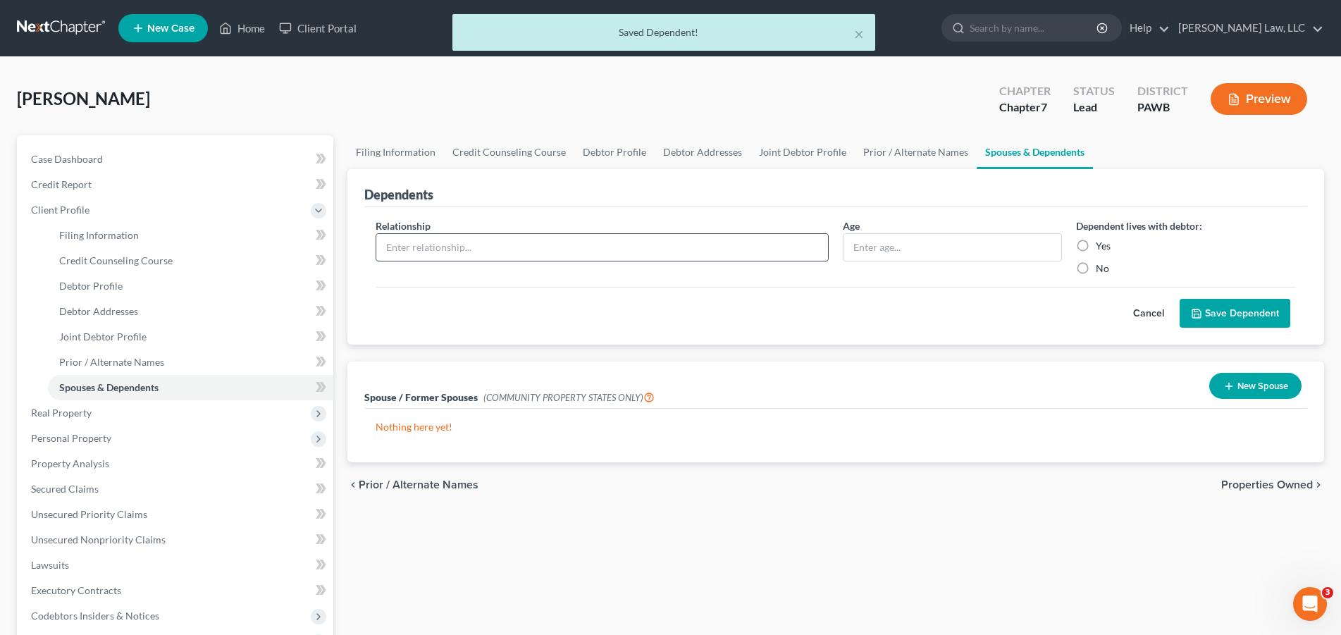
click at [578, 252] on input "text" at bounding box center [602, 247] width 452 height 27
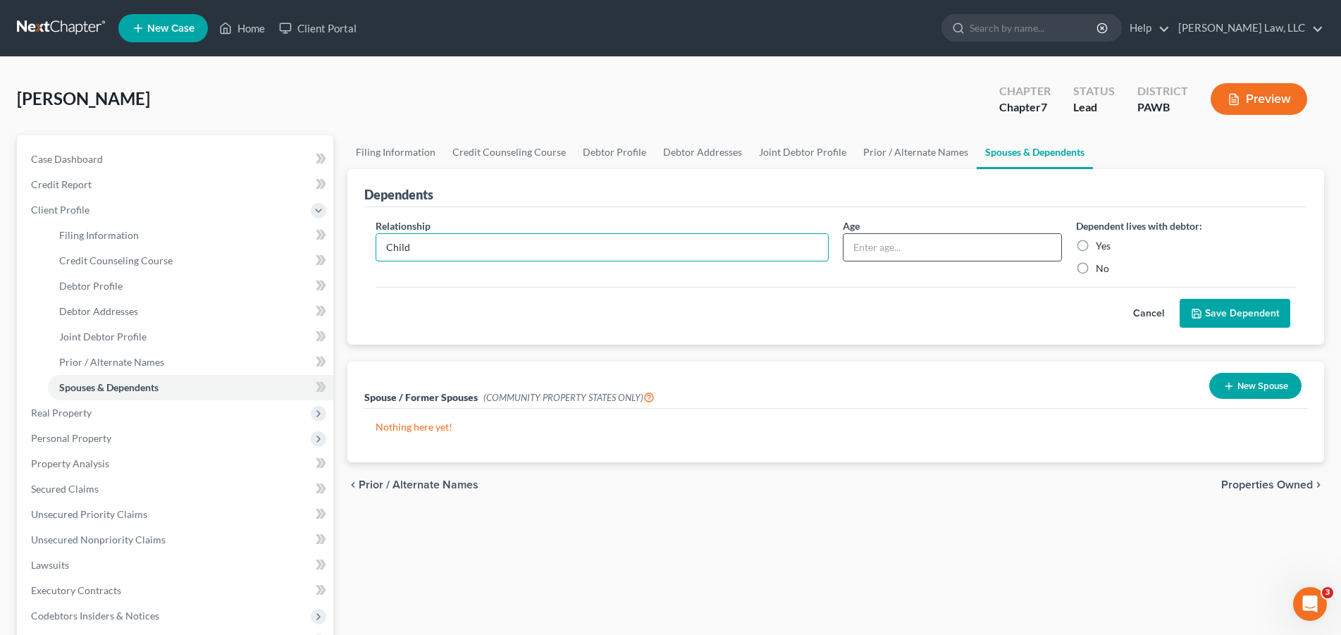
type input "Child"
click at [947, 250] on input "text" at bounding box center [952, 247] width 218 height 27
type input "17"
click at [1235, 311] on button "Save Dependent" at bounding box center [1235, 314] width 111 height 30
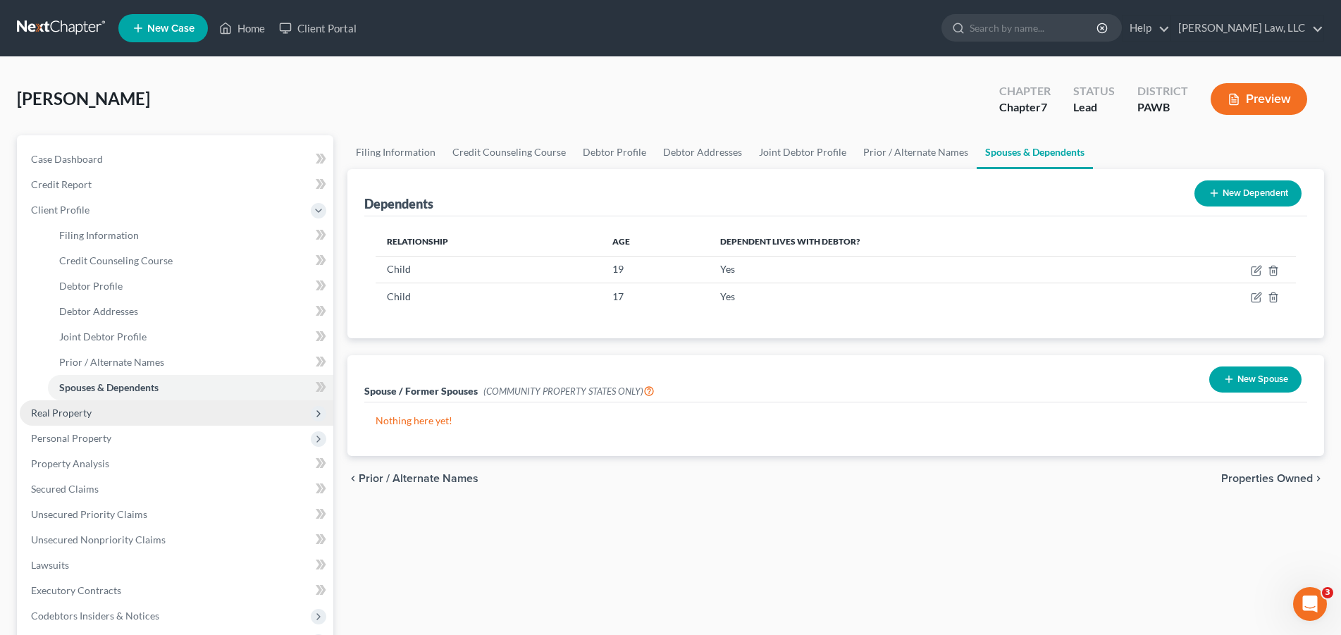
scroll to position [144, 0]
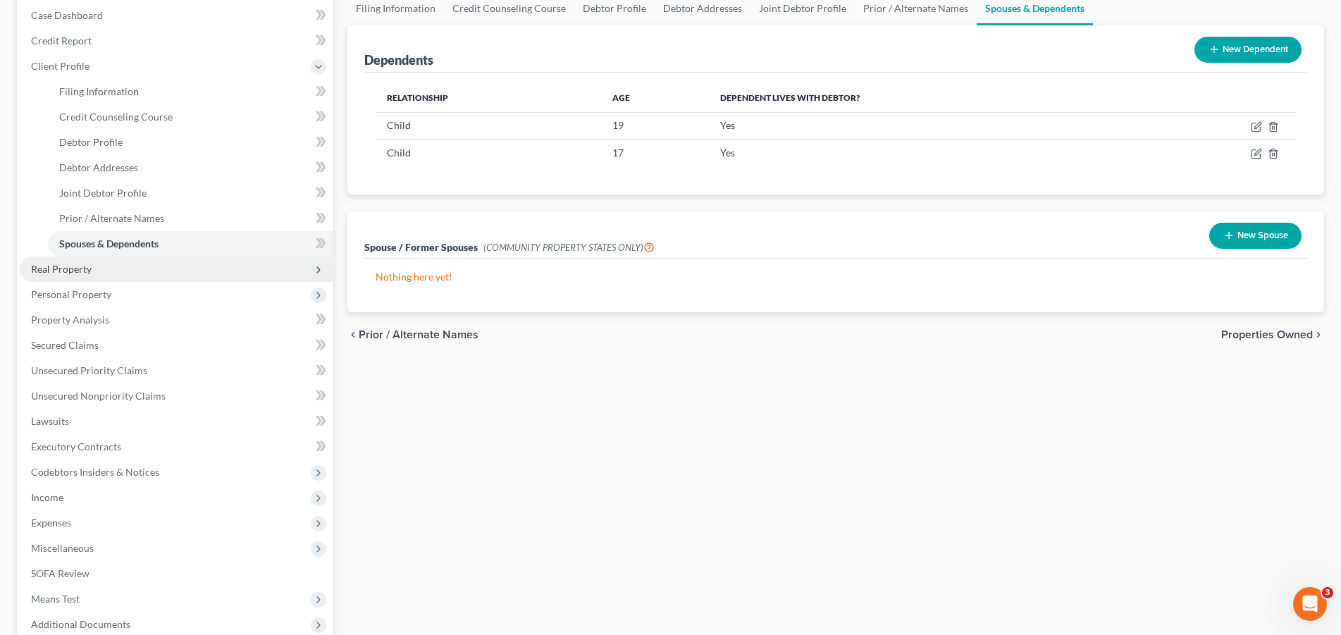
click at [87, 271] on span "Real Property" at bounding box center [61, 269] width 61 height 12
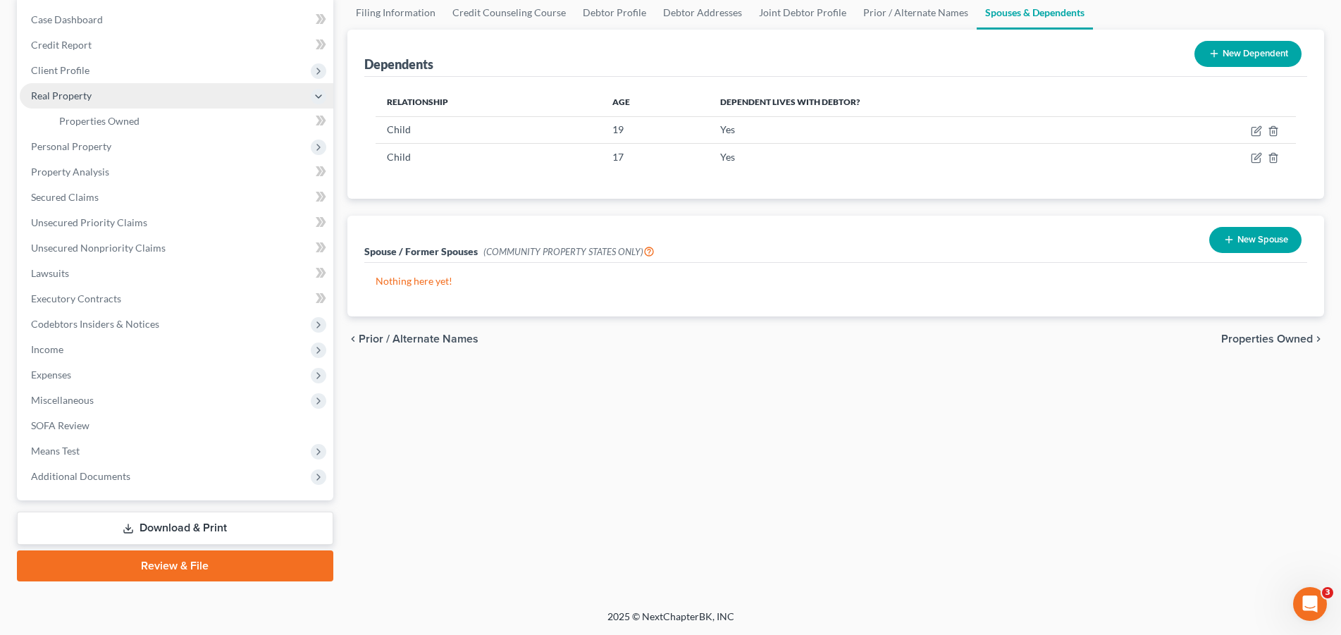
scroll to position [138, 0]
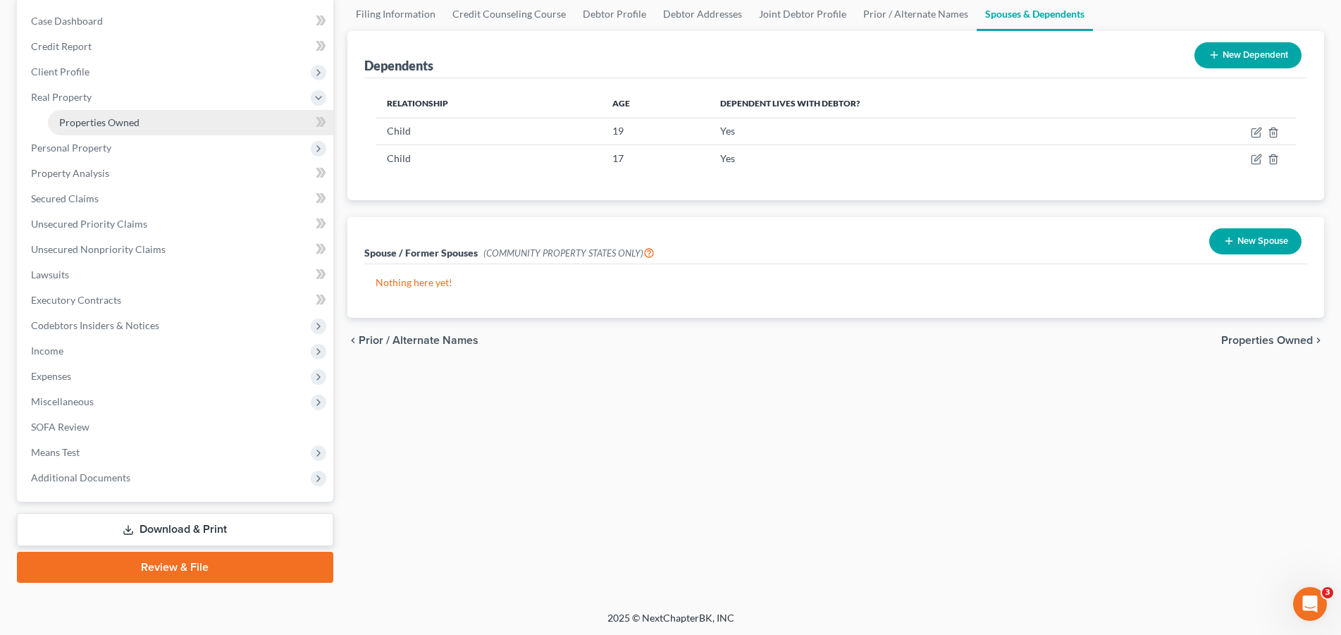
click at [129, 124] on span "Properties Owned" at bounding box center [99, 122] width 80 height 12
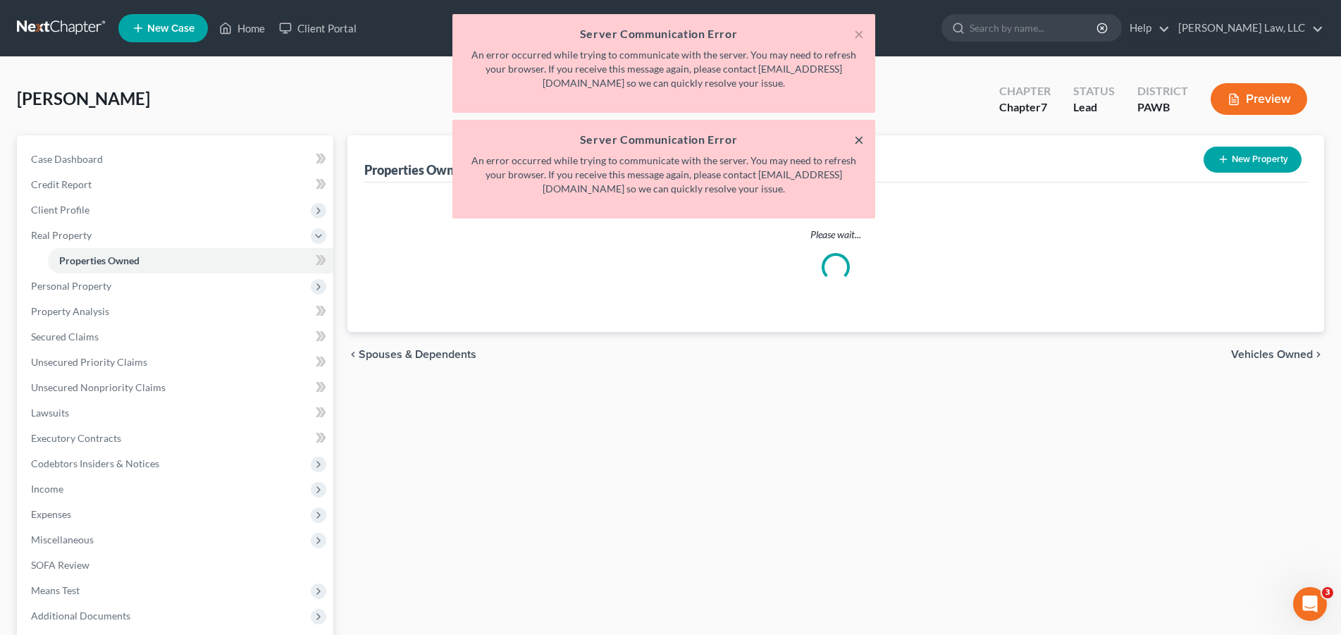
click at [856, 145] on button "×" at bounding box center [859, 139] width 10 height 17
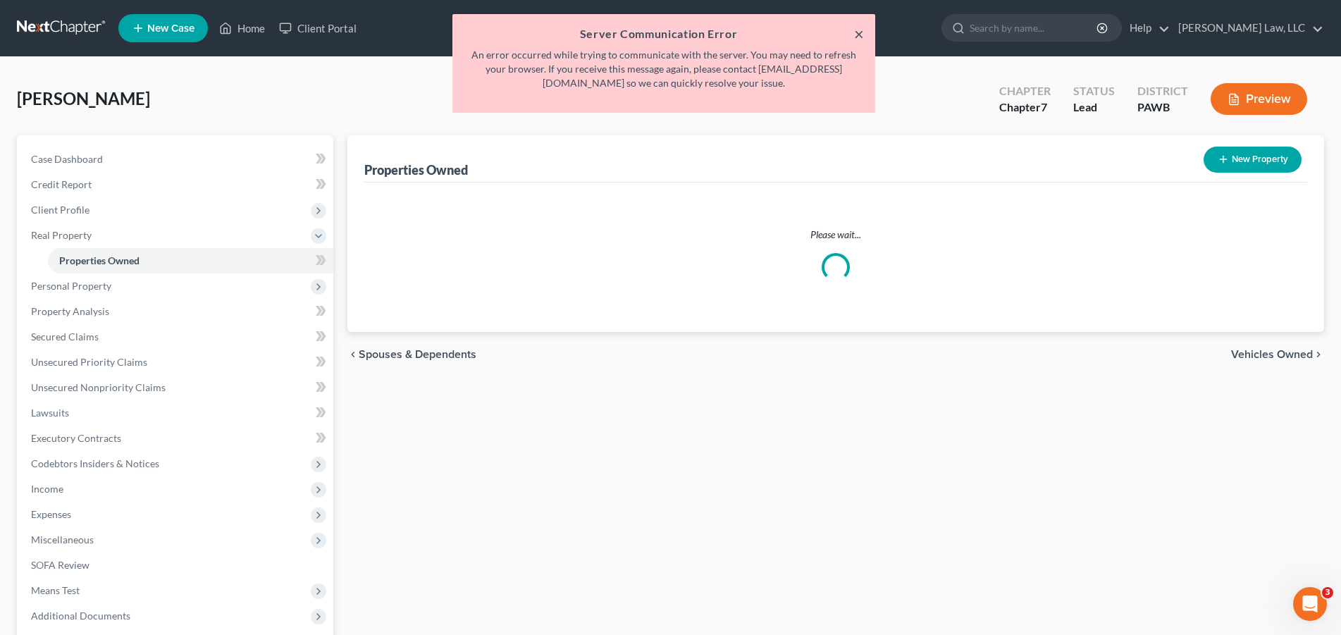
click at [860, 31] on button "×" at bounding box center [859, 33] width 10 height 17
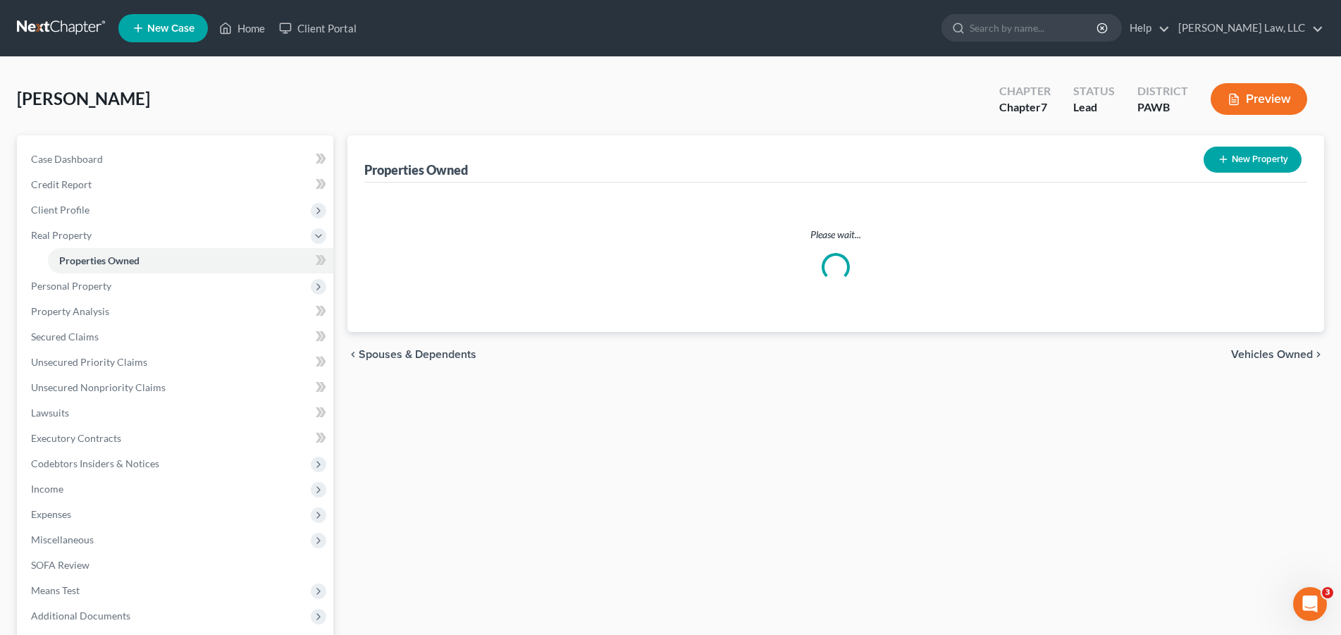
click at [1234, 162] on button "New Property" at bounding box center [1252, 160] width 98 height 26
click at [66, 154] on span "Case Dashboard" at bounding box center [67, 159] width 72 height 12
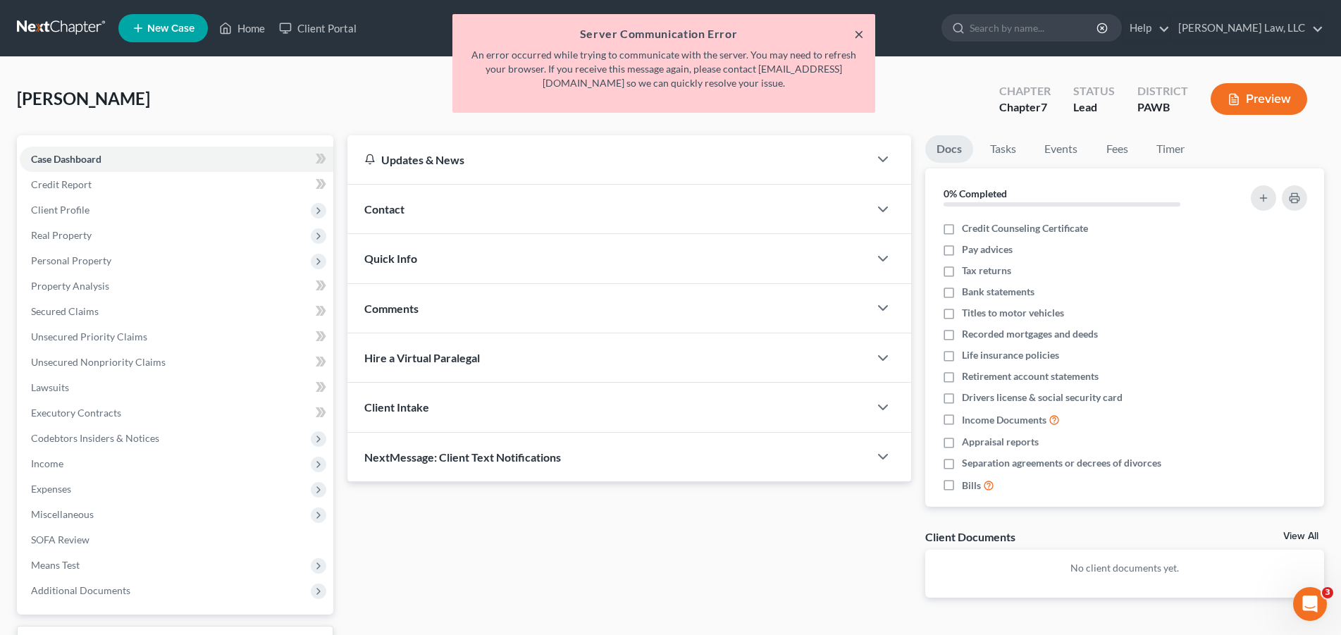
click at [859, 36] on button "×" at bounding box center [859, 33] width 10 height 17
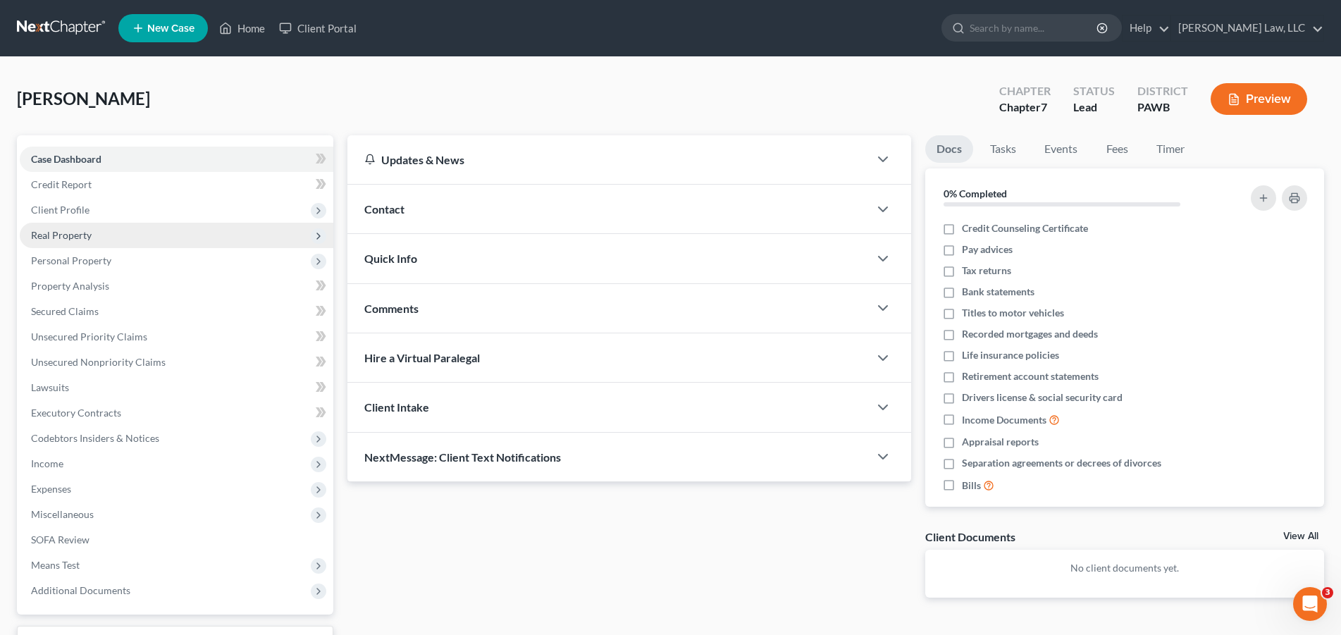
click at [58, 234] on span "Real Property" at bounding box center [61, 235] width 61 height 12
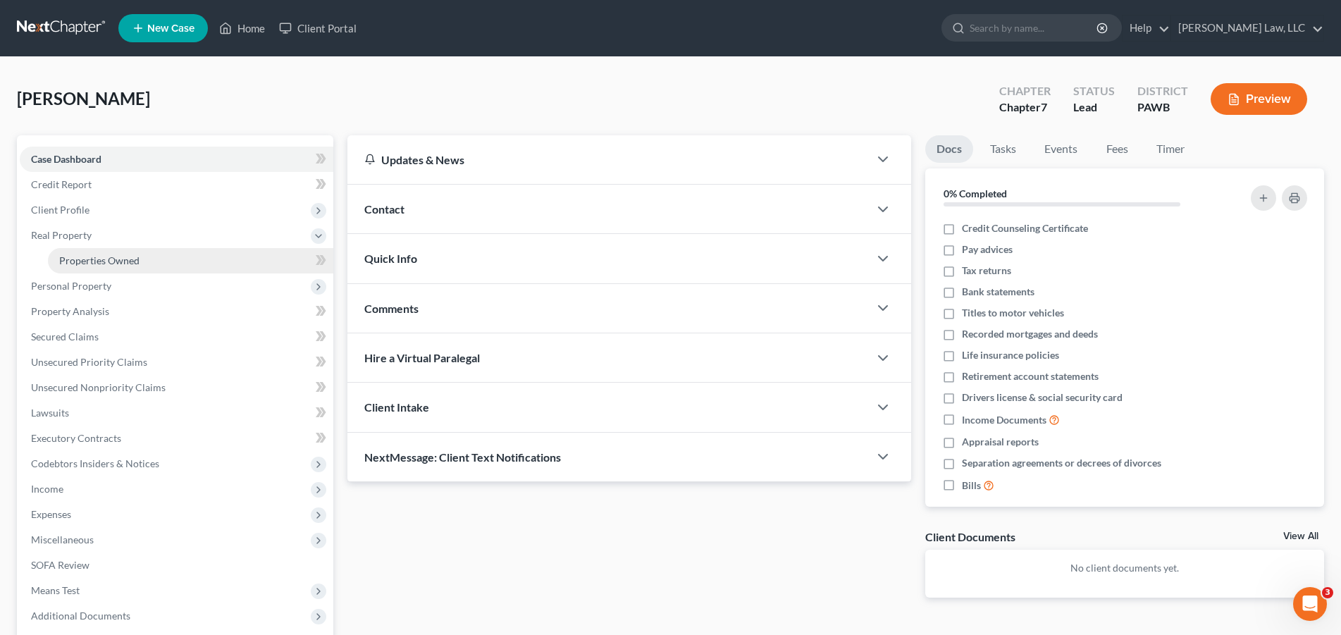
click at [99, 261] on span "Properties Owned" at bounding box center [99, 260] width 80 height 12
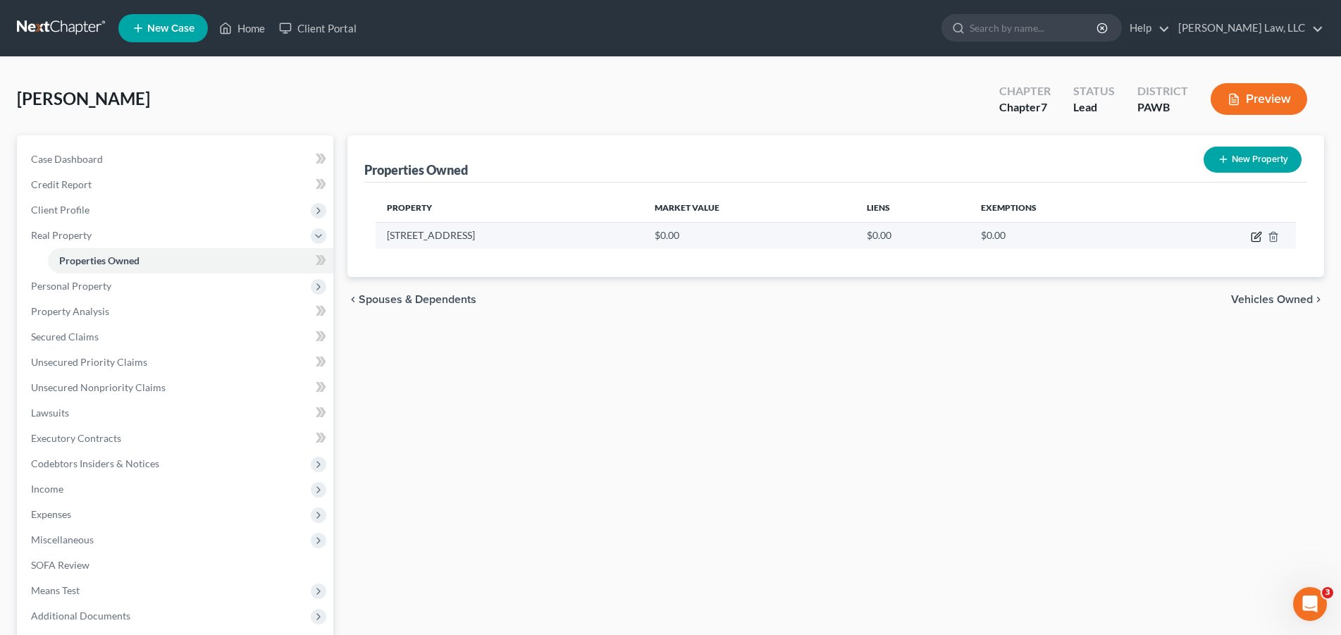
click at [1256, 234] on icon "button" at bounding box center [1256, 236] width 11 height 11
select select "39"
select select "1"
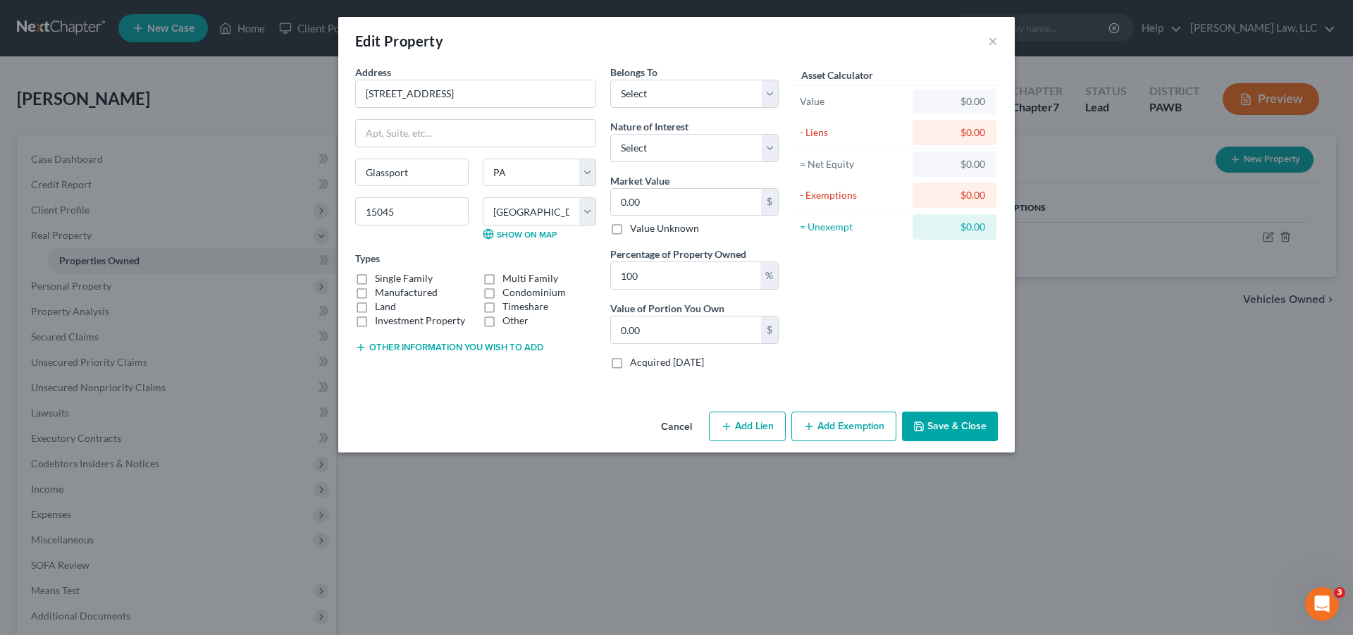
click at [375, 285] on label "Manufactured" at bounding box center [406, 292] width 63 height 14
click at [380, 285] on input "Manufactured" at bounding box center [384, 289] width 9 height 9
click at [375, 290] on label "Manufactured" at bounding box center [406, 292] width 63 height 14
click at [380, 290] on input "Manufactured" at bounding box center [384, 289] width 9 height 9
checkbox input "false"
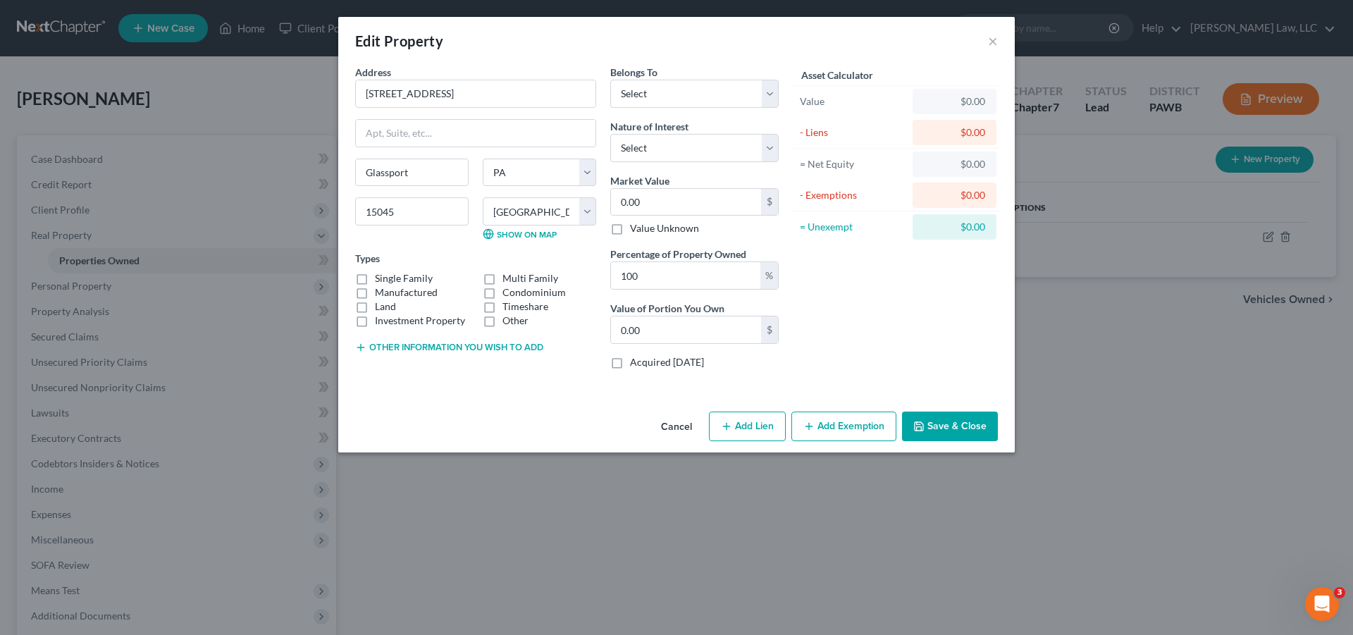
click at [375, 278] on label "Single Family" at bounding box center [404, 278] width 58 height 14
click at [380, 278] on input "Single Family" at bounding box center [384, 275] width 9 height 9
checkbox input "true"
click at [610, 80] on select "Select Debtor 1 Only Debtor 2 Only Debtor 1 And Debtor 2 Only At Least One Of T…" at bounding box center [694, 94] width 168 height 28
select select "0"
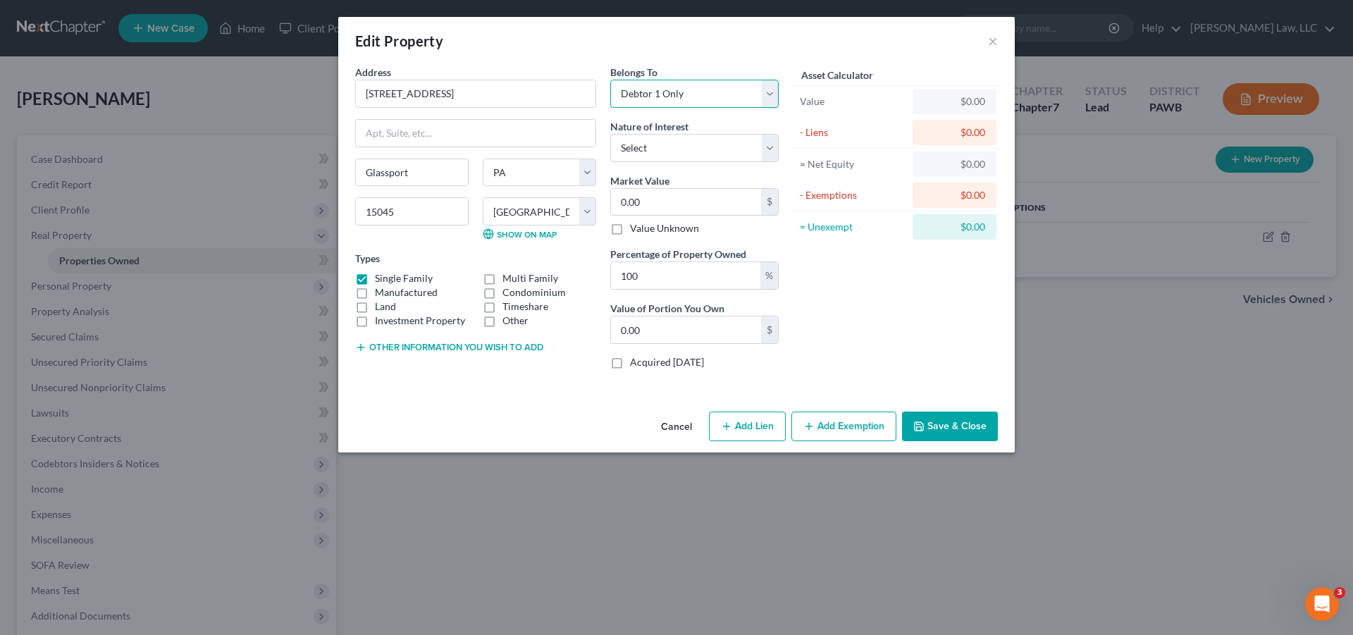
click option "Debtor 1 Only" at bounding box center [0, 0] width 0 height 0
click at [610, 134] on select "Select Fee Simple Joint Tenant Life Estate Equitable Interest Future Interest T…" at bounding box center [694, 148] width 168 height 28
select select "0"
click option "Fee Simple" at bounding box center [0, 0] width 0 height 0
click at [677, 205] on input "0.00" at bounding box center [686, 202] width 150 height 27
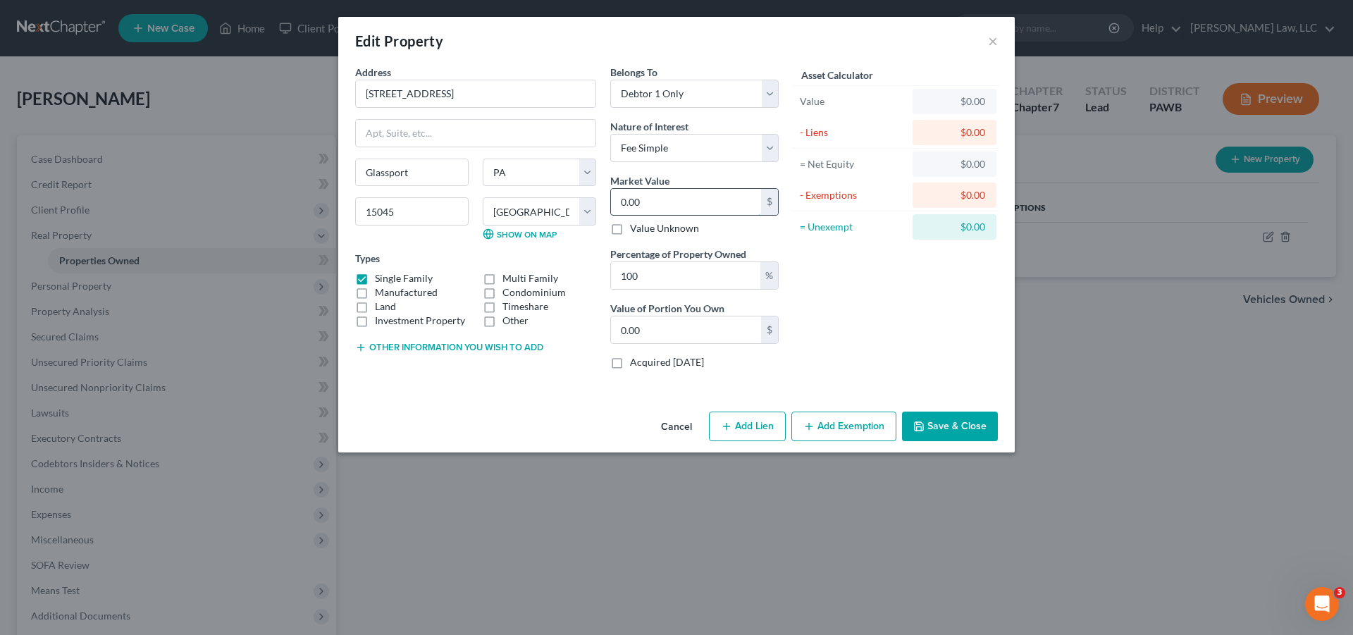
type input "6"
type input "6.00"
type input "60"
type input "60.00"
type input "600"
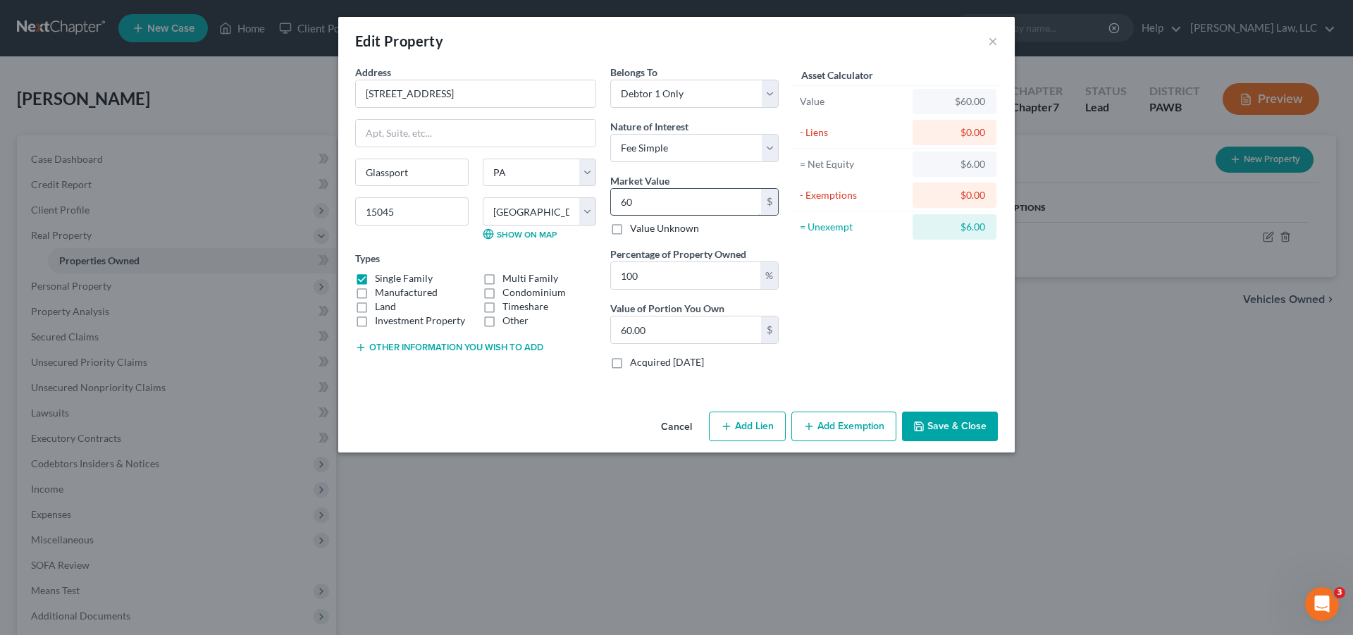
type input "600.00"
type input "6000"
type input "6,000.00"
type input "6,0000"
type input "60,000.00"
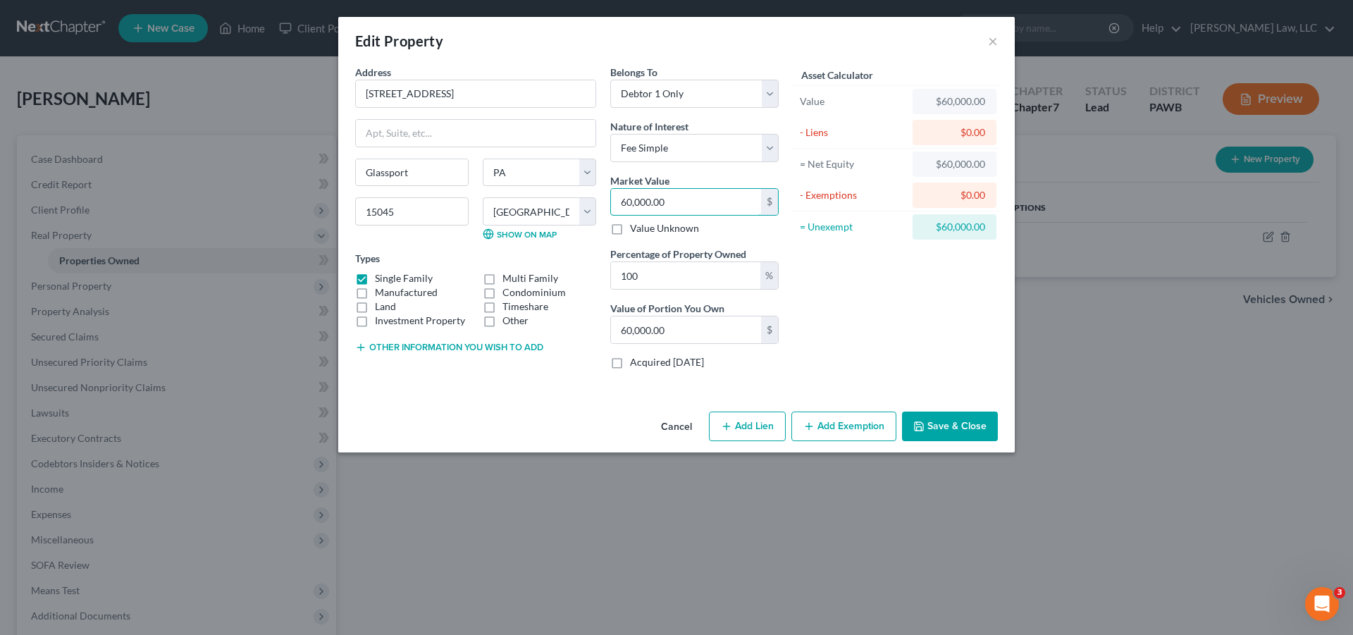
type input "60,000.00"
click at [874, 304] on div "Asset Calculator Value $60,000.00 - Liens $0.00 = Net Equity $60,000.00 - Exemp…" at bounding box center [895, 223] width 219 height 316
click at [754, 428] on button "Add Lien" at bounding box center [747, 426] width 77 height 30
select select "0"
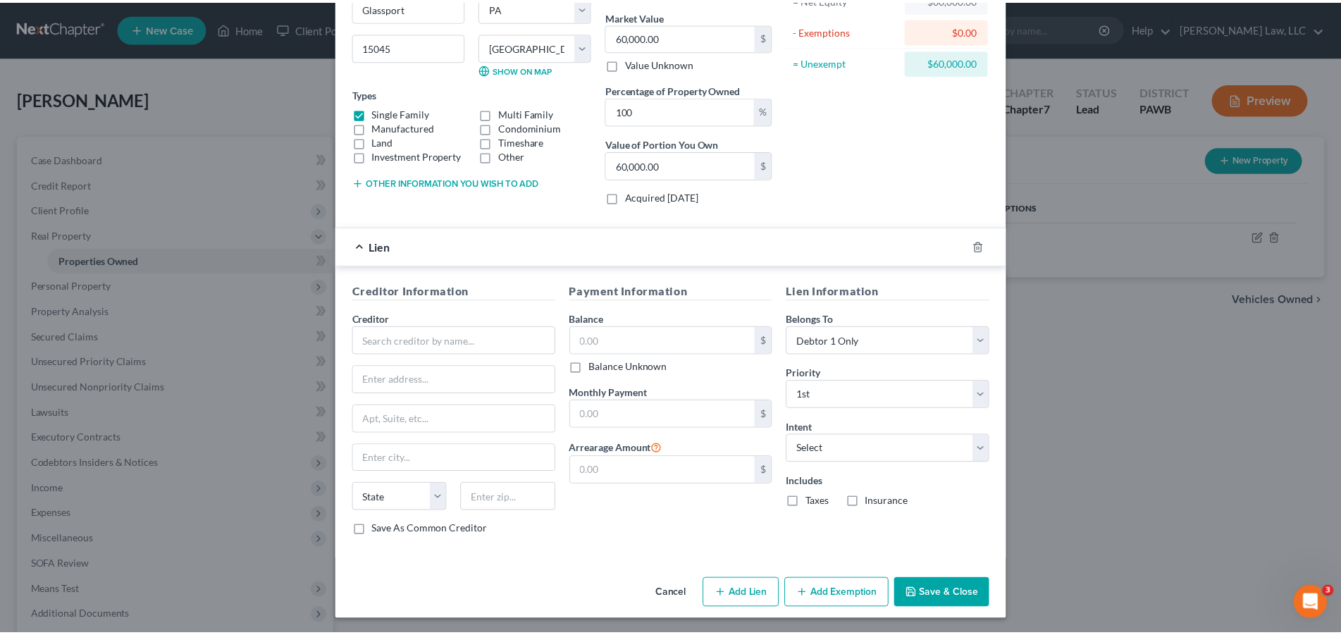
scroll to position [167, 0]
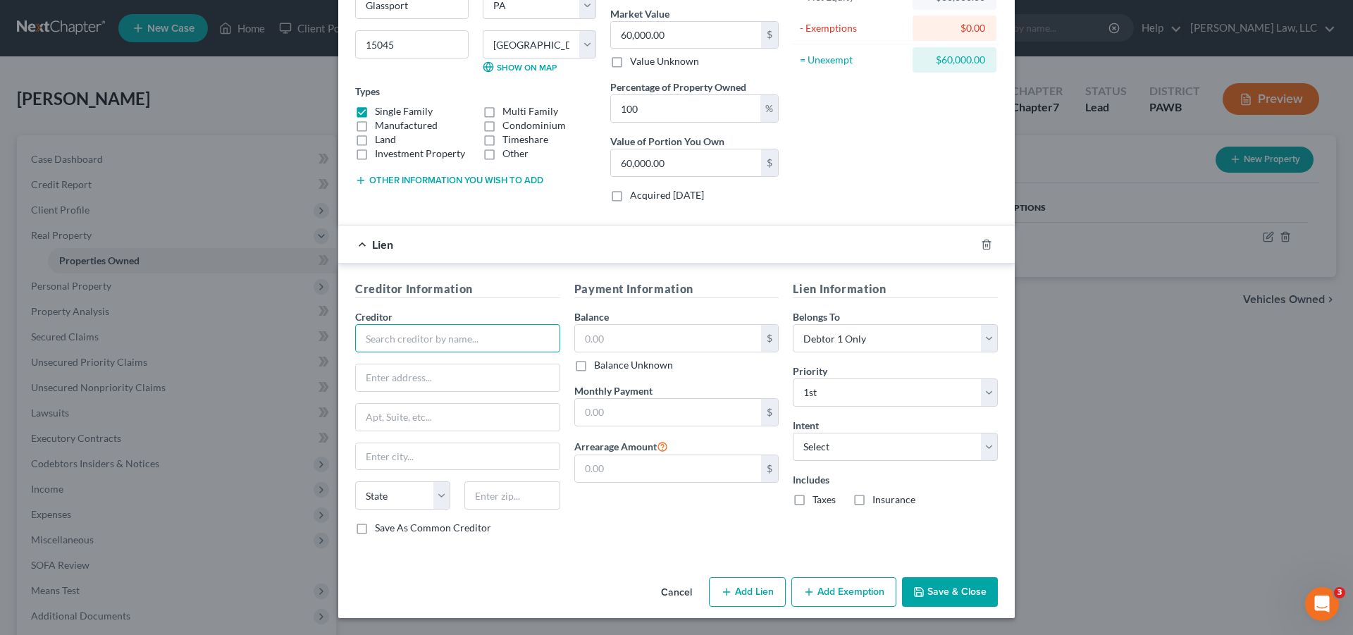
click at [439, 342] on input "text" at bounding box center [457, 338] width 205 height 28
click at [376, 340] on input "PA. Housing Finance" at bounding box center [457, 338] width 205 height 28
type input "[US_STATE] Housing Finance"
click at [414, 384] on input "text" at bounding box center [458, 377] width 204 height 27
type input "[STREET_ADDRESS]"
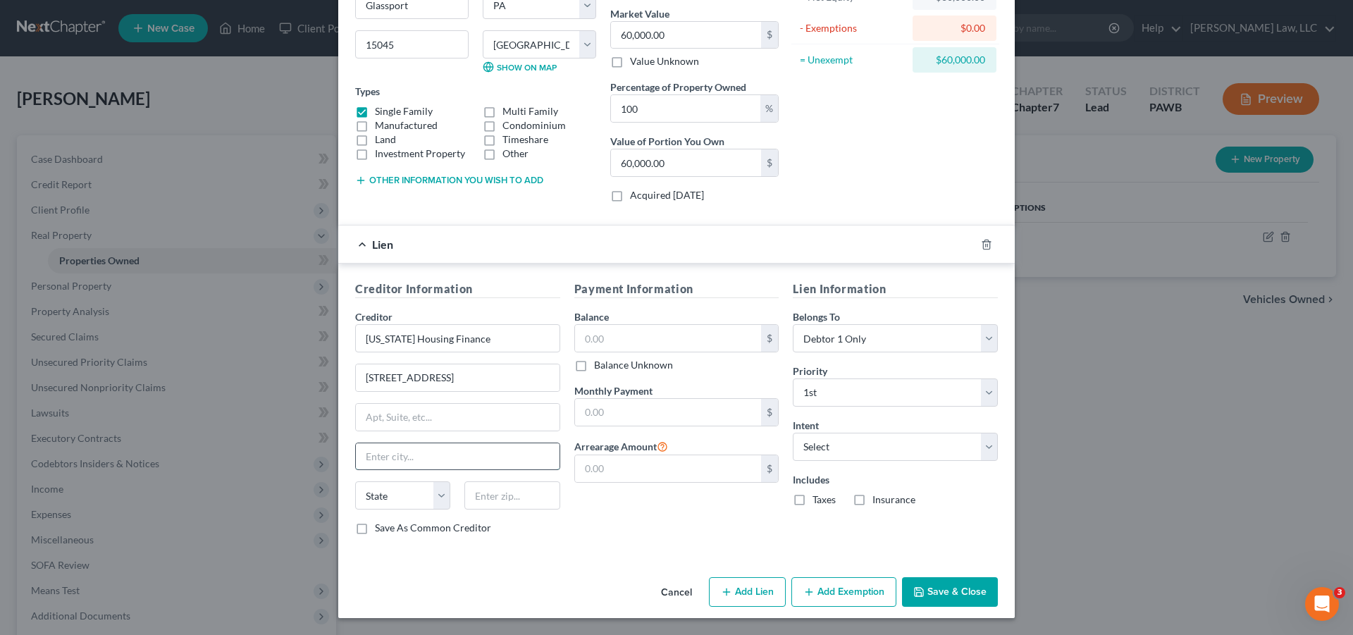
click at [394, 453] on input "text" at bounding box center [458, 456] width 204 height 27
type input "[GEOGRAPHIC_DATA]"
click at [355, 481] on select "State [US_STATE] AK AR AZ CA CO CT DE DC [GEOGRAPHIC_DATA] [GEOGRAPHIC_DATA] GU…" at bounding box center [402, 495] width 95 height 28
select select "39"
click option "PA" at bounding box center [0, 0] width 0 height 0
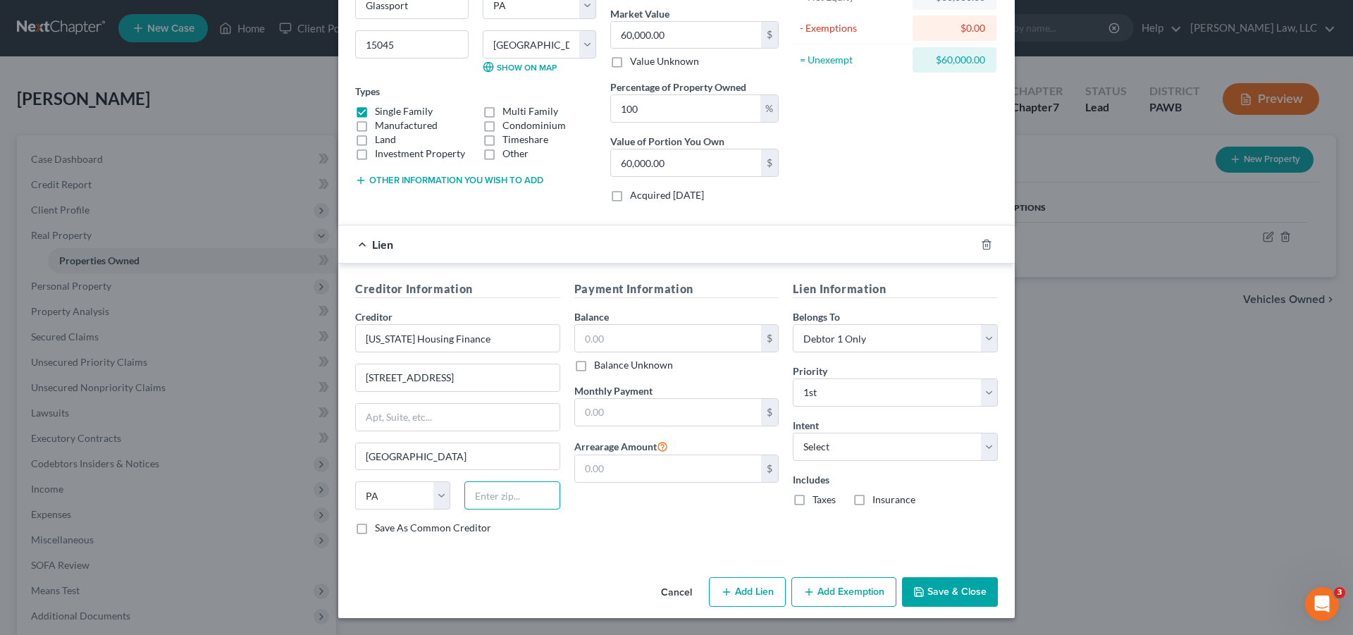
click at [516, 505] on input "text" at bounding box center [511, 495] width 95 height 28
type input "17110-1086"
click at [644, 547] on div "Creditor Information Creditor * [US_STATE] Housing Finance [STREET_ADDRESS][GEO…" at bounding box center [676, 411] width 676 height 294
click at [642, 345] on input "text" at bounding box center [668, 338] width 187 height 27
type input "40,362.00"
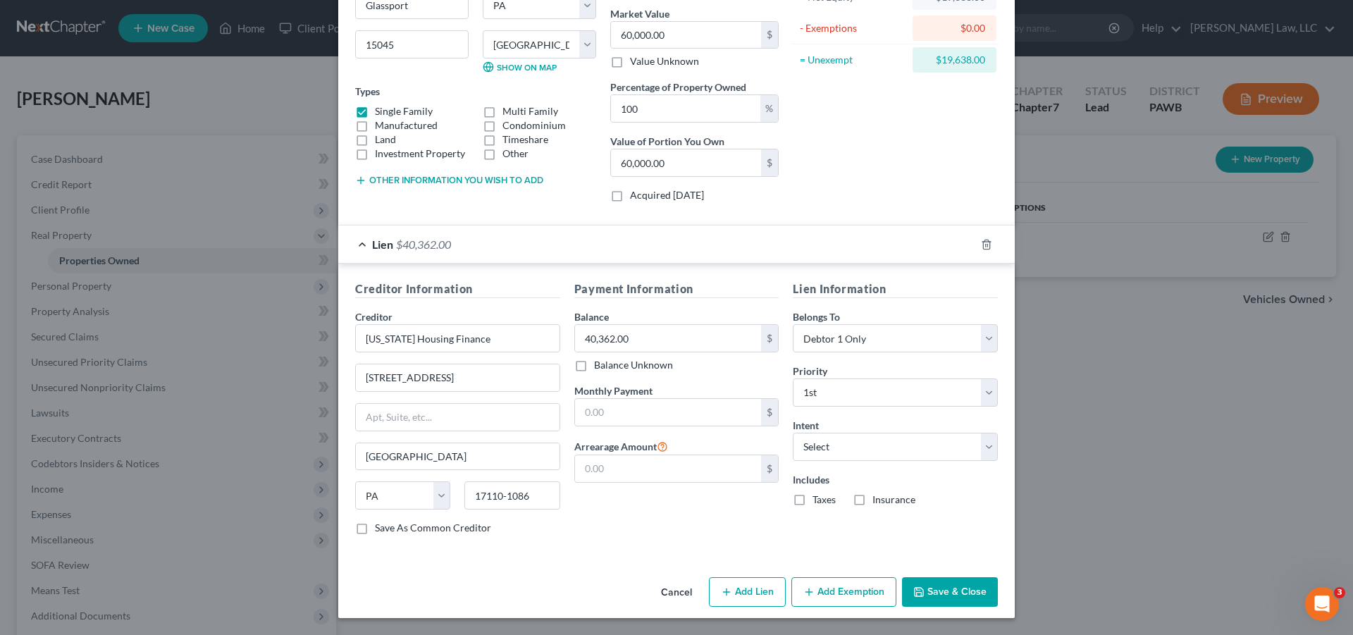
click at [713, 390] on div "Monthly Payment $" at bounding box center [676, 404] width 205 height 43
click at [942, 595] on button "Save & Close" at bounding box center [950, 592] width 96 height 30
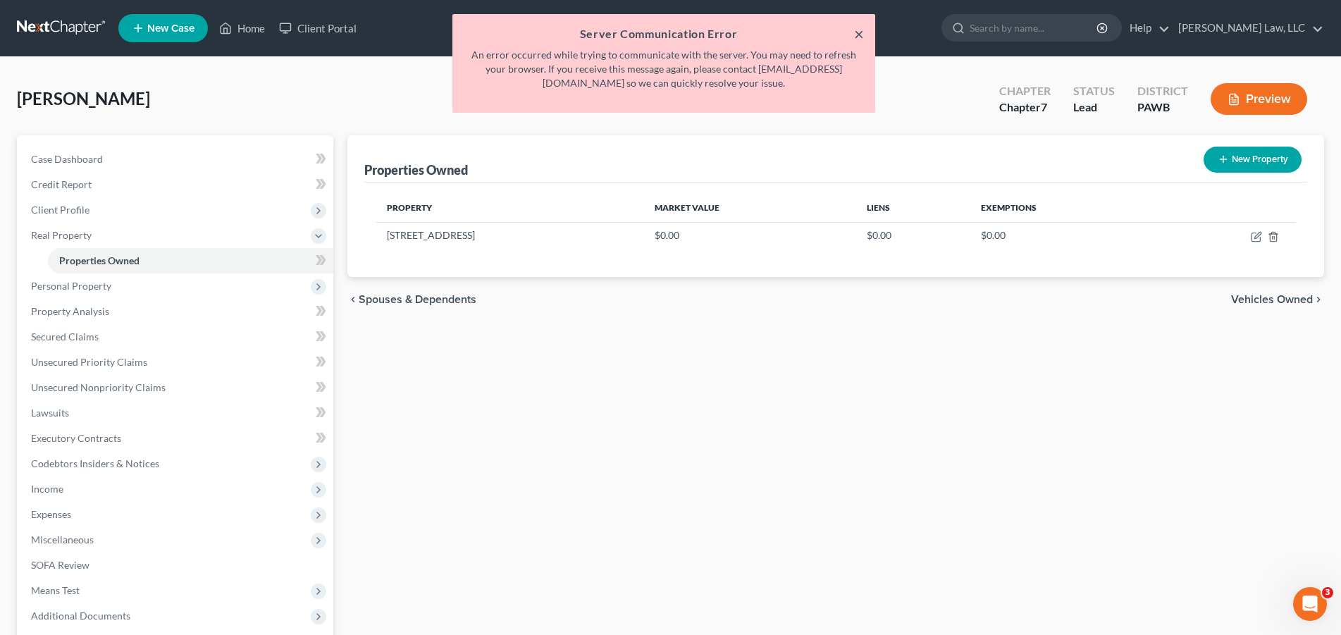
click at [858, 39] on button "×" at bounding box center [859, 33] width 10 height 17
